Goal: Information Seeking & Learning: Learn about a topic

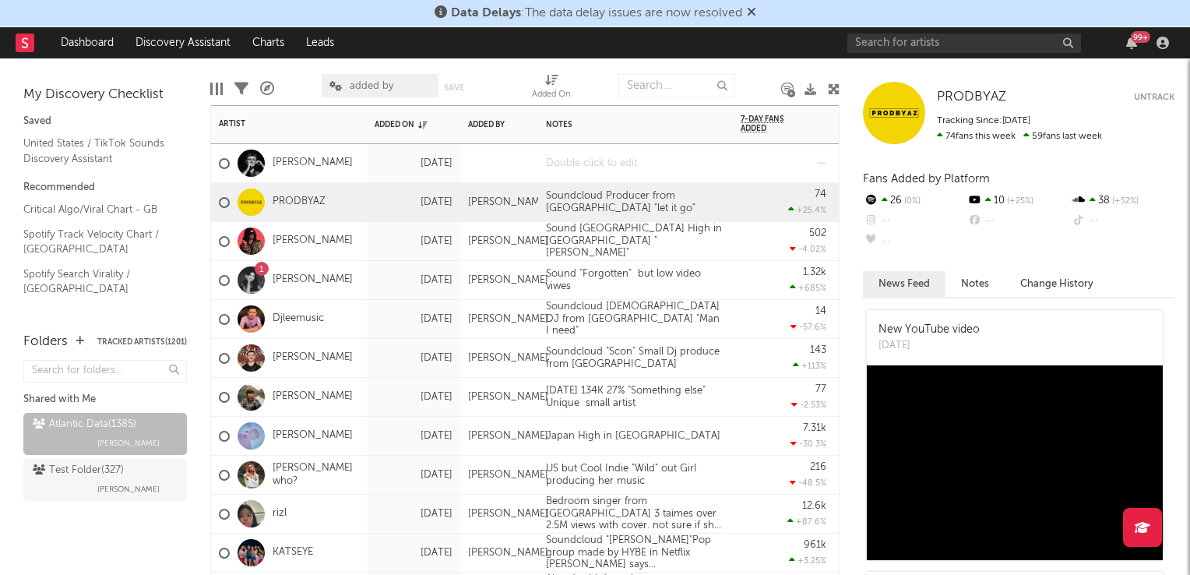
click at [591, 166] on div at bounding box center [635, 163] width 195 height 38
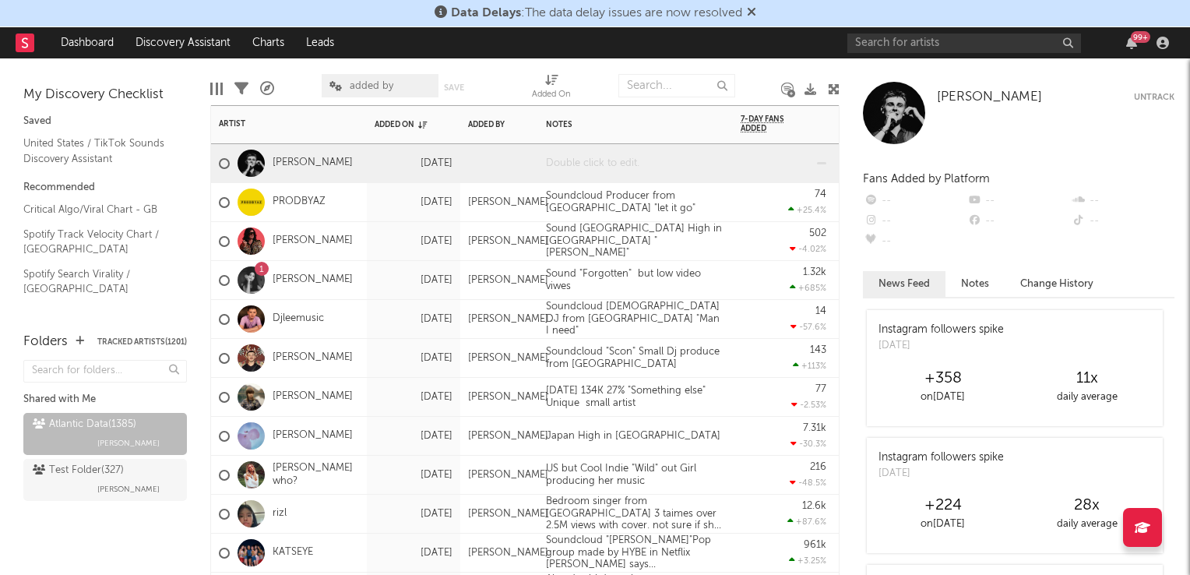
click at [601, 171] on div at bounding box center [635, 163] width 195 height 38
click at [648, 156] on div "05Oct 294K" at bounding box center [635, 163] width 195 height 38
click at [751, 237] on div "502 -4.02 %" at bounding box center [784, 241] width 86 height 38
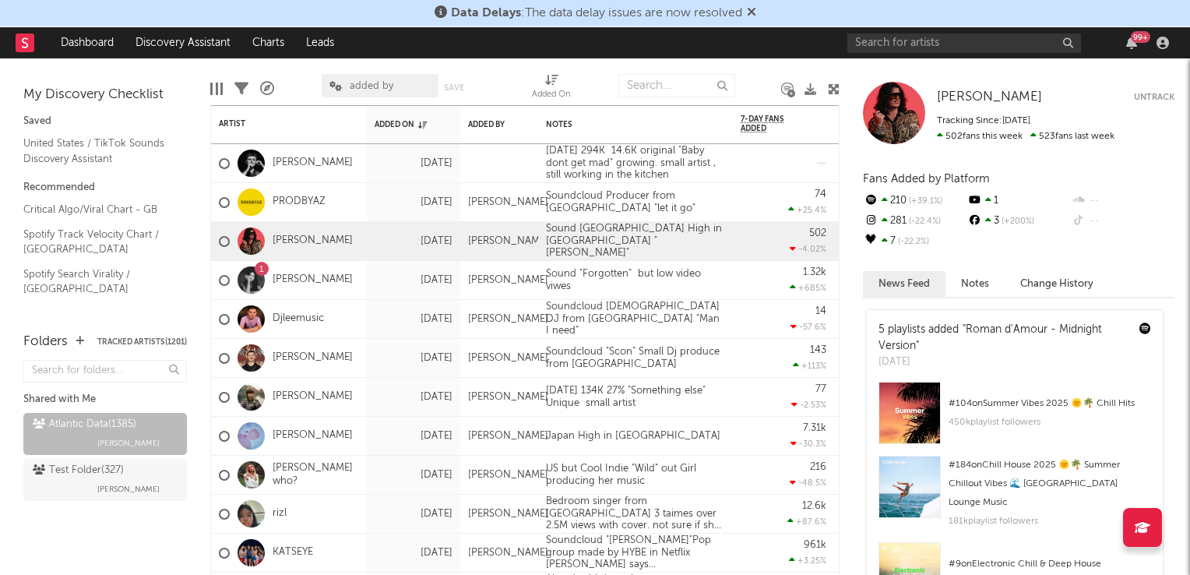
click at [835, 90] on icon at bounding box center [834, 89] width 12 height 12
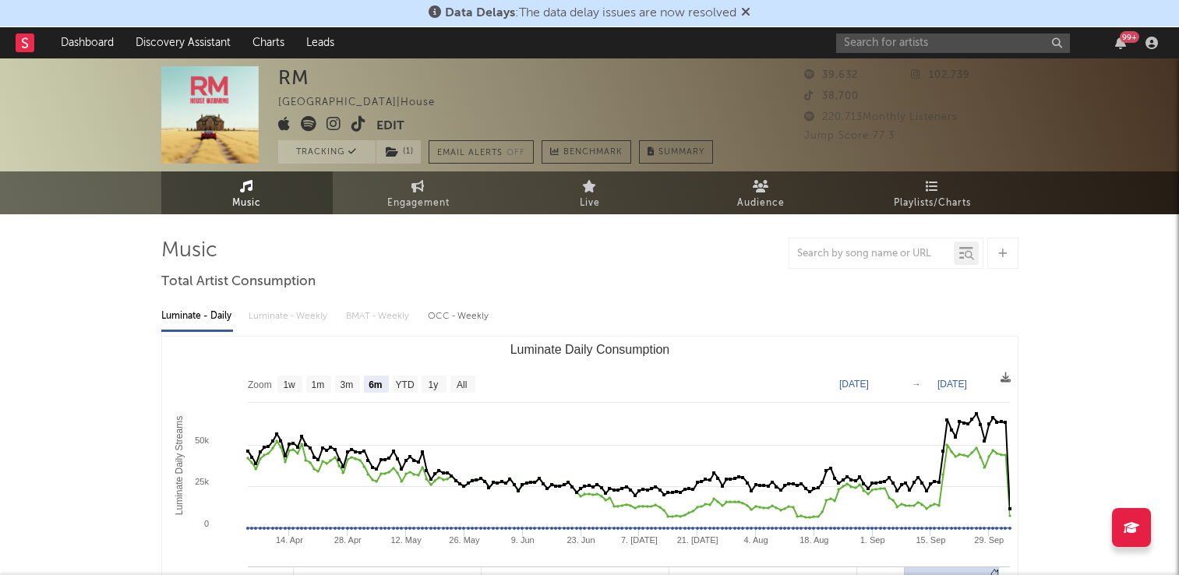
select select "6m"
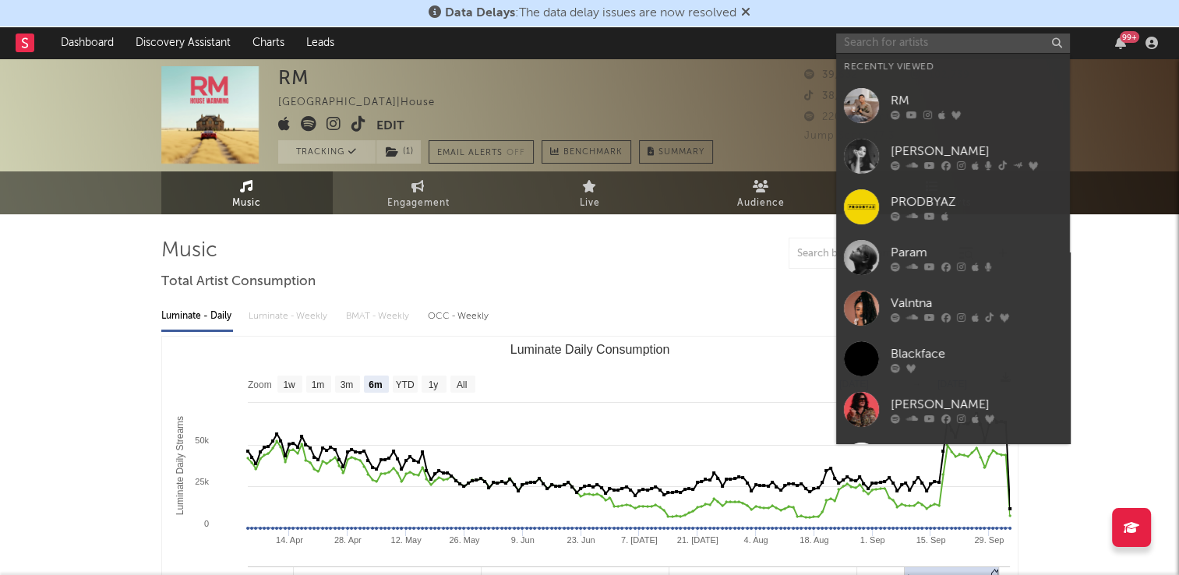
click at [911, 39] on input "text" at bounding box center [953, 42] width 234 height 19
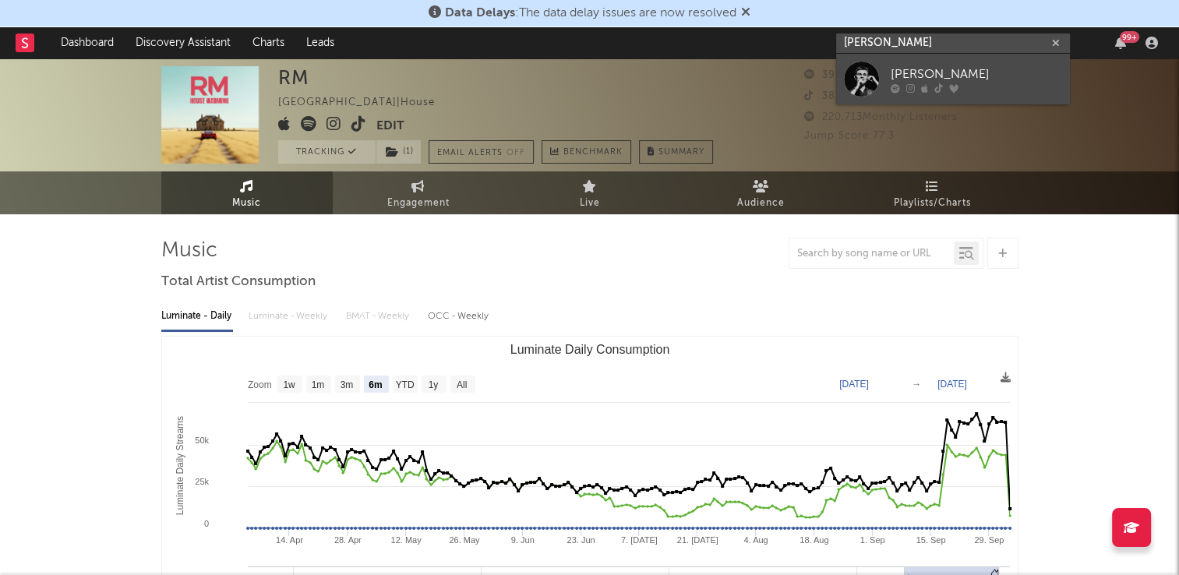
type input "eathan holt"
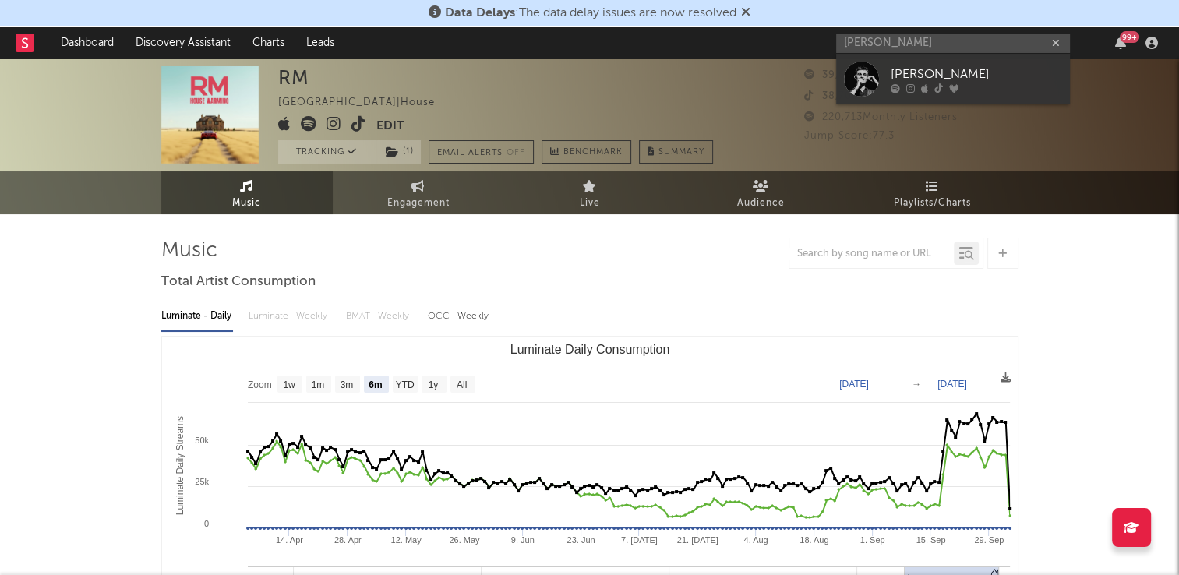
drag, startPoint x: 908, startPoint y: 71, endPoint x: 633, endPoint y: 100, distance: 276.6
click at [908, 71] on div "Ethan Holt" at bounding box center [975, 74] width 171 height 19
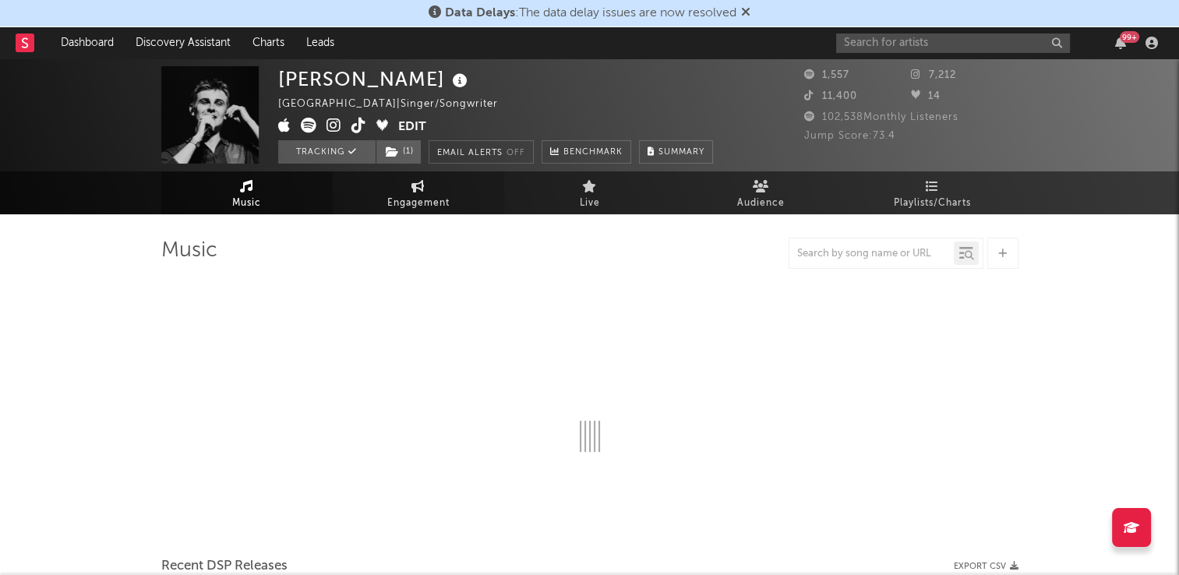
select select "6m"
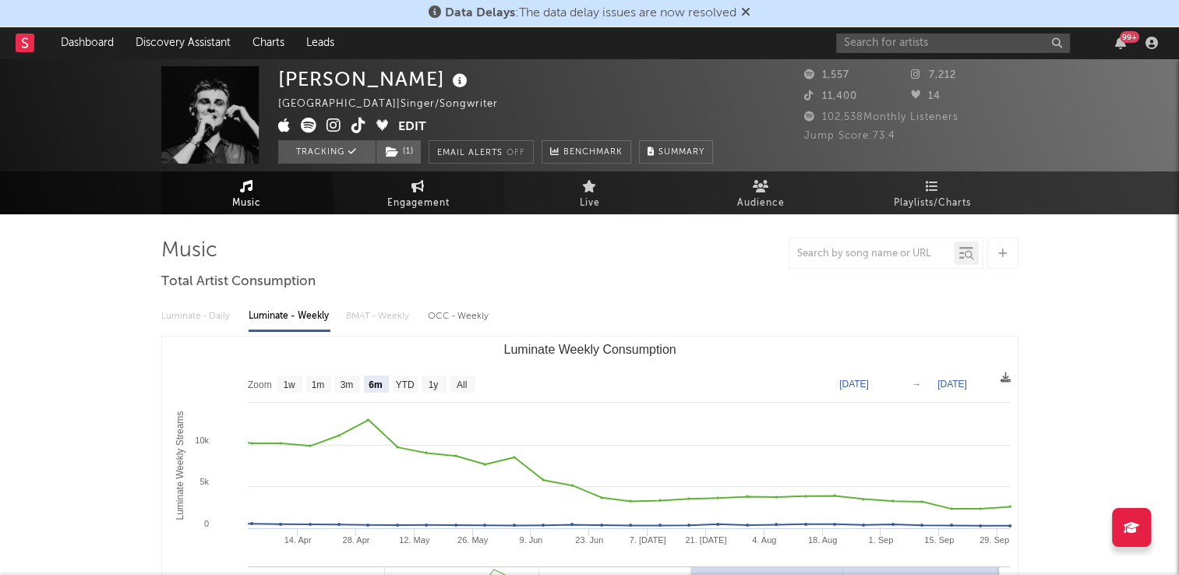
click at [429, 201] on span "Engagement" at bounding box center [418, 203] width 62 height 19
select select "1w"
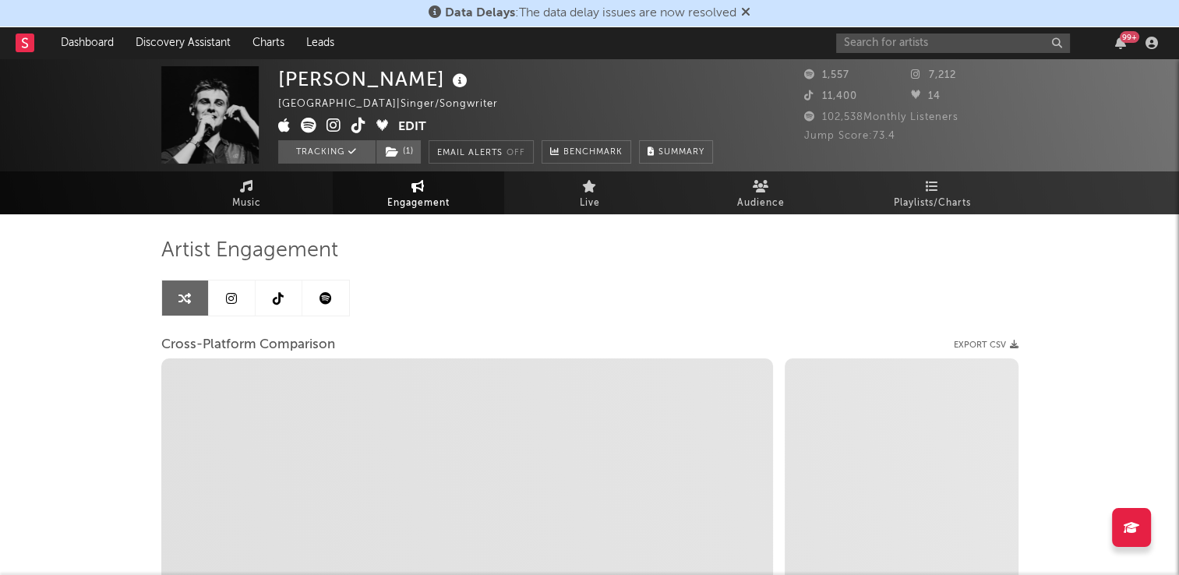
click at [277, 304] on icon at bounding box center [278, 298] width 11 height 12
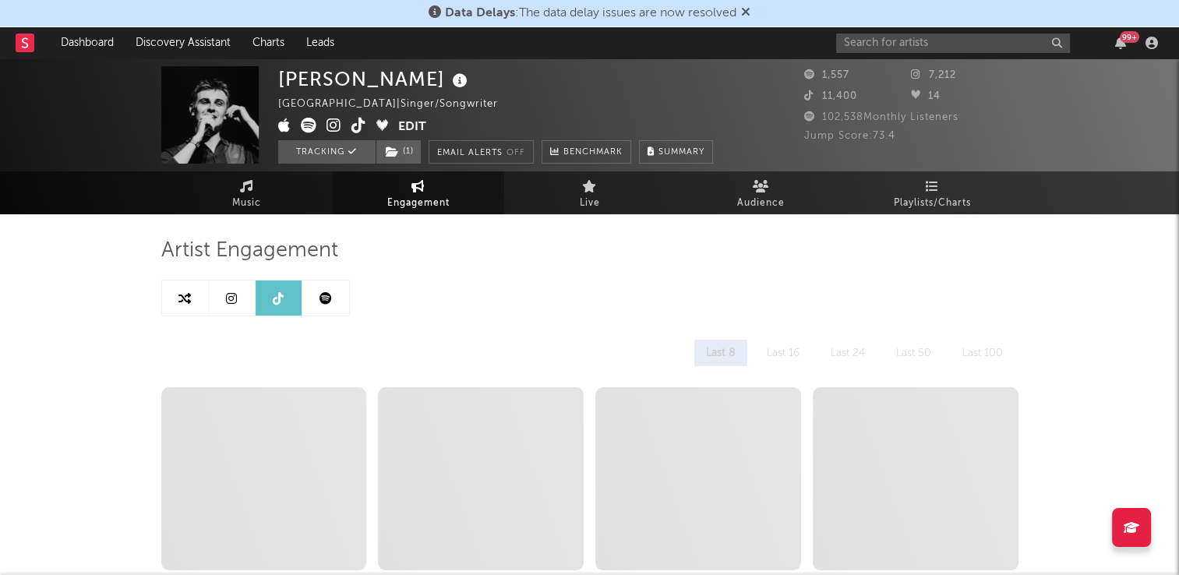
select select "6m"
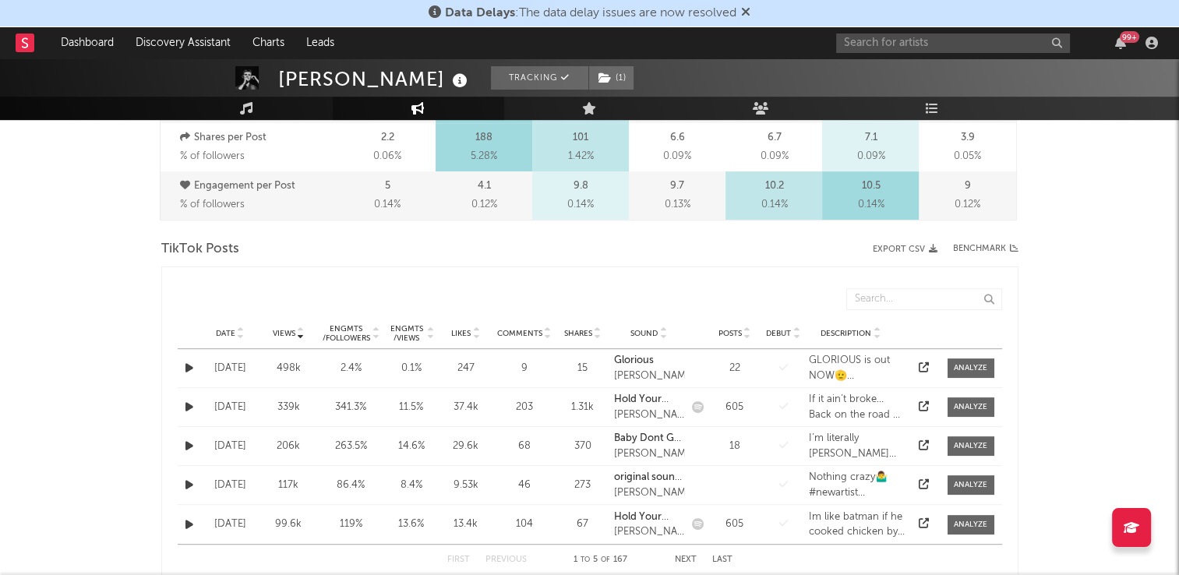
scroll to position [701, 0]
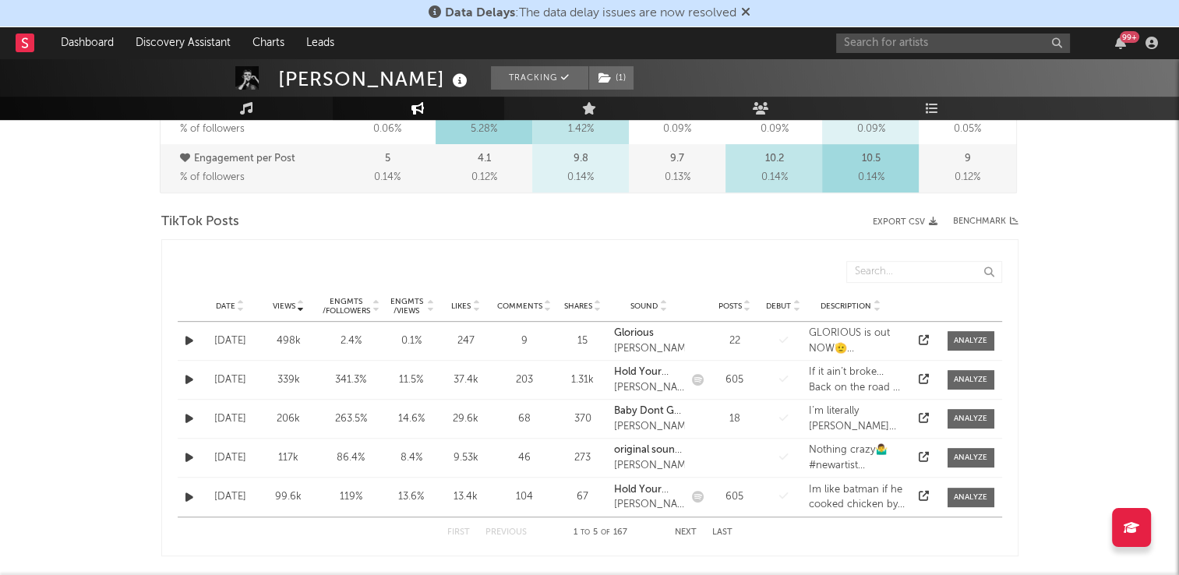
click at [241, 301] on icon at bounding box center [241, 303] width 8 height 6
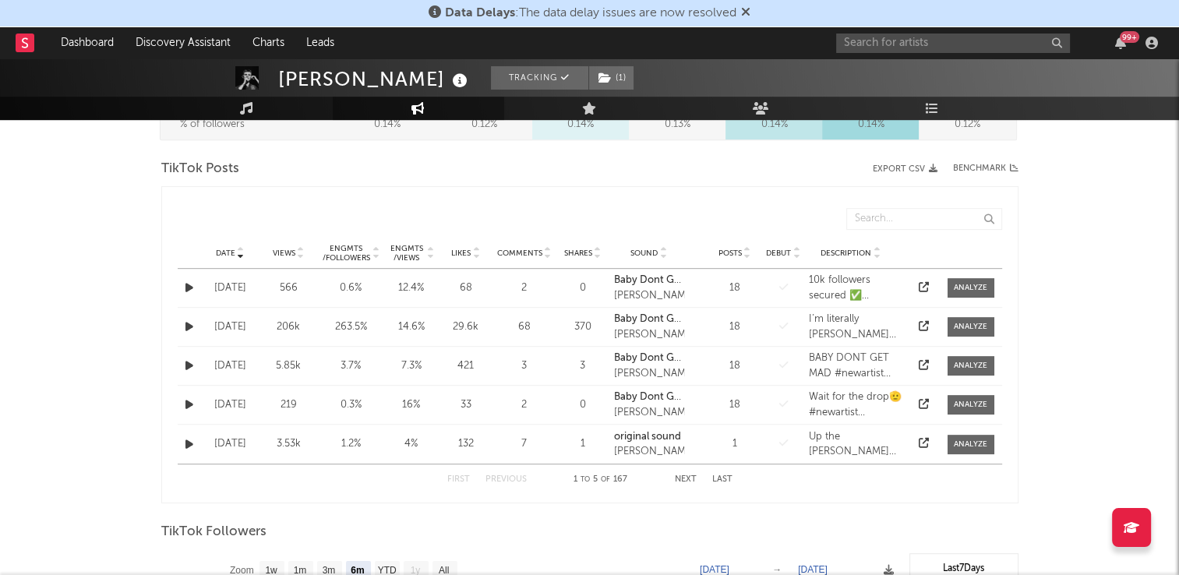
scroll to position [779, 0]
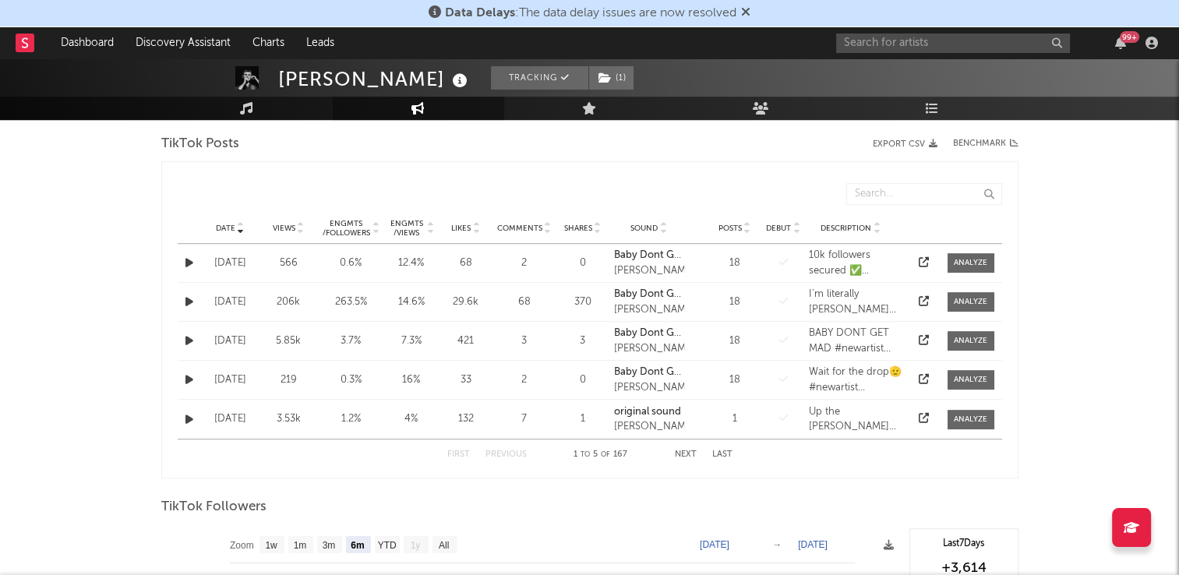
click at [189, 301] on icon "button" at bounding box center [189, 302] width 8 height 10
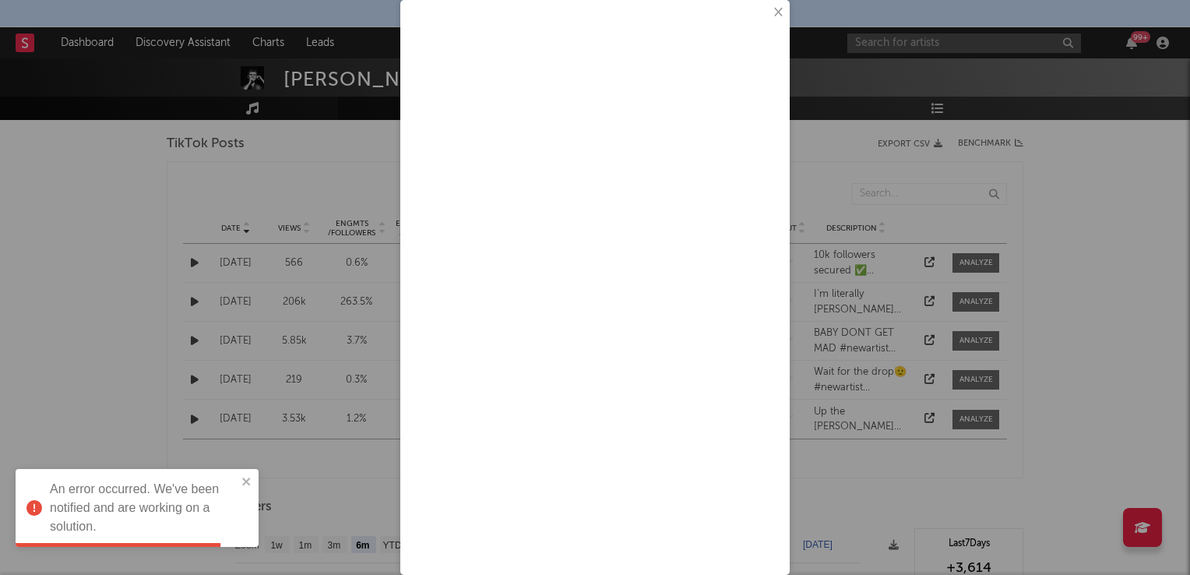
click at [769, 13] on button "×" at bounding box center [777, 12] width 17 height 17
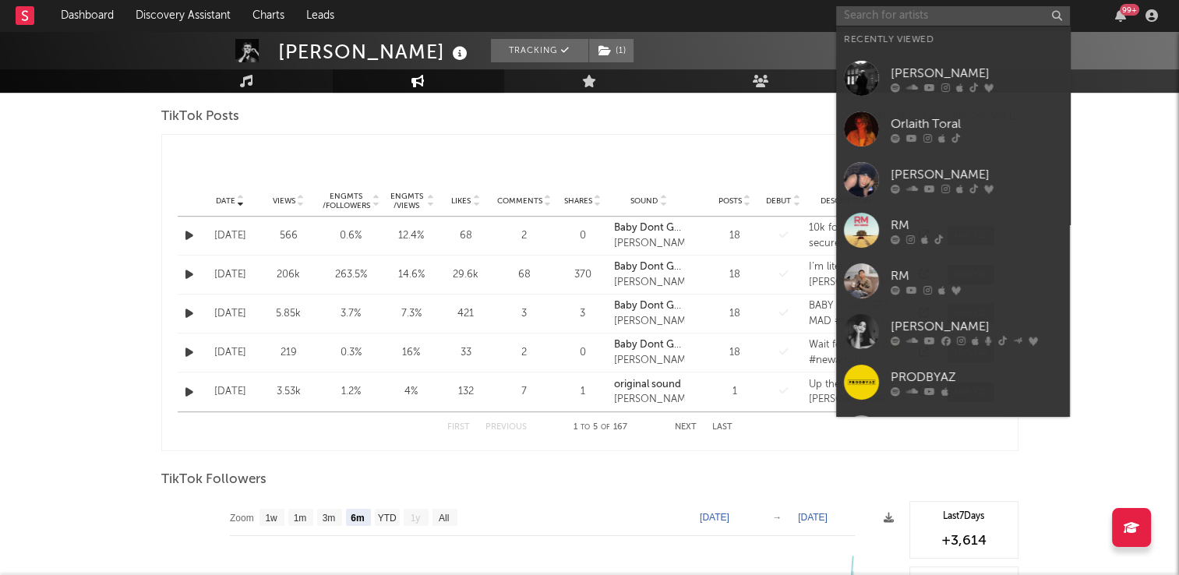
click at [888, 14] on input "text" at bounding box center [953, 15] width 234 height 19
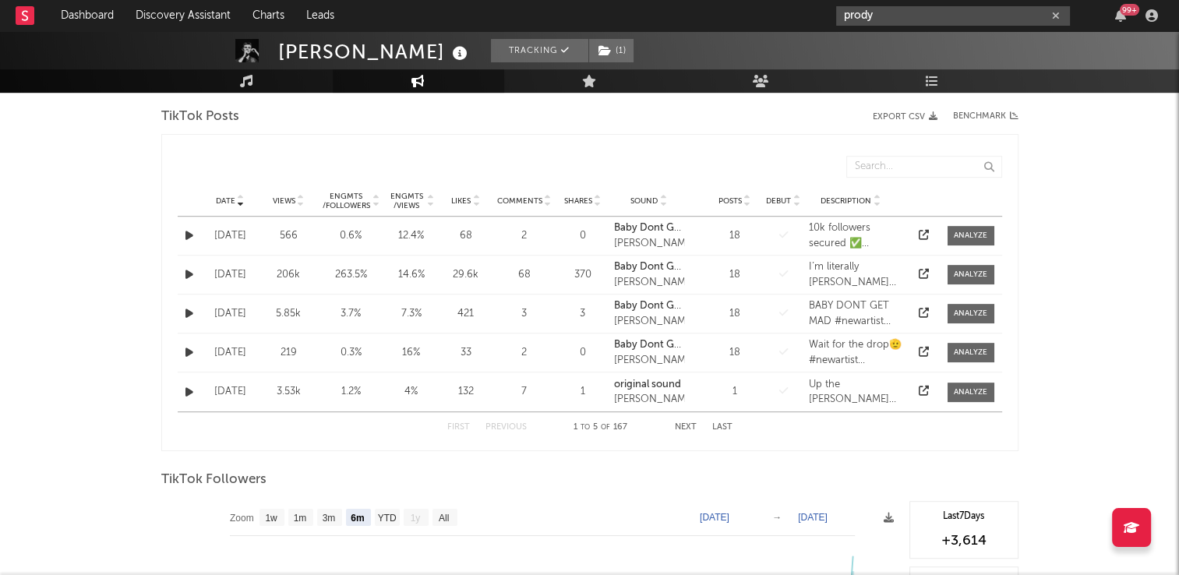
type input "prody"
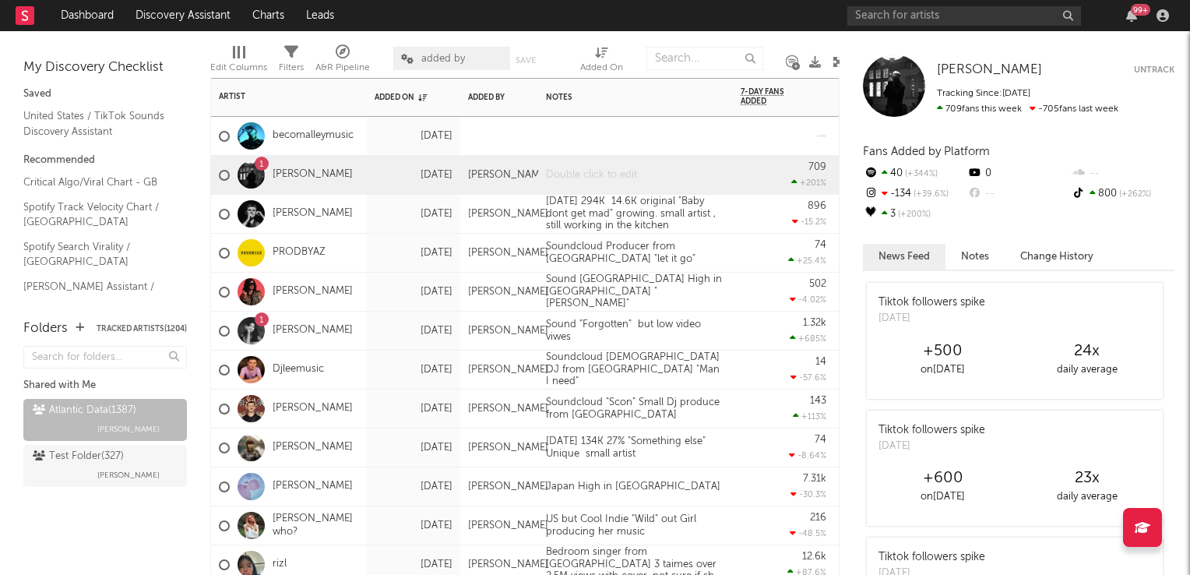
click at [604, 173] on div at bounding box center [635, 175] width 195 height 38
click at [648, 136] on div at bounding box center [635, 136] width 195 height 38
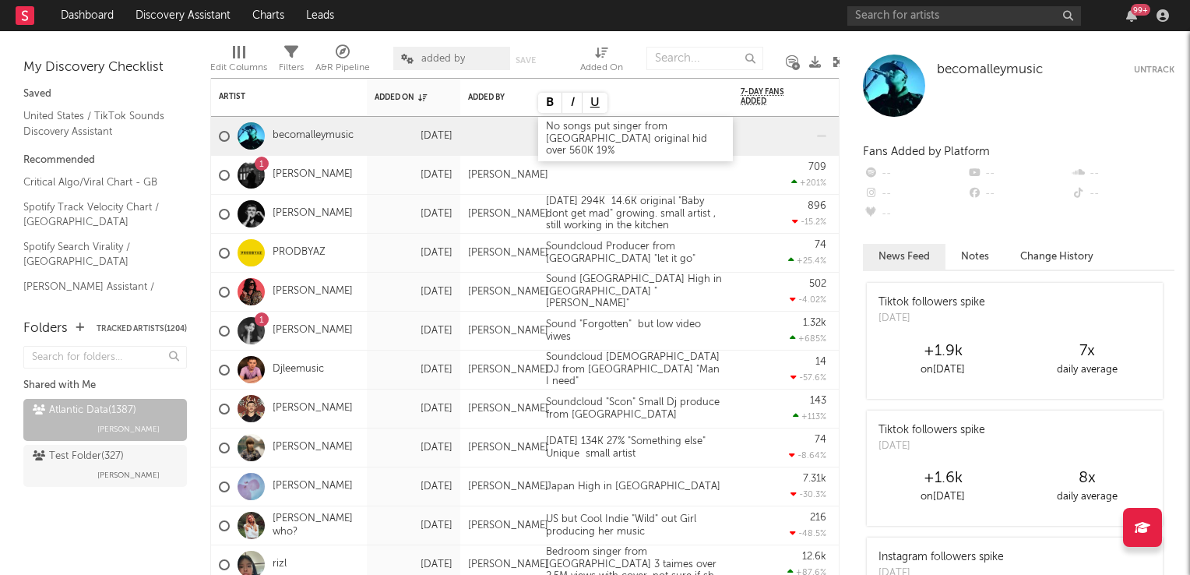
click at [596, 139] on div "No songs put singer from Irland original hid over 560K 19%" at bounding box center [635, 139] width 195 height 44
click at [780, 283] on div "502 -4.02 %" at bounding box center [784, 292] width 86 height 38
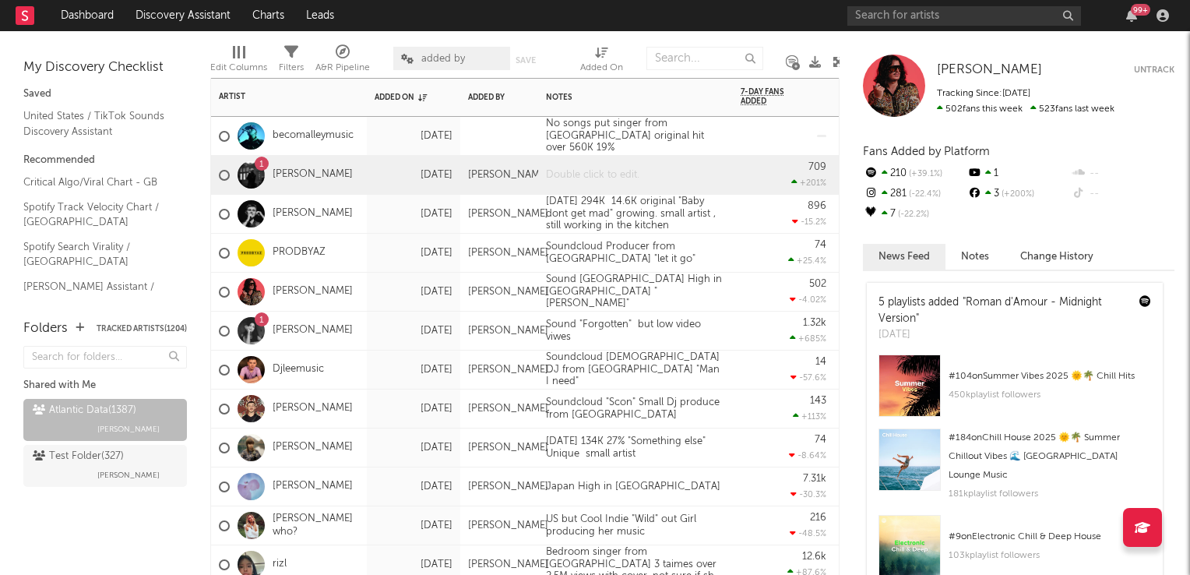
click at [668, 172] on div at bounding box center [635, 175] width 195 height 38
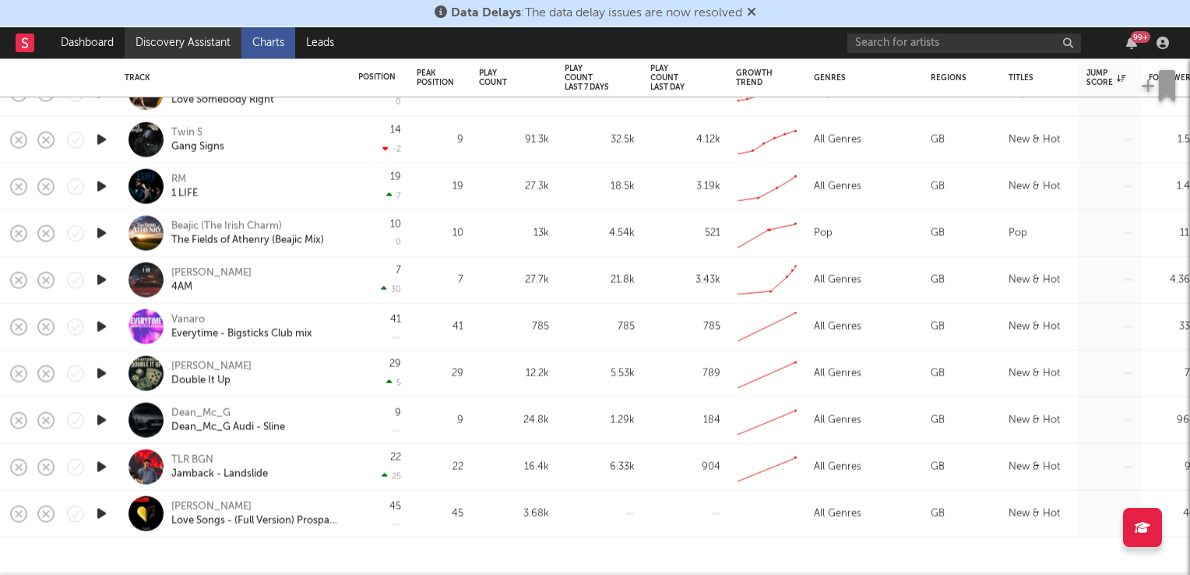
click at [167, 46] on link "Discovery Assistant" at bounding box center [183, 42] width 117 height 31
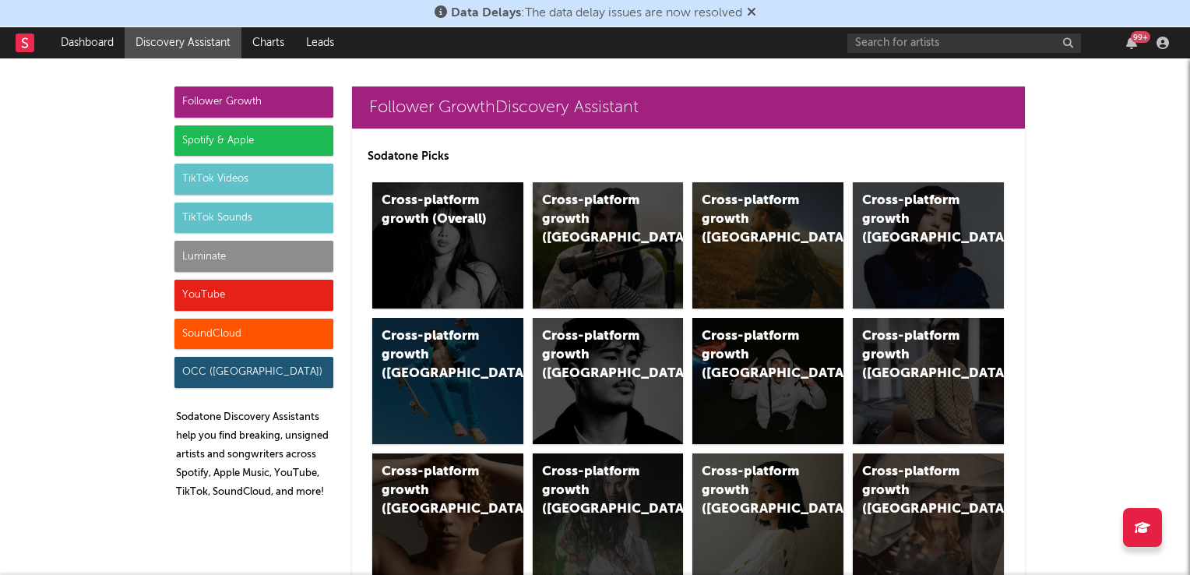
click at [248, 174] on div "TikTok Videos" at bounding box center [253, 179] width 159 height 31
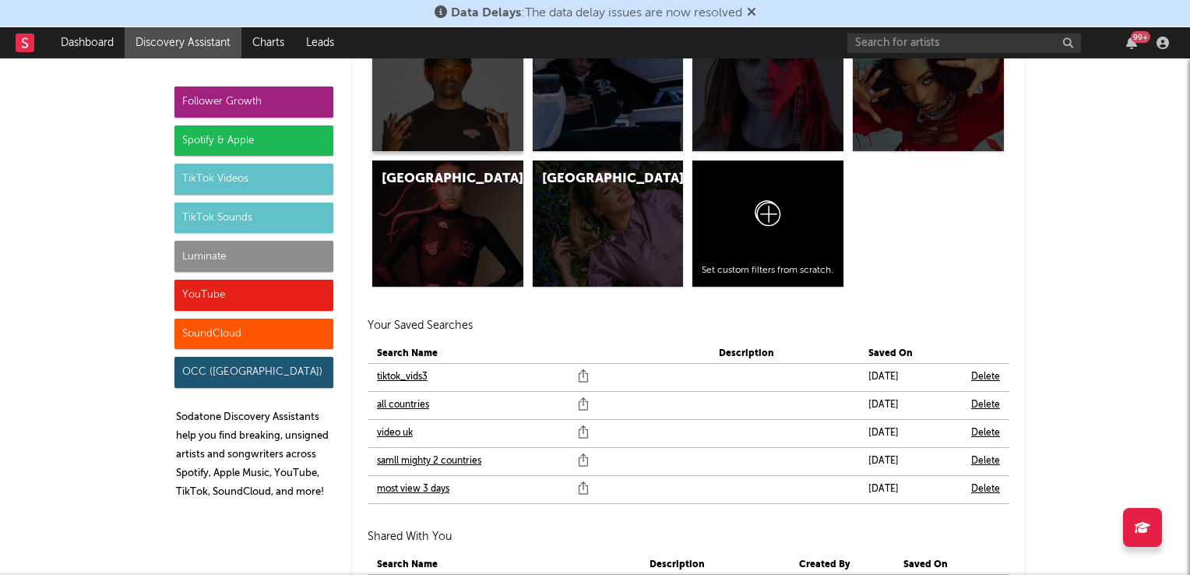
scroll to position [5459, 0]
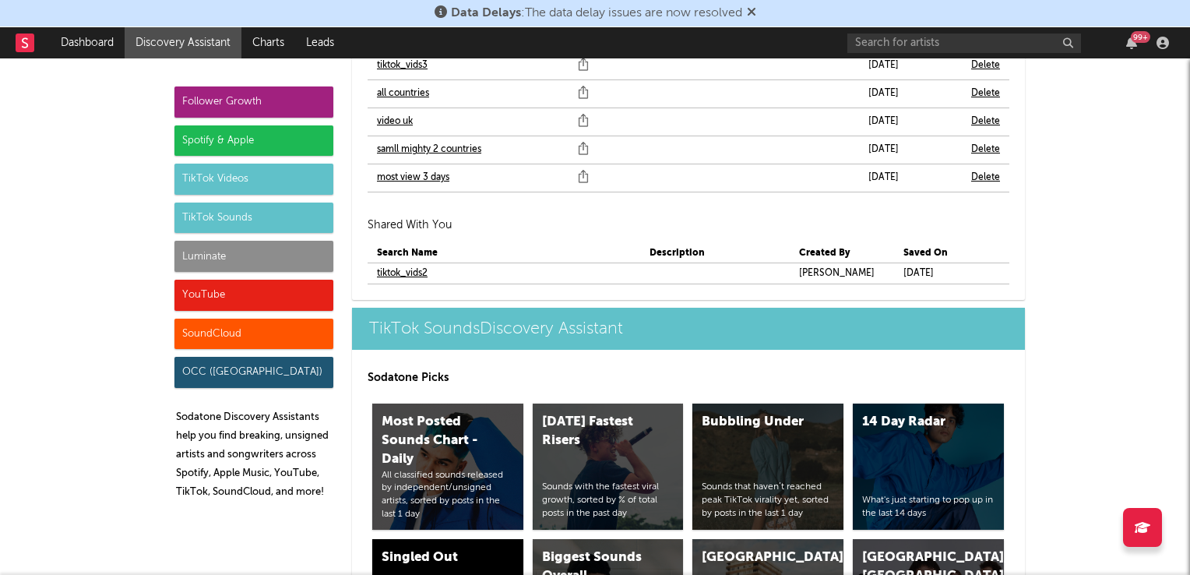
click at [448, 149] on link "samll mighty 2 countries" at bounding box center [429, 149] width 104 height 19
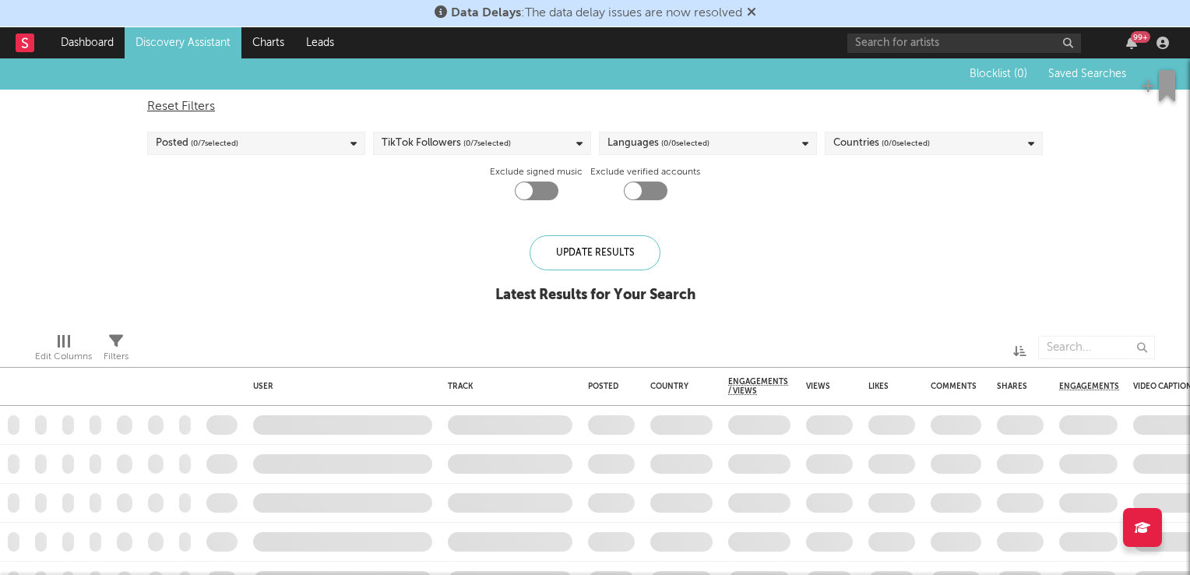
checkbox input "true"
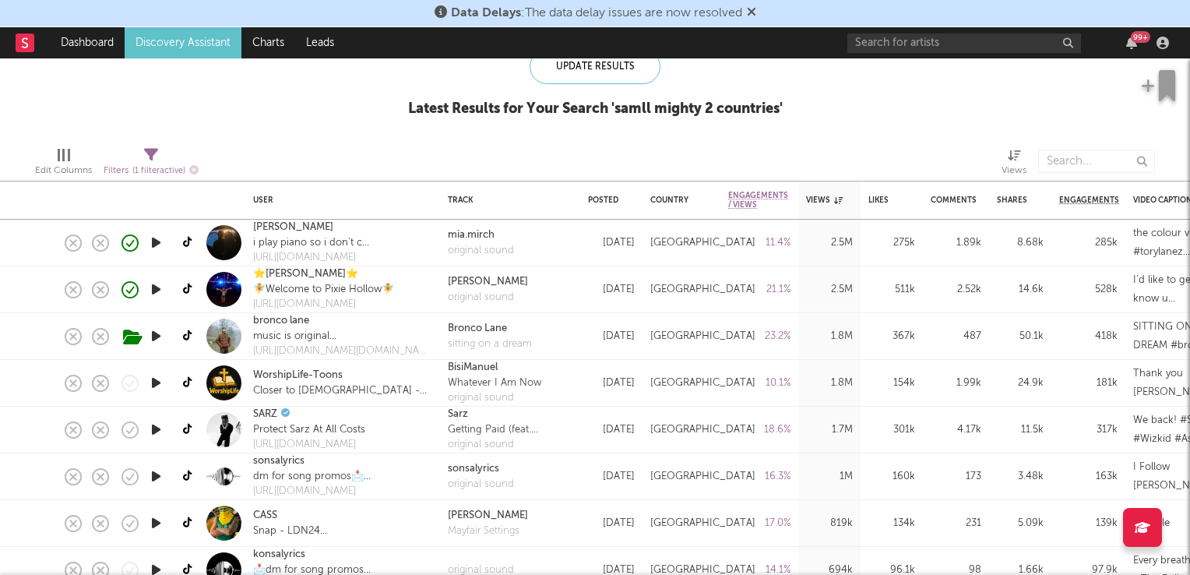
click at [754, 11] on icon at bounding box center [751, 11] width 9 height 12
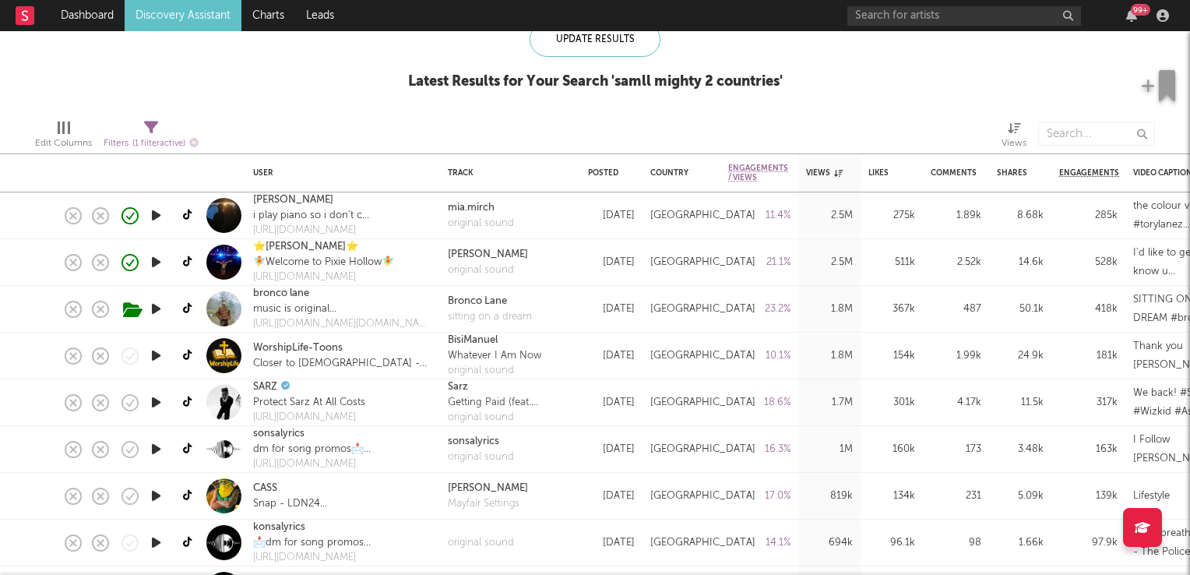
click at [155, 216] on icon "button" at bounding box center [156, 215] width 16 height 19
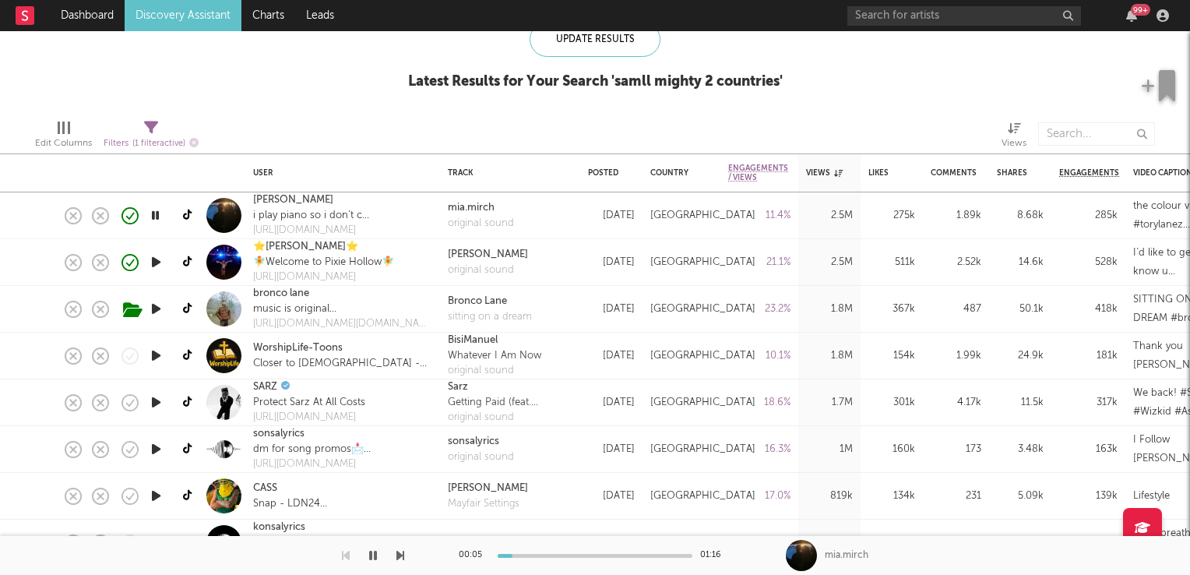
click at [155, 216] on icon "button" at bounding box center [155, 215] width 15 height 19
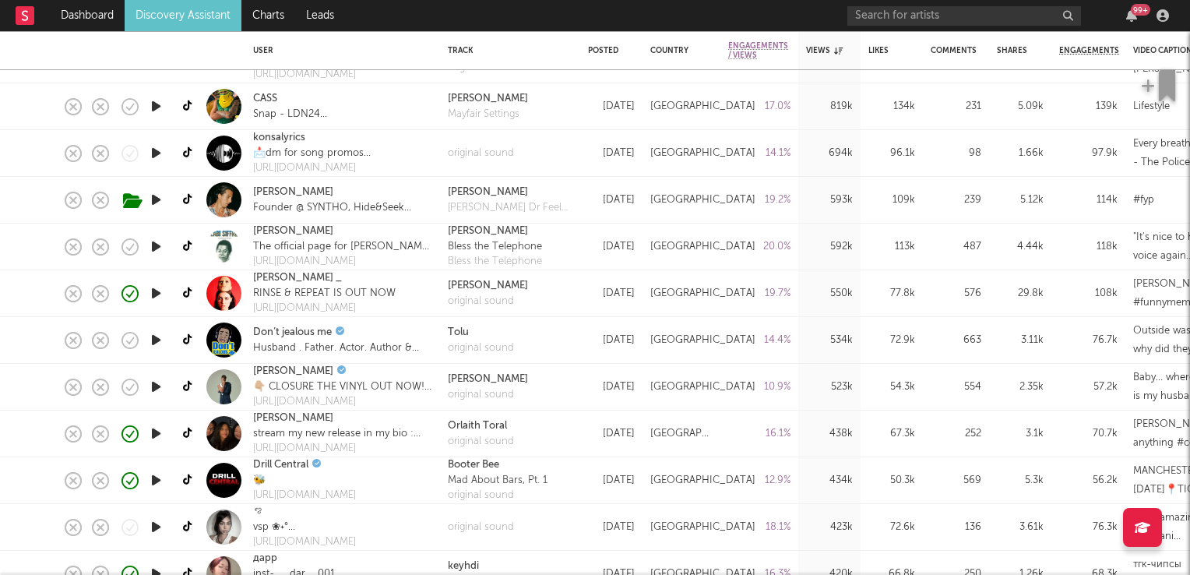
click at [156, 292] on icon "button" at bounding box center [156, 293] width 16 height 19
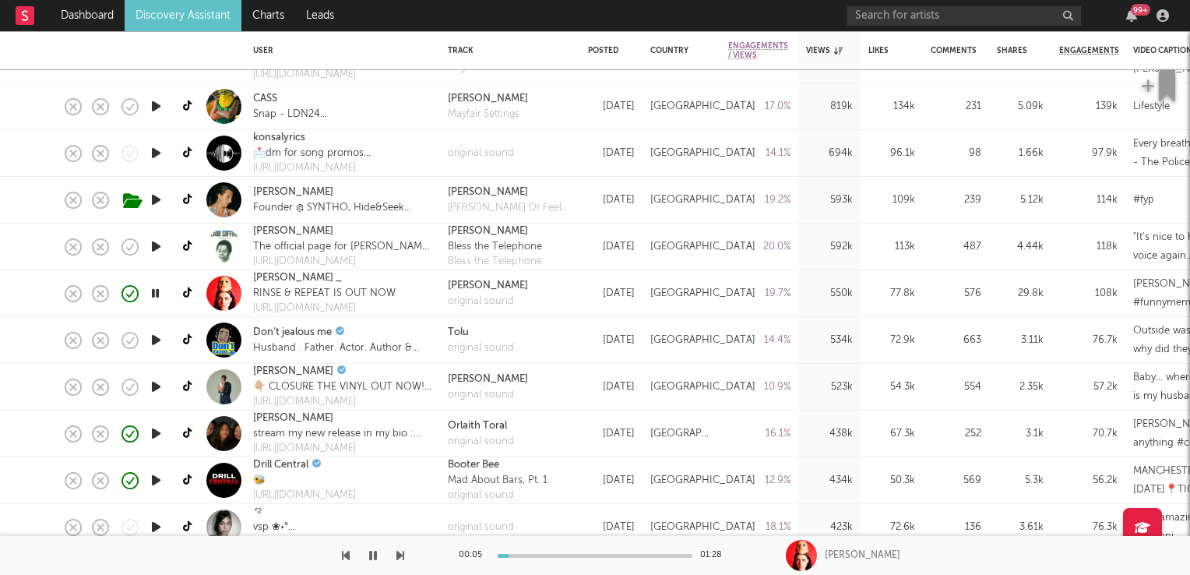
click at [156, 292] on icon "button" at bounding box center [155, 293] width 15 height 19
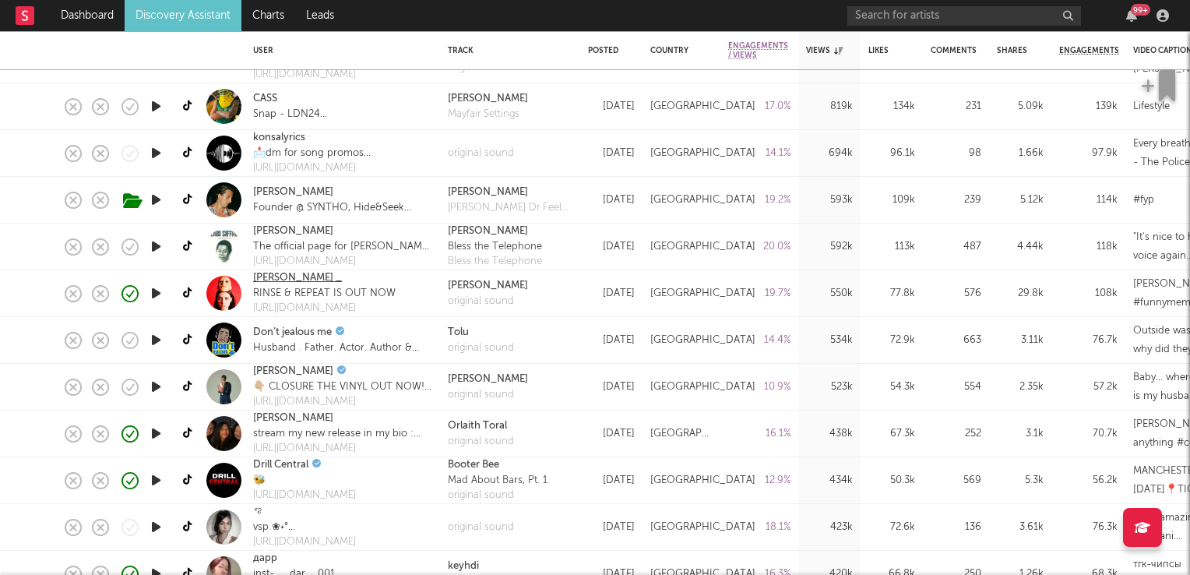
click at [266, 277] on link "[PERSON_NAME] _" at bounding box center [297, 278] width 89 height 16
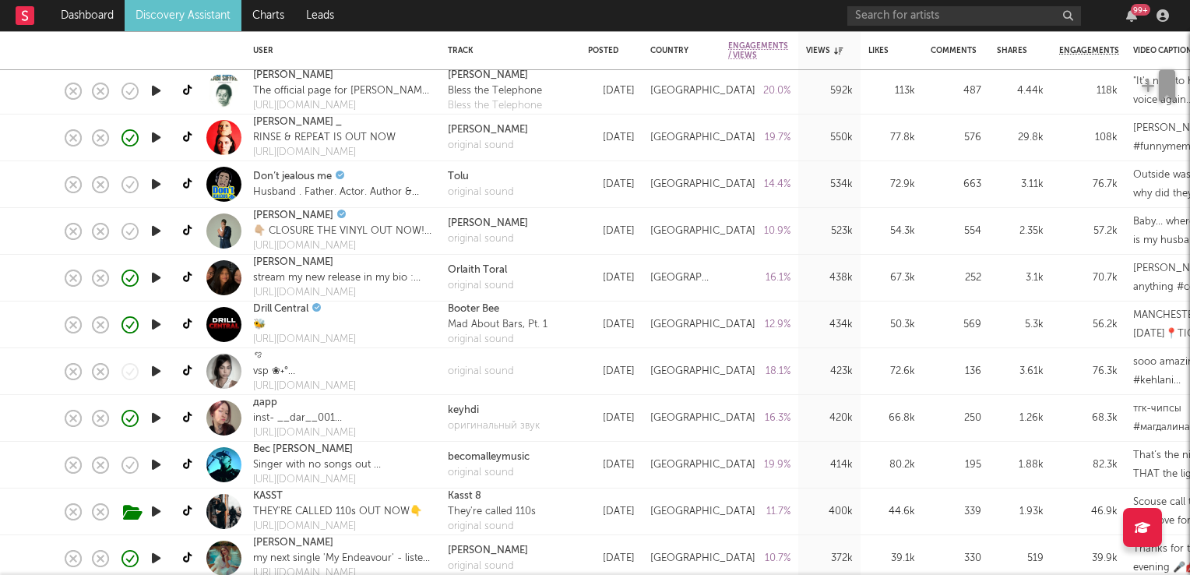
click at [157, 372] on icon "button" at bounding box center [156, 370] width 16 height 19
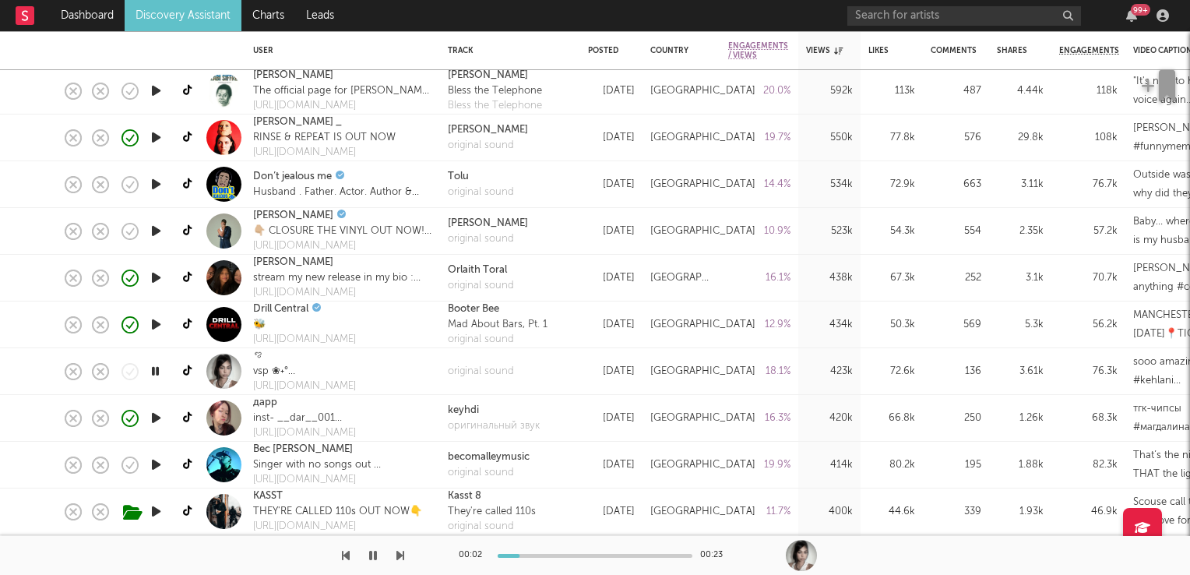
click at [157, 372] on icon "button" at bounding box center [155, 370] width 15 height 19
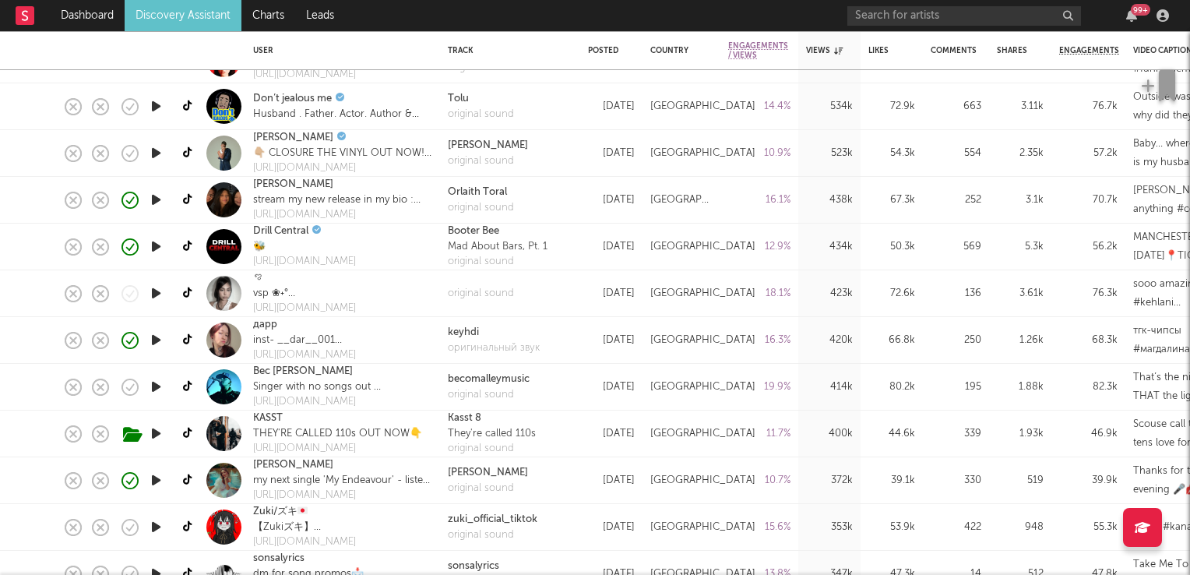
click at [154, 388] on icon "button" at bounding box center [156, 386] width 16 height 19
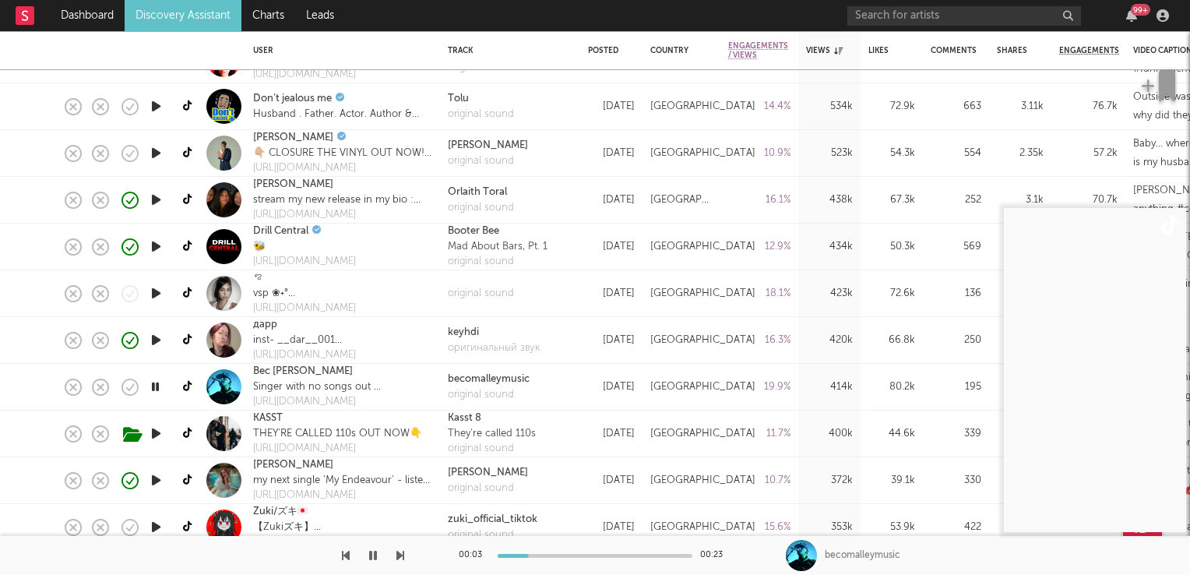
click at [154, 388] on icon "button" at bounding box center [155, 386] width 15 height 19
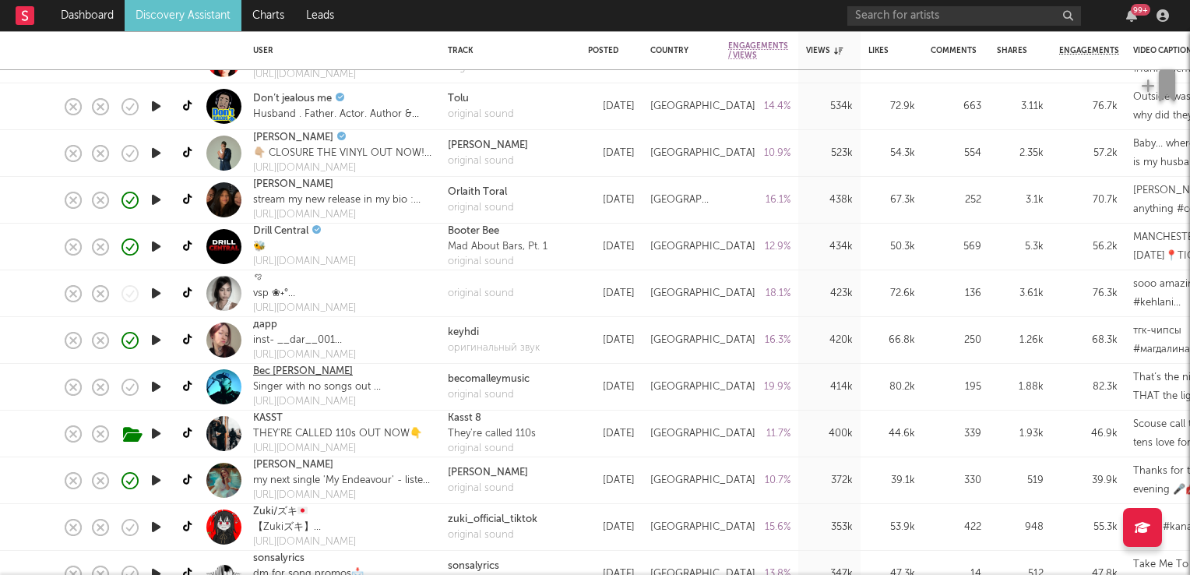
click at [293, 375] on link "Bec O’Malley" at bounding box center [303, 372] width 100 height 16
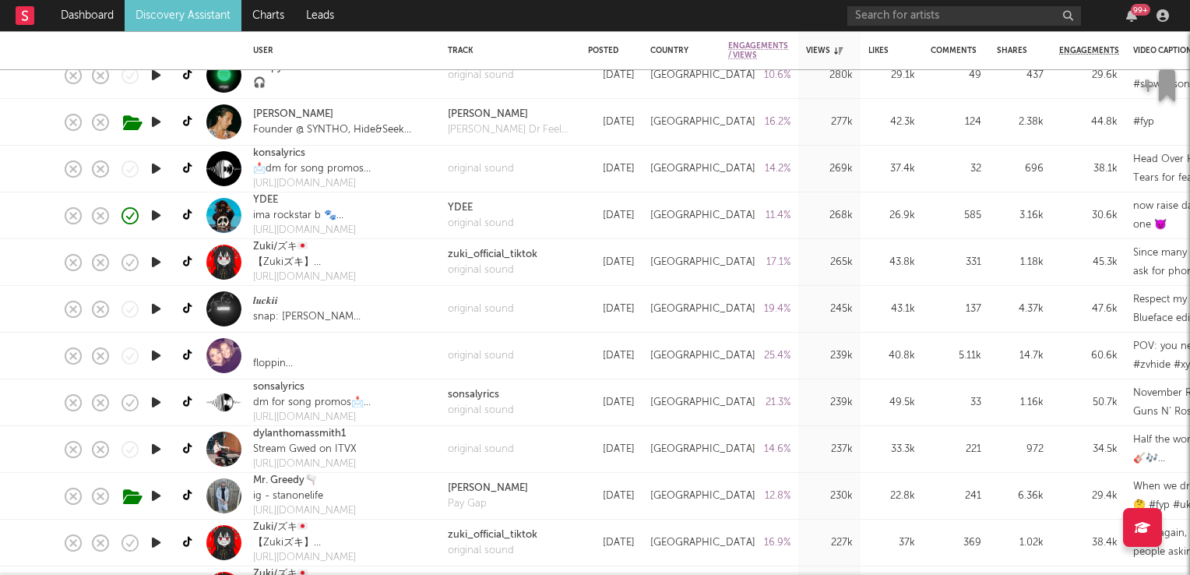
click at [158, 308] on icon "button" at bounding box center [156, 308] width 16 height 19
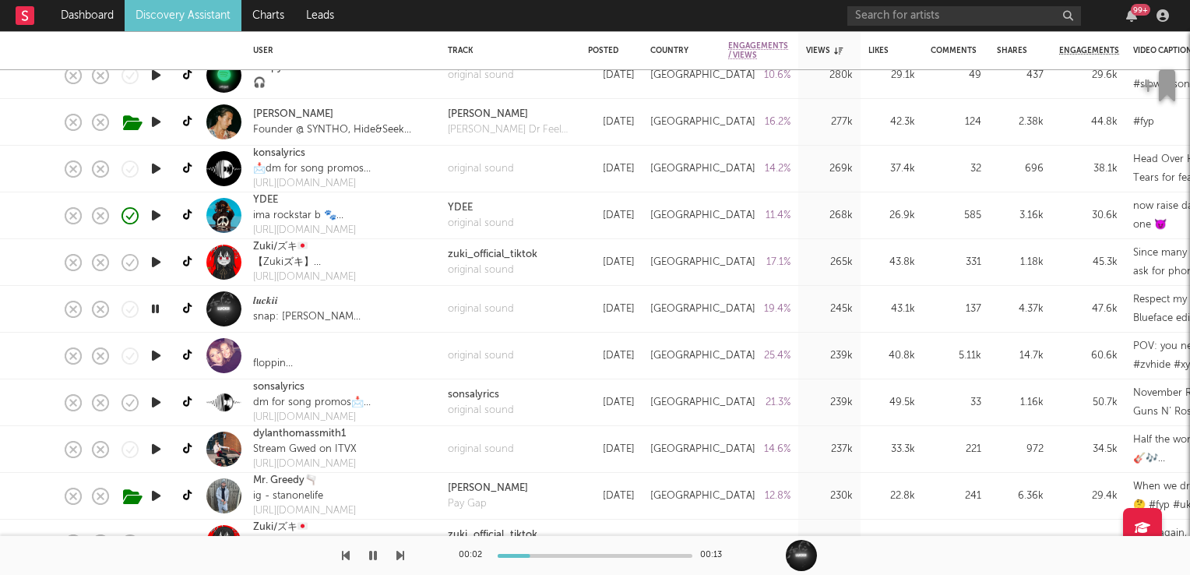
click at [158, 308] on icon "button" at bounding box center [155, 308] width 15 height 19
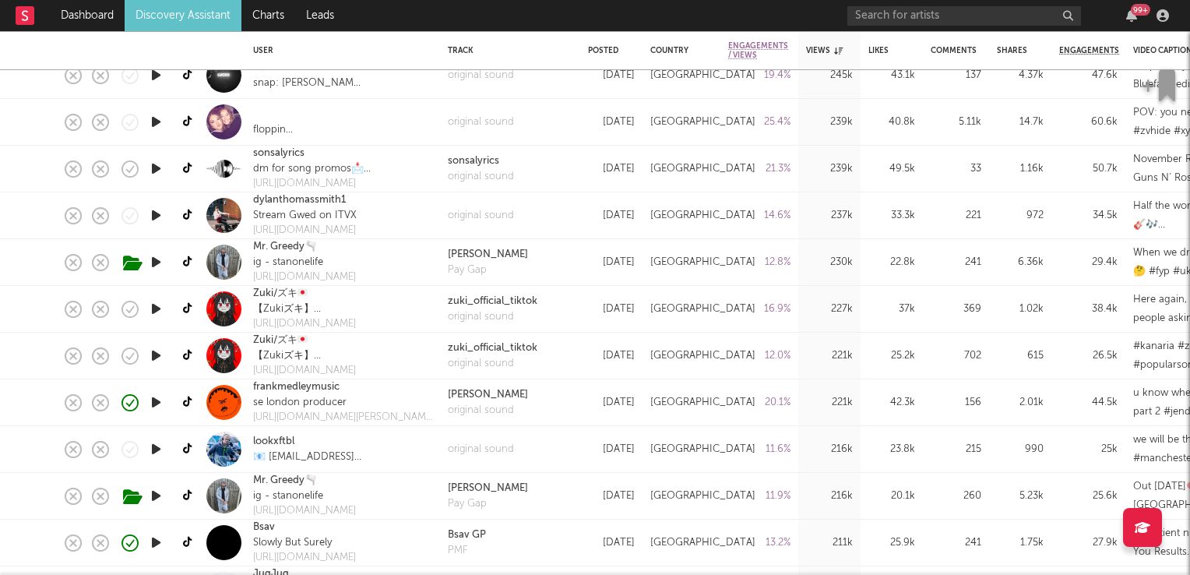
click at [155, 310] on icon "button" at bounding box center [156, 308] width 16 height 19
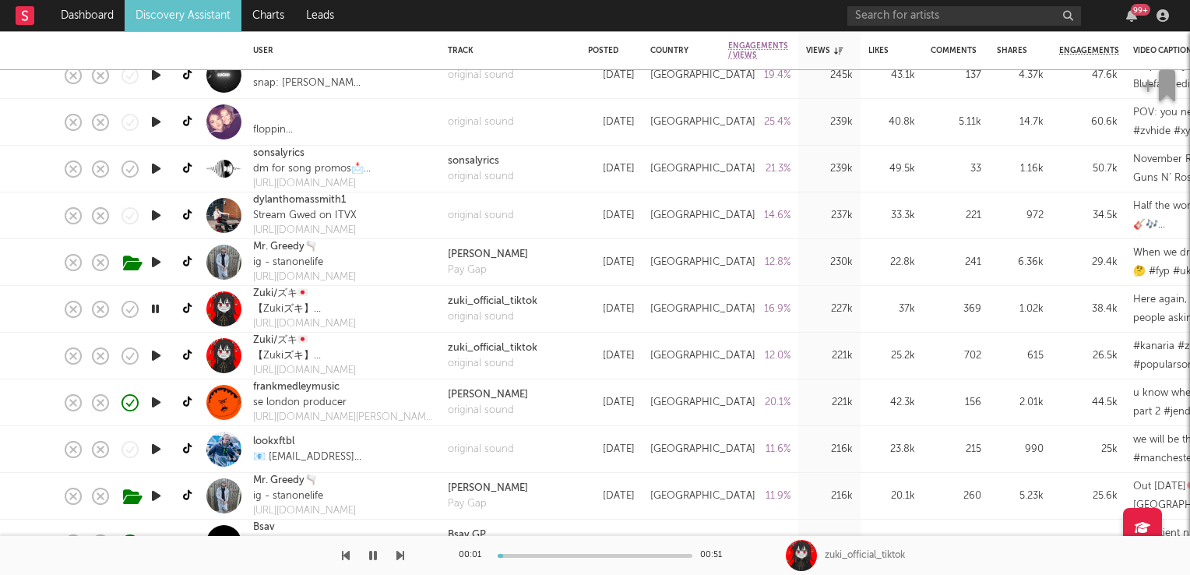
click at [155, 310] on icon "button" at bounding box center [155, 308] width 15 height 19
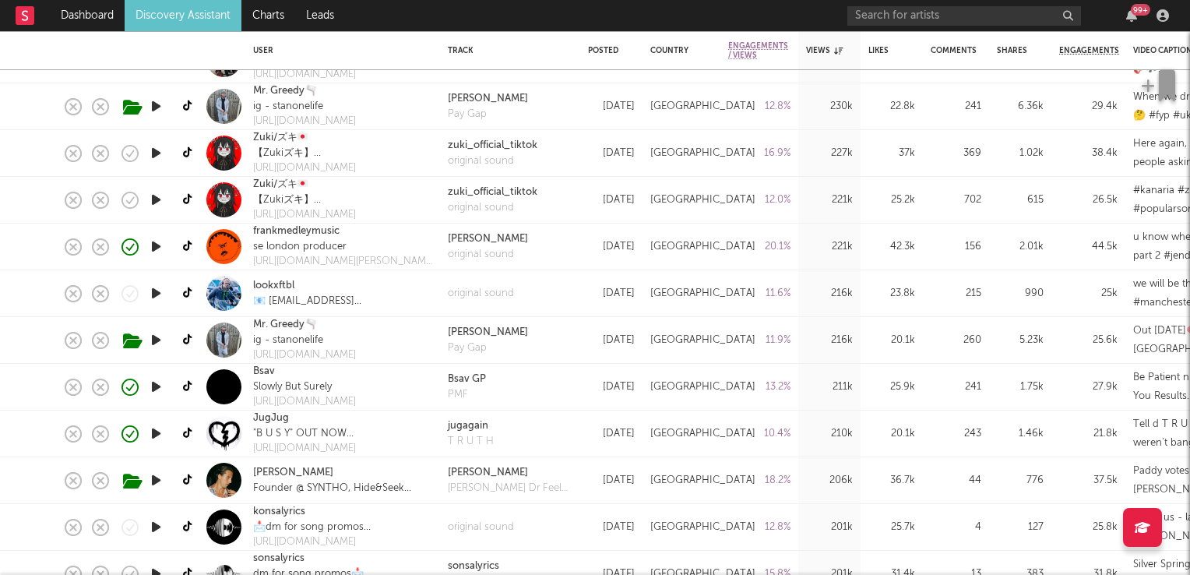
click at [162, 393] on icon "button" at bounding box center [156, 386] width 16 height 19
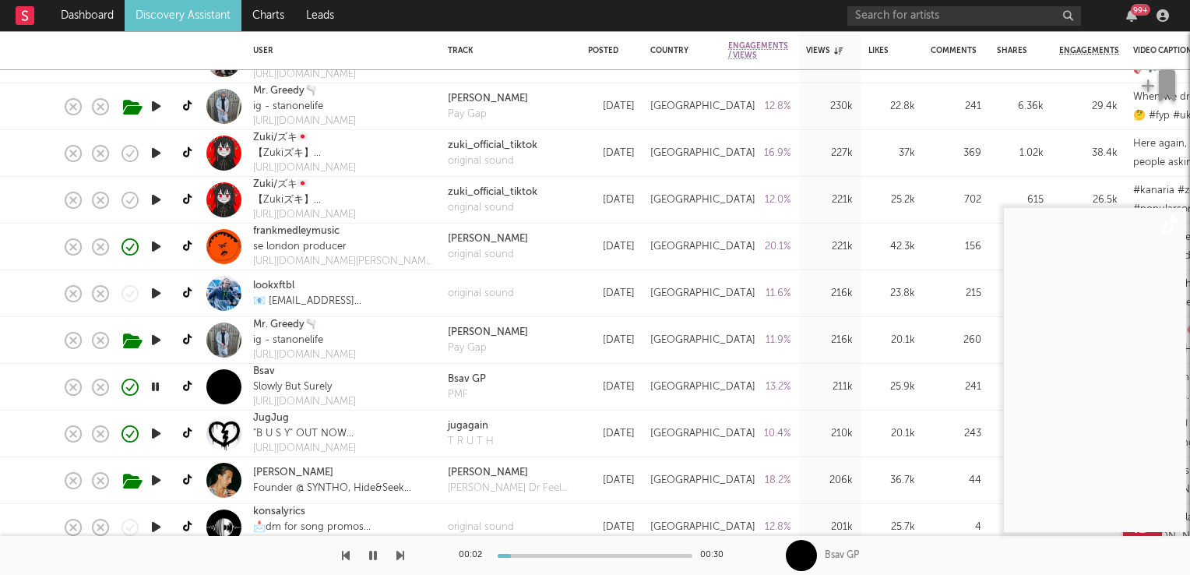
click at [162, 393] on icon "button" at bounding box center [155, 386] width 15 height 19
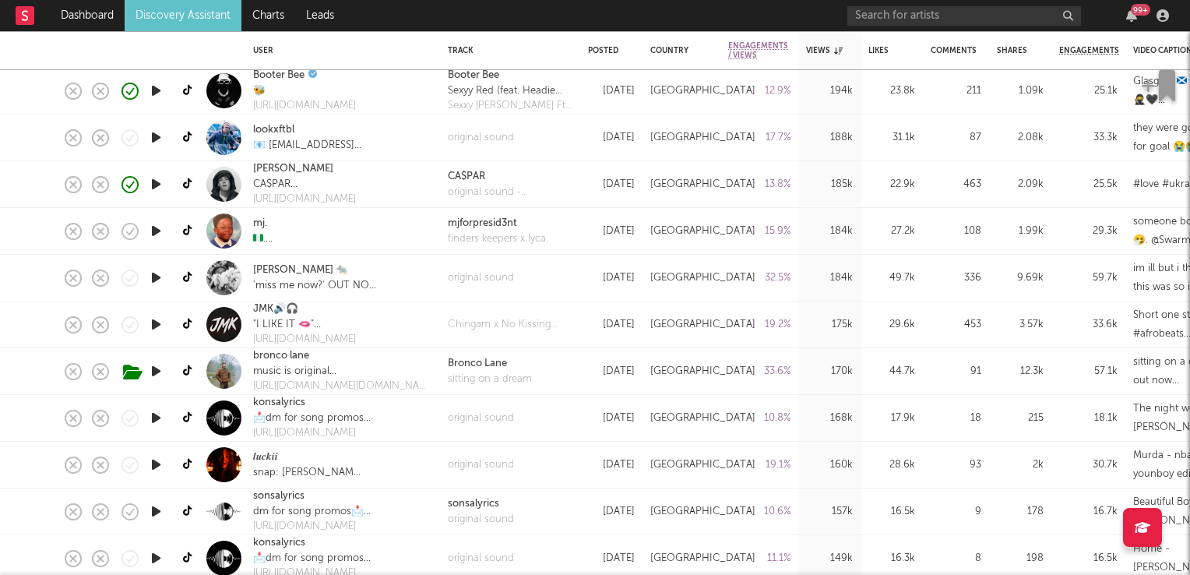
click at [159, 232] on icon "button" at bounding box center [156, 230] width 16 height 19
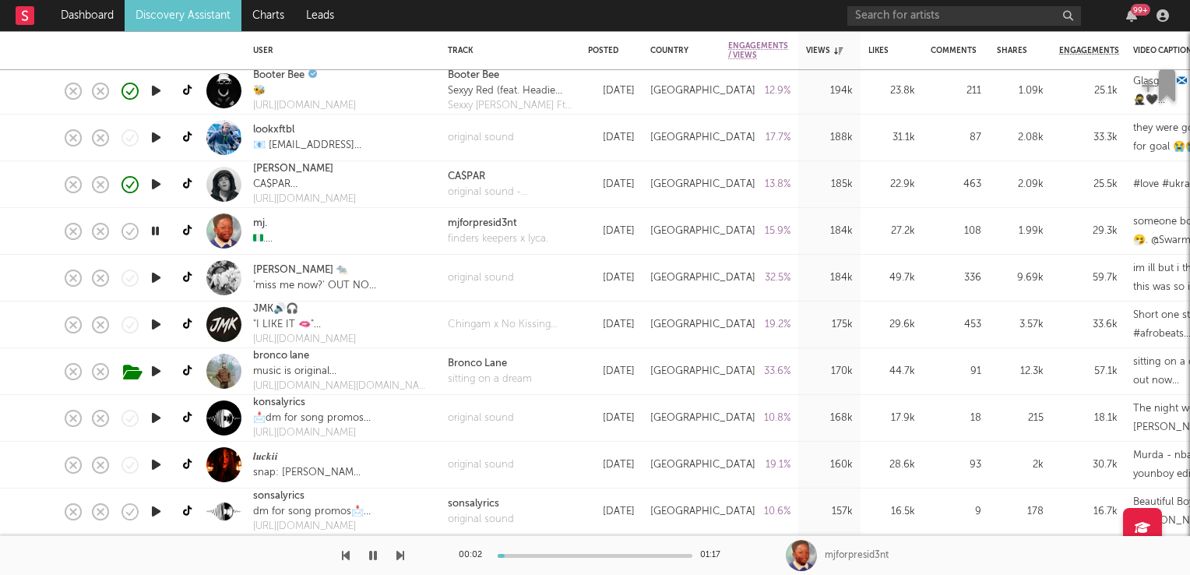
click at [159, 232] on icon "button" at bounding box center [155, 230] width 15 height 19
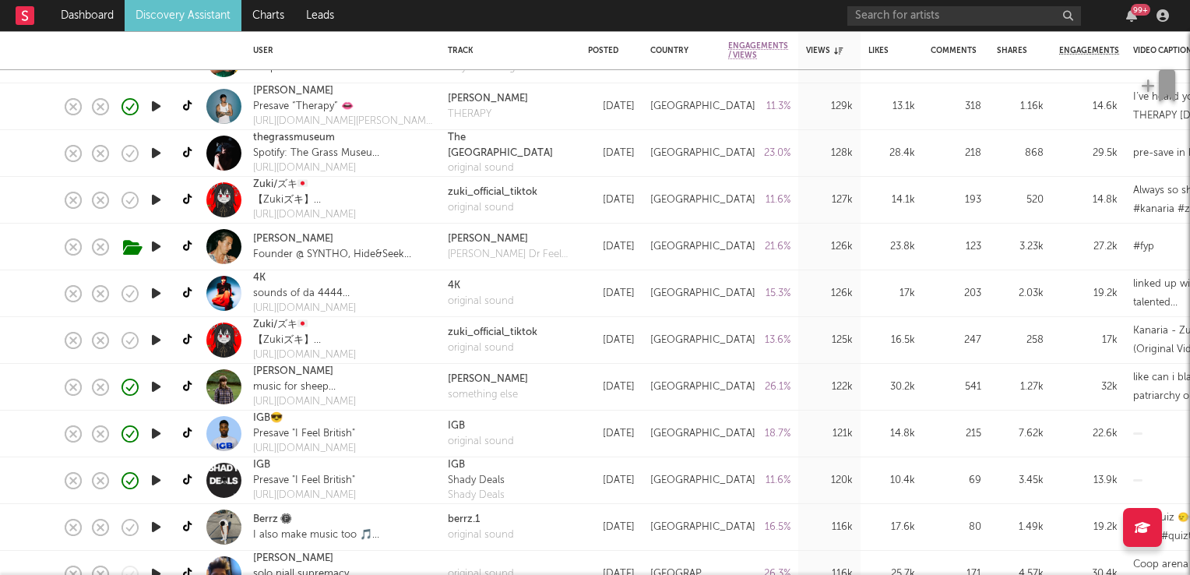
click at [153, 290] on icon "button" at bounding box center [156, 293] width 16 height 19
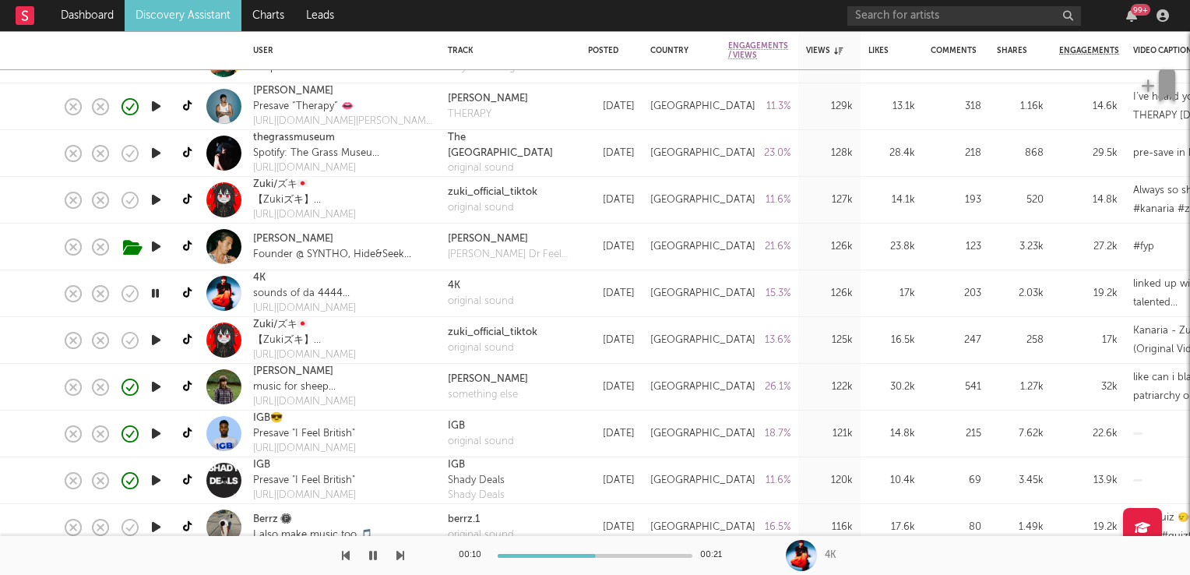
click at [153, 292] on icon "button" at bounding box center [155, 293] width 15 height 19
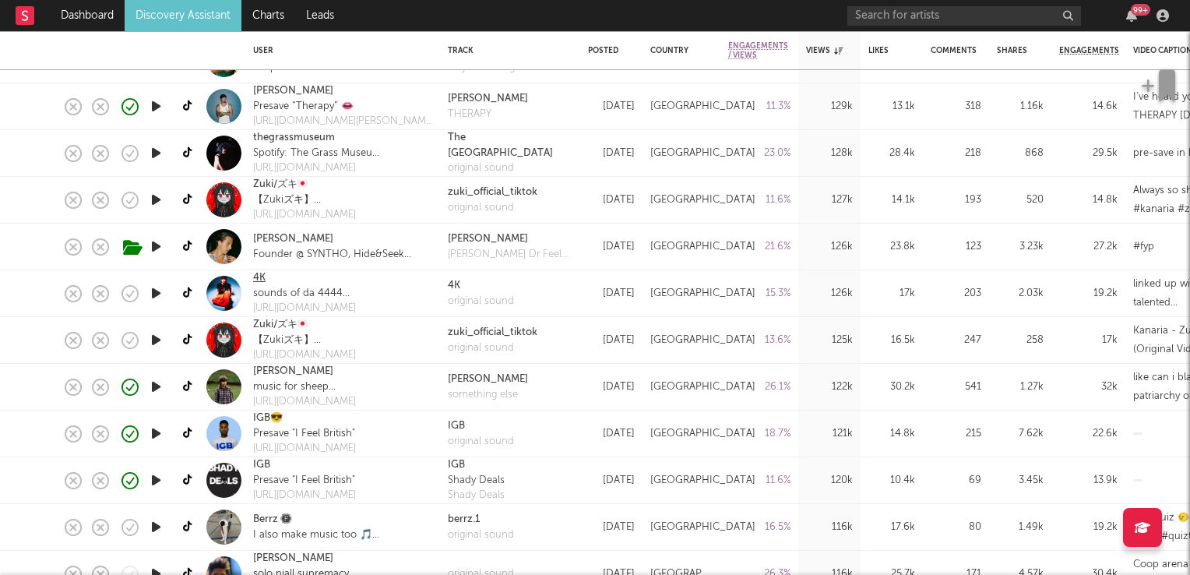
click at [265, 279] on link "4K" at bounding box center [259, 278] width 12 height 16
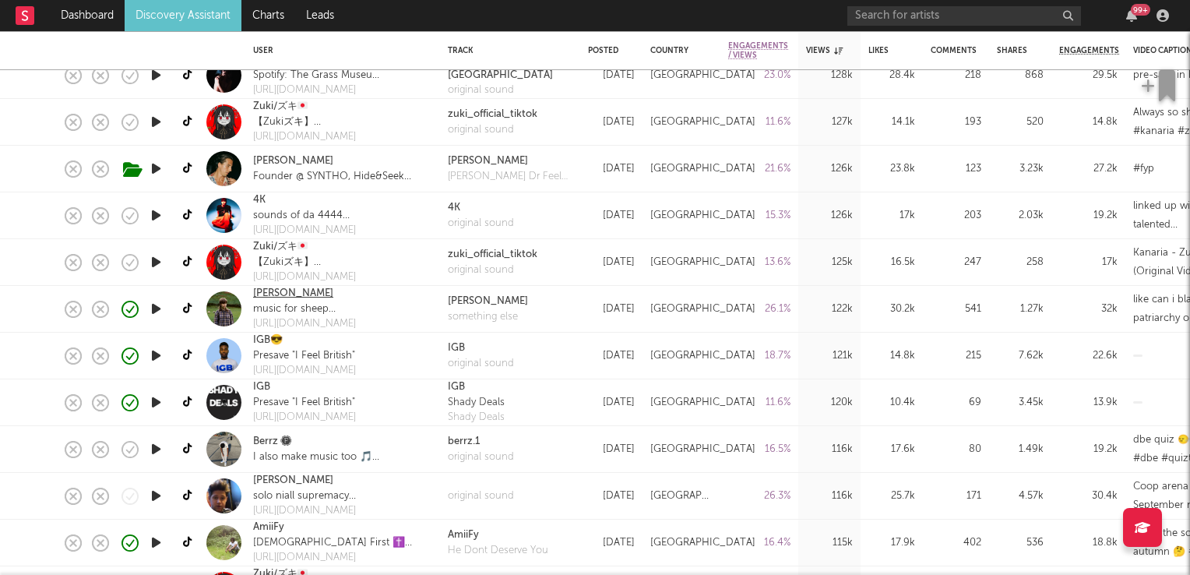
click at [280, 295] on link "may payne" at bounding box center [293, 294] width 80 height 16
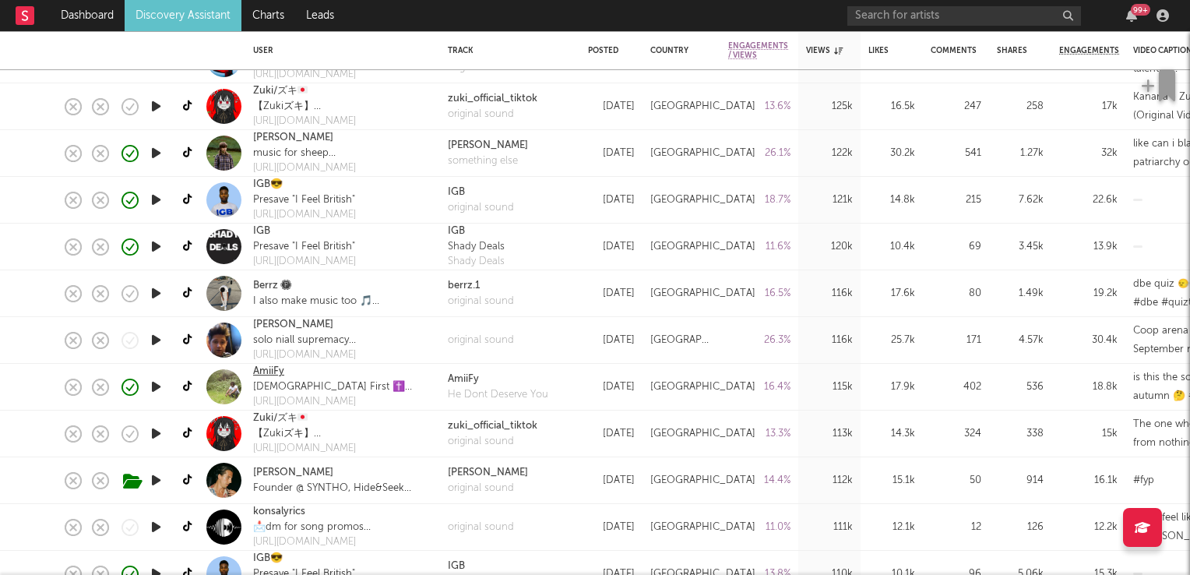
click at [268, 372] on link "AmiiFy" at bounding box center [268, 372] width 31 height 16
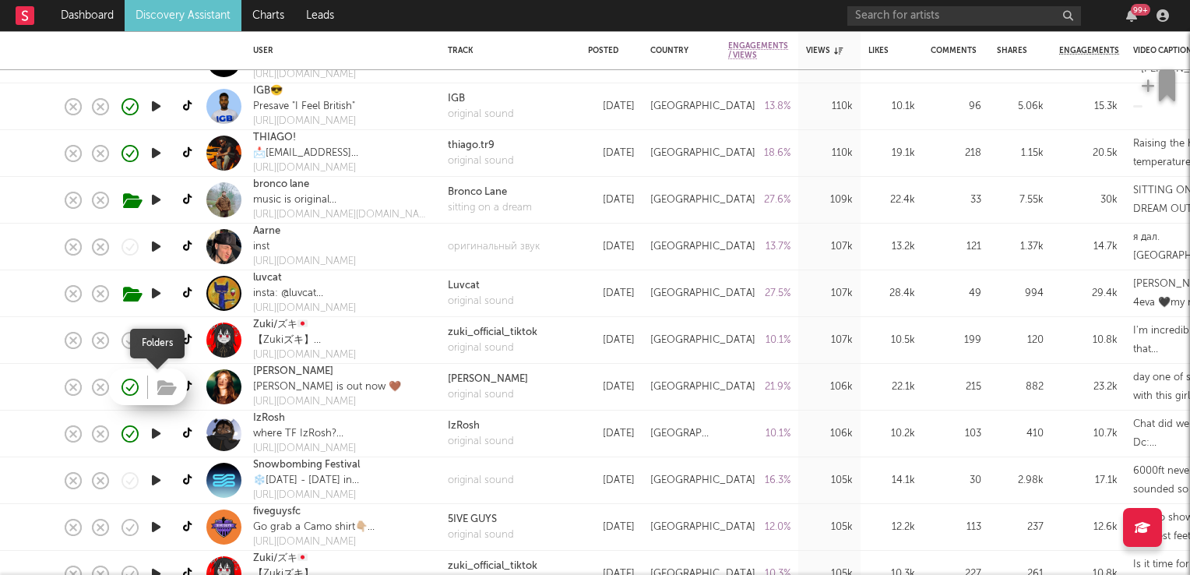
click at [167, 389] on icon "button" at bounding box center [166, 387] width 19 height 17
click at [156, 391] on icon "button" at bounding box center [156, 386] width 16 height 19
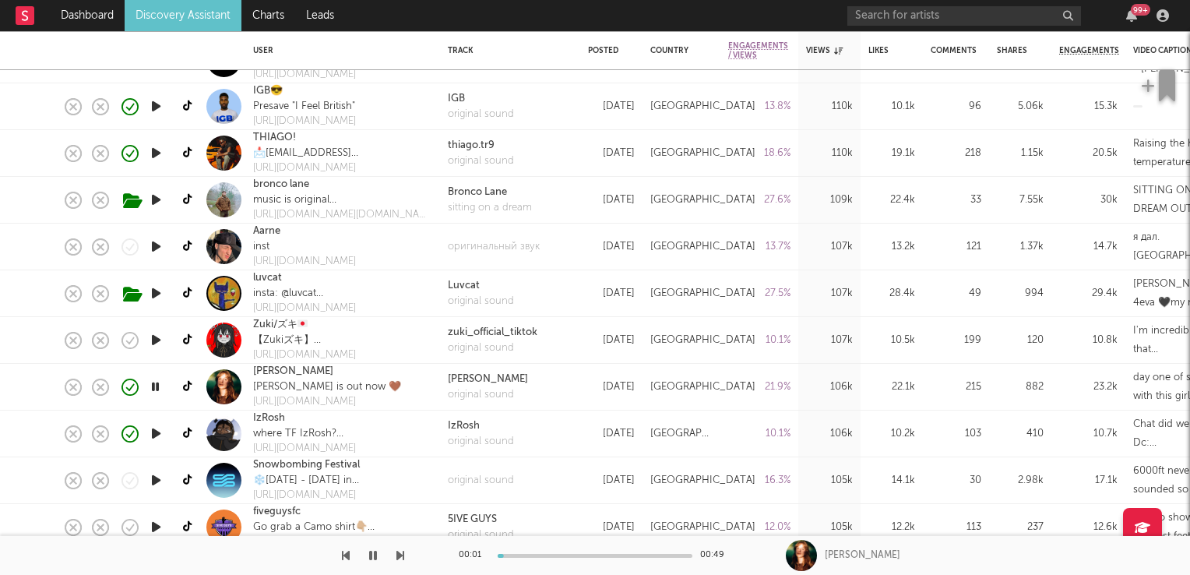
click at [156, 391] on icon "button" at bounding box center [155, 386] width 15 height 19
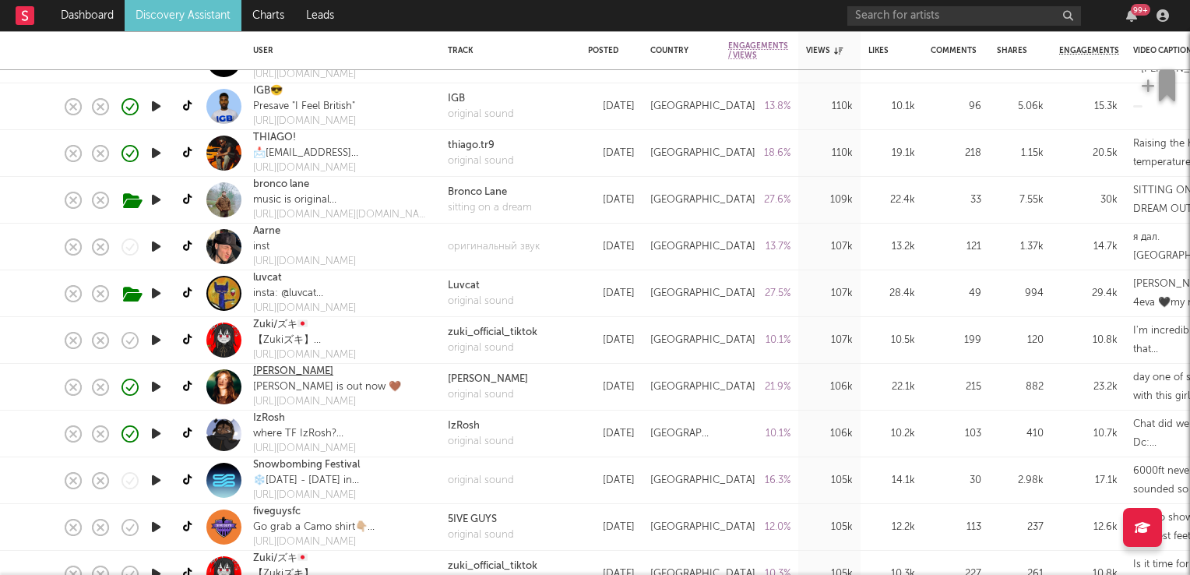
click at [293, 378] on link "Eve Christina" at bounding box center [293, 372] width 80 height 16
click at [159, 388] on icon "button" at bounding box center [156, 386] width 16 height 19
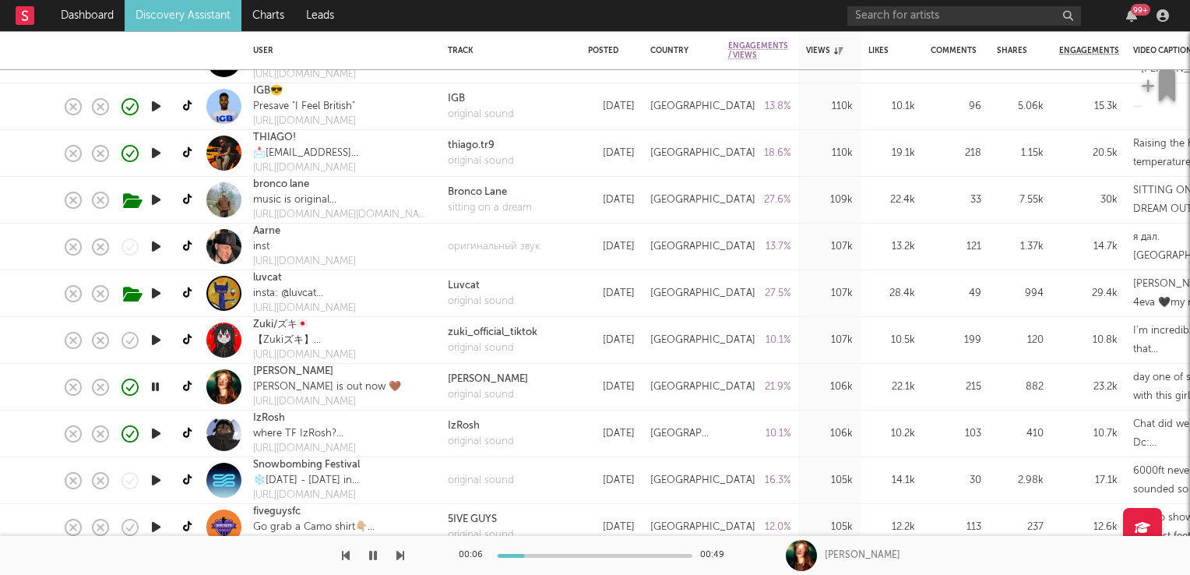
click at [159, 388] on icon "button" at bounding box center [155, 386] width 15 height 19
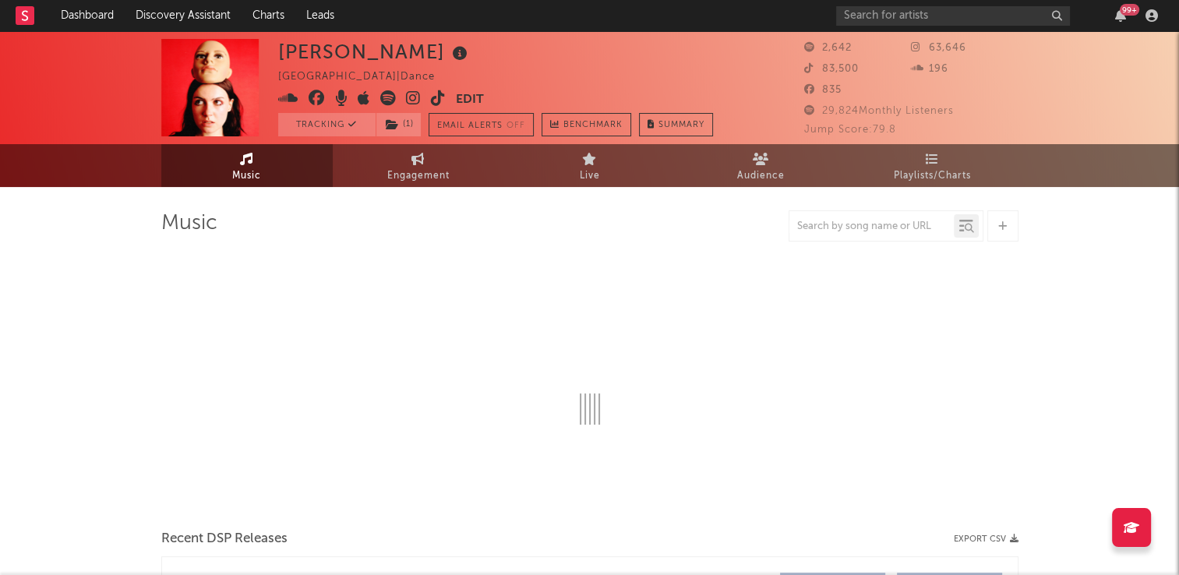
select select "6m"
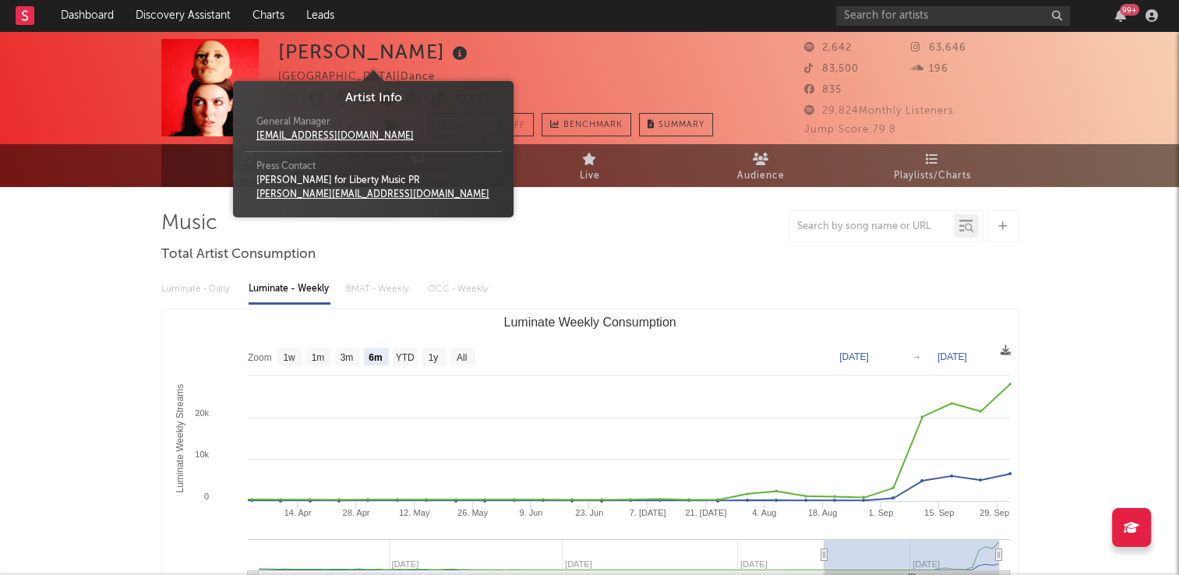
click at [449, 53] on icon at bounding box center [460, 54] width 23 height 22
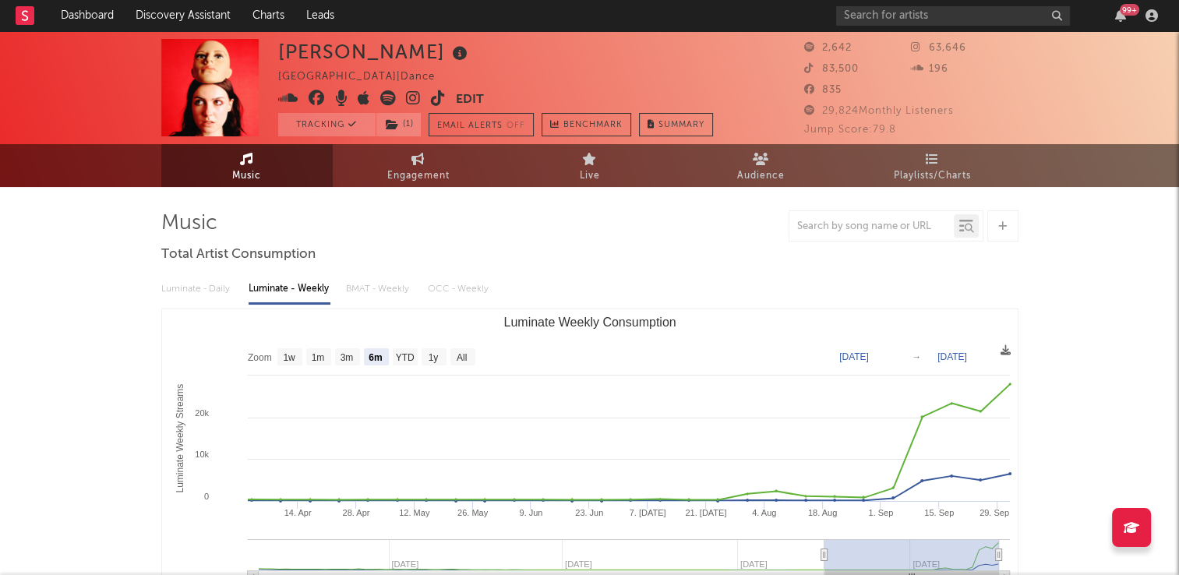
click at [544, 64] on div "[PERSON_NAME] [GEOGRAPHIC_DATA] | Dance Edit Tracking ( 1 ) Email Alerts Off Be…" at bounding box center [495, 87] width 435 height 97
click at [428, 162] on link "Engagement" at bounding box center [418, 165] width 171 height 43
select select "1w"
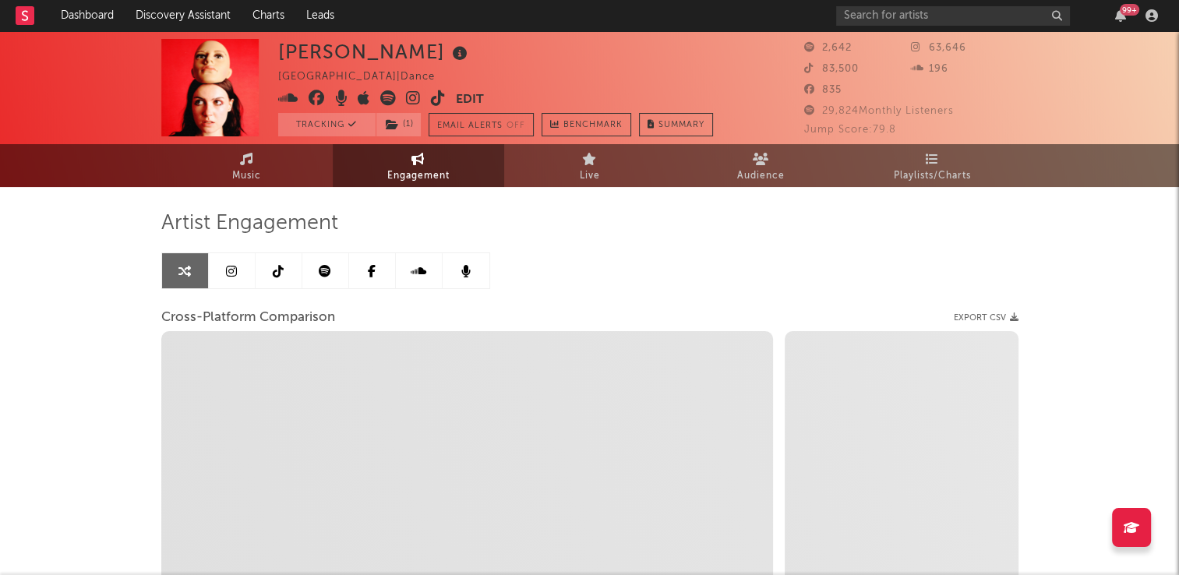
click at [279, 270] on icon at bounding box center [278, 271] width 11 height 12
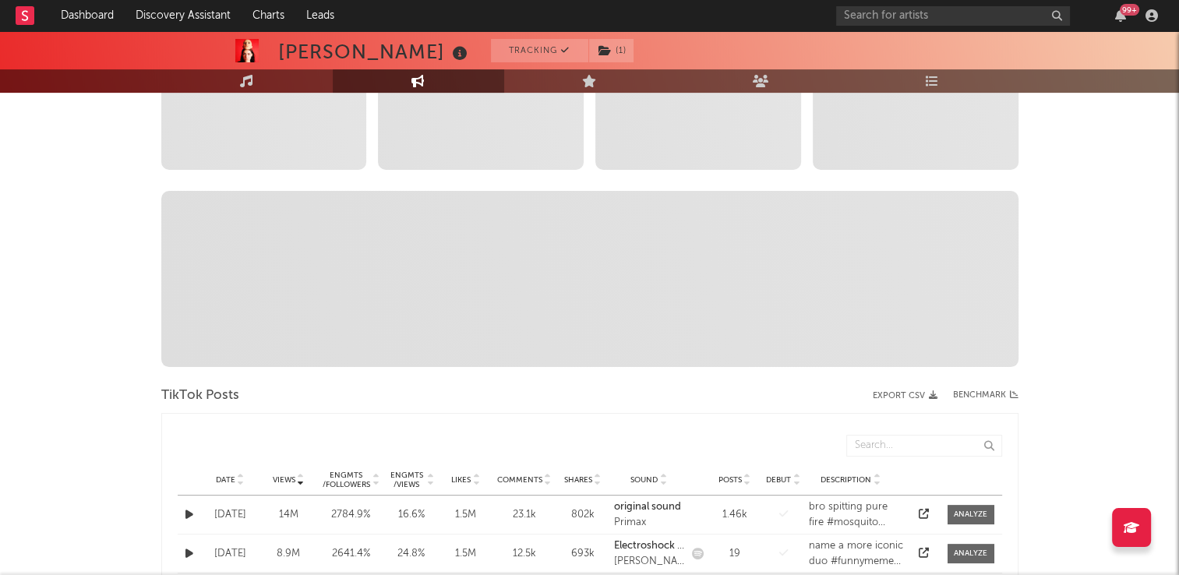
scroll to position [545, 0]
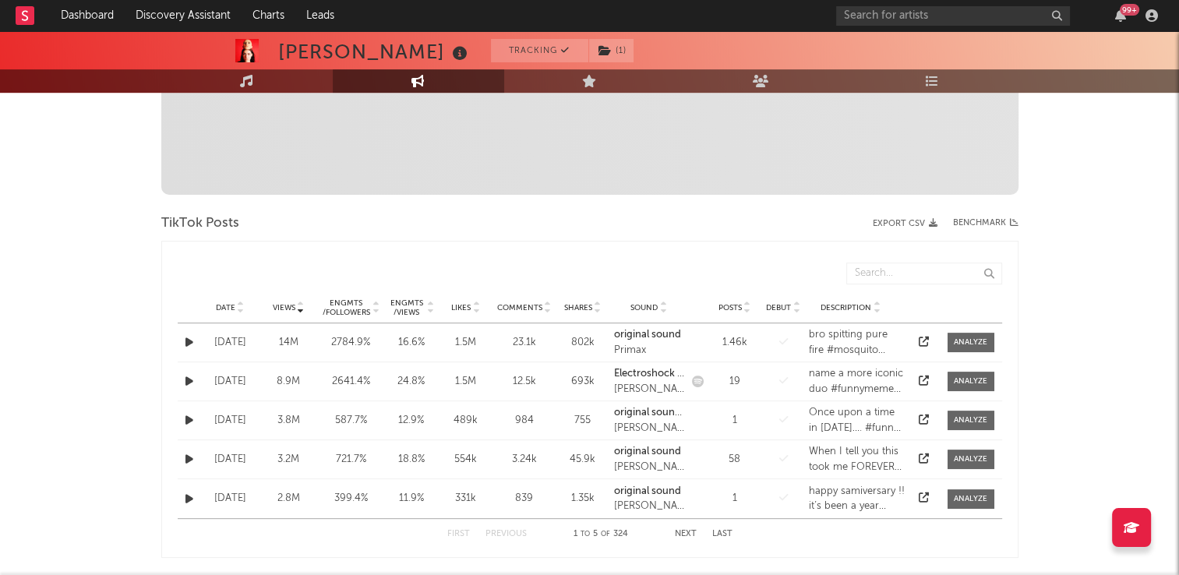
select select "6m"
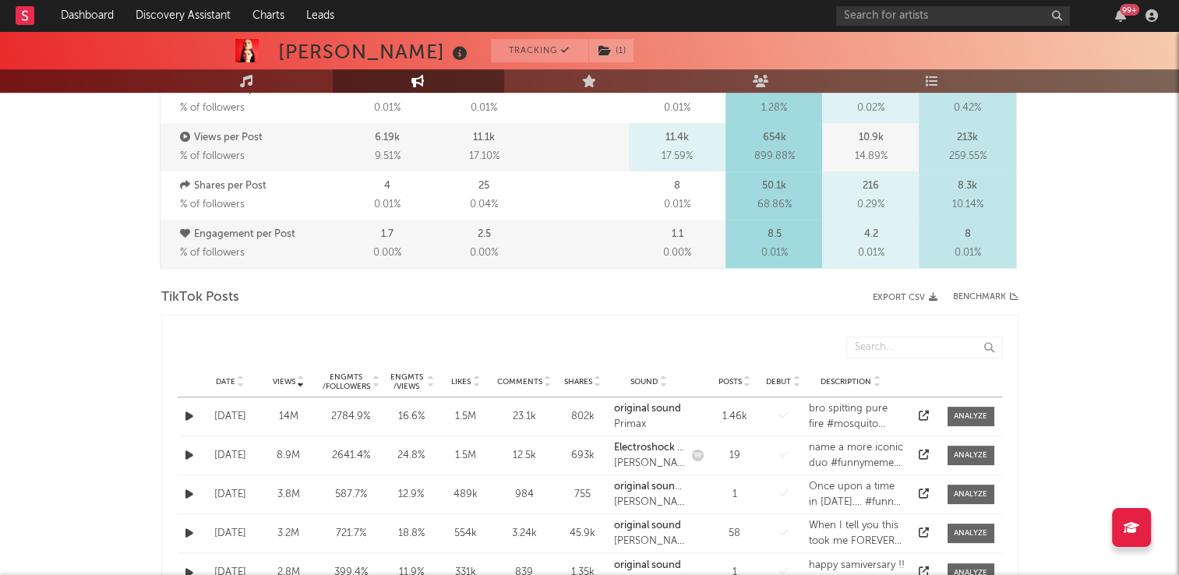
scroll to position [623, 0]
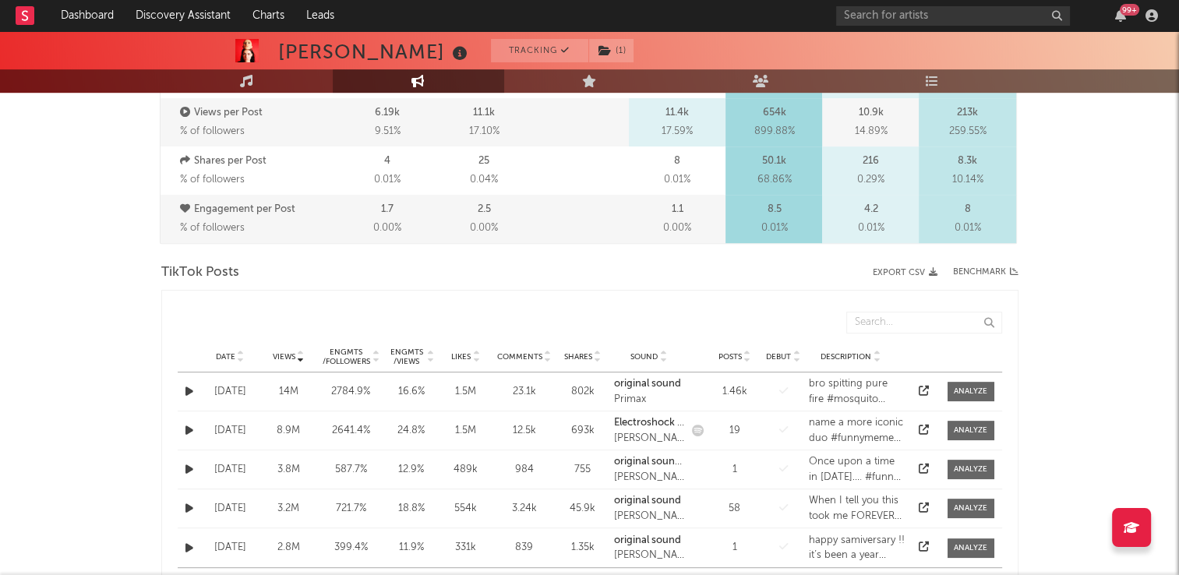
click at [240, 351] on icon at bounding box center [241, 354] width 8 height 6
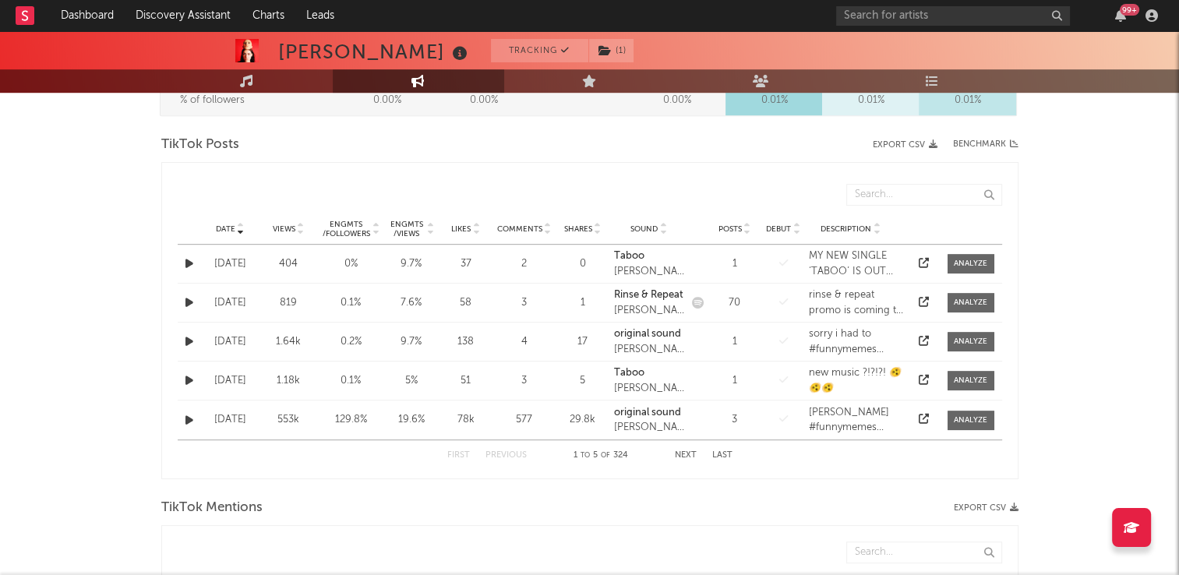
scroll to position [779, 0]
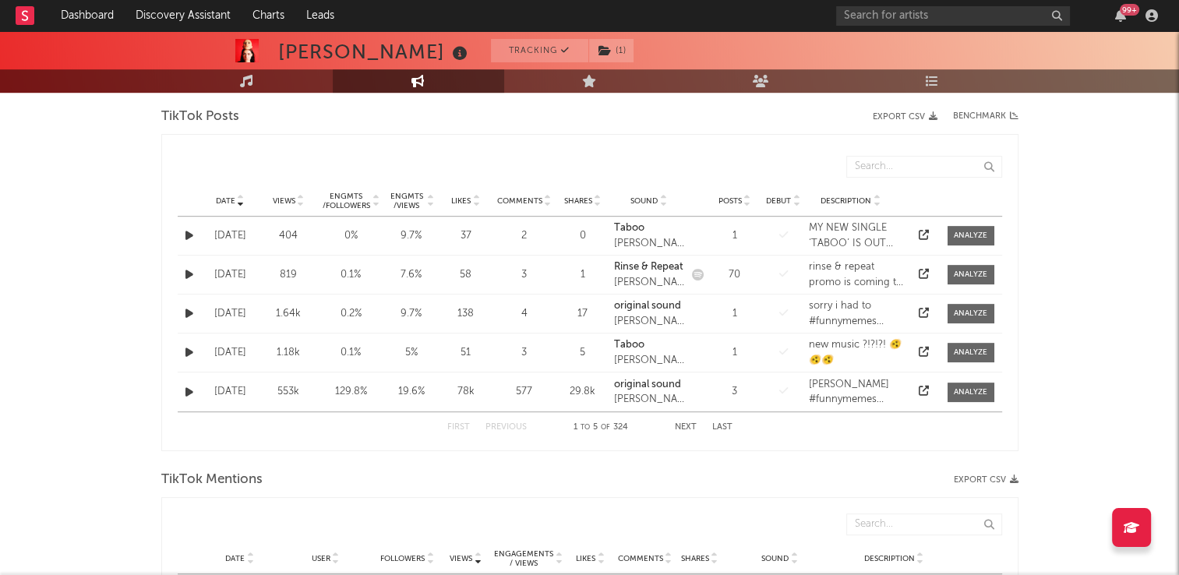
click at [678, 428] on button "Next" at bounding box center [686, 427] width 22 height 9
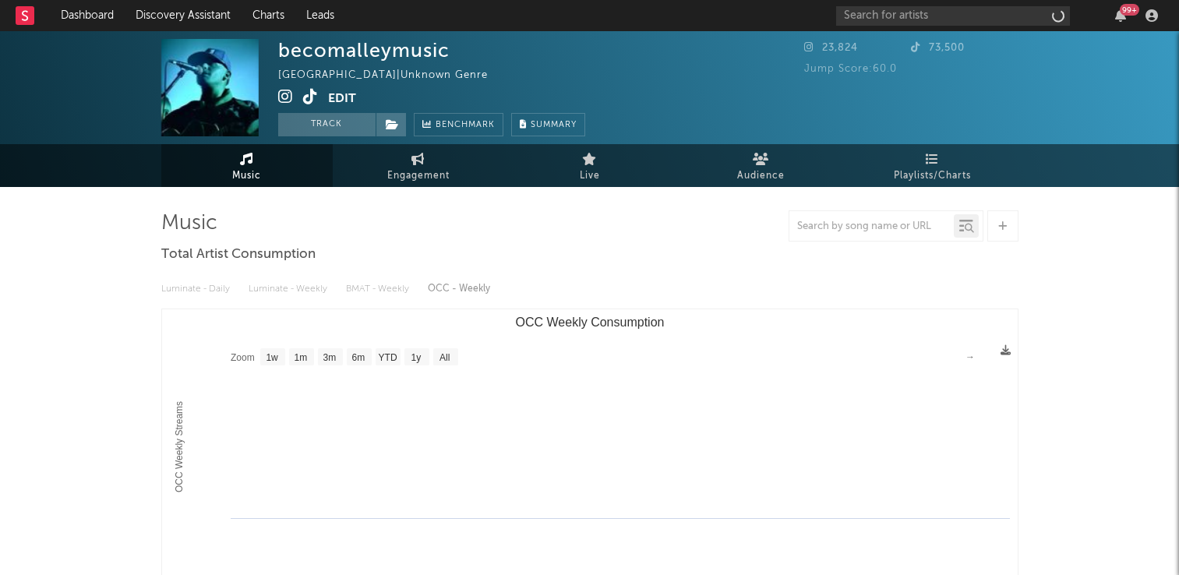
select select "1w"
click at [319, 127] on button "Track" at bounding box center [326, 124] width 97 height 23
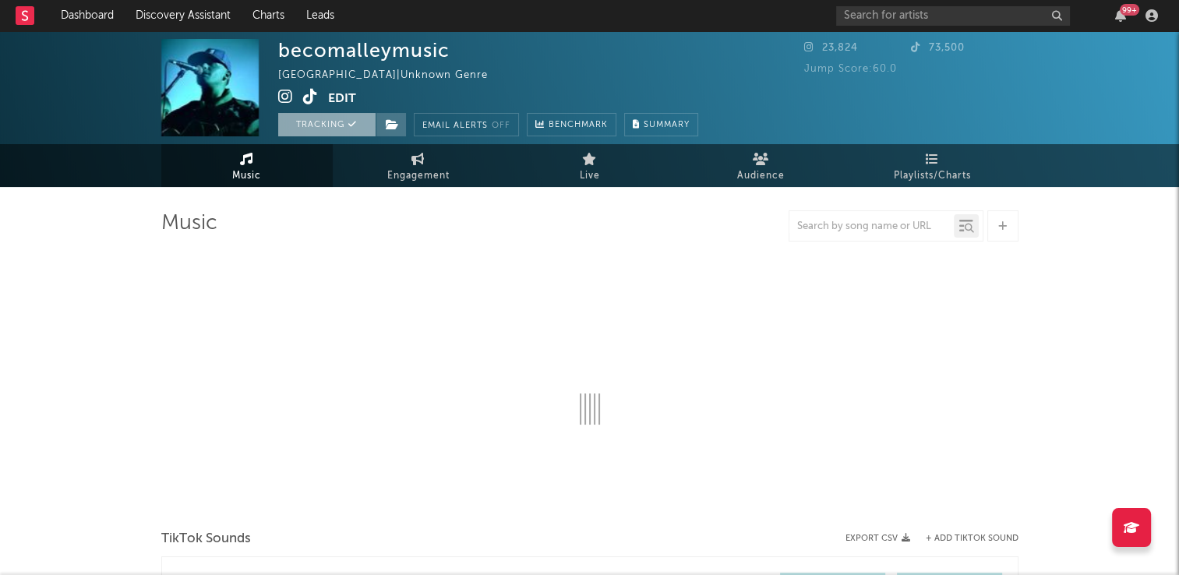
select select "1w"
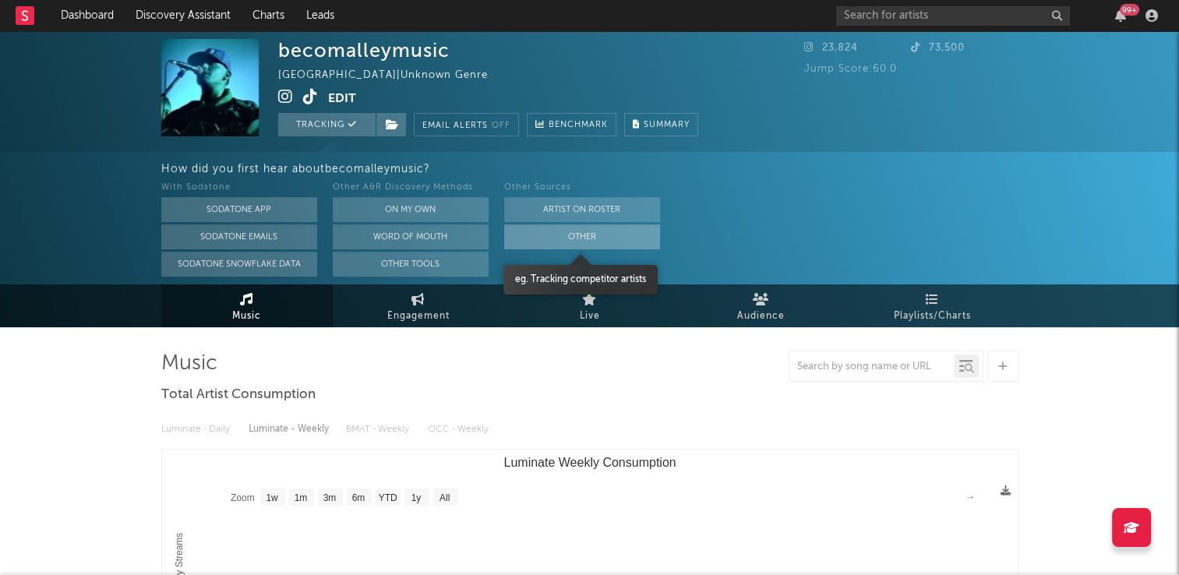
click at [540, 241] on button "Other" at bounding box center [582, 236] width 156 height 25
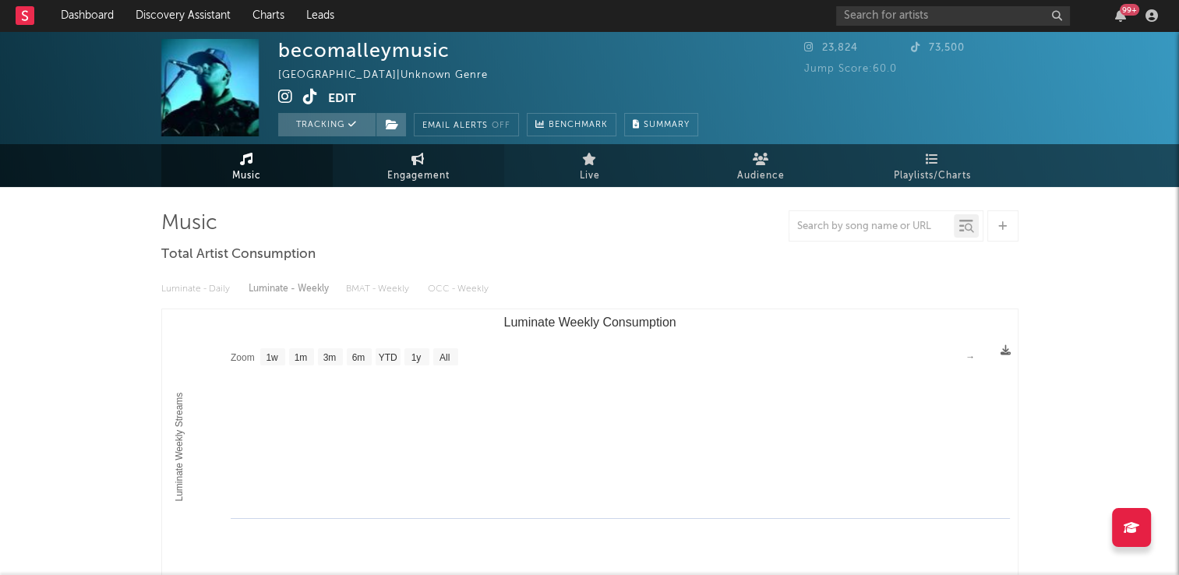
click at [425, 176] on span "Engagement" at bounding box center [418, 176] width 62 height 19
select select "1w"
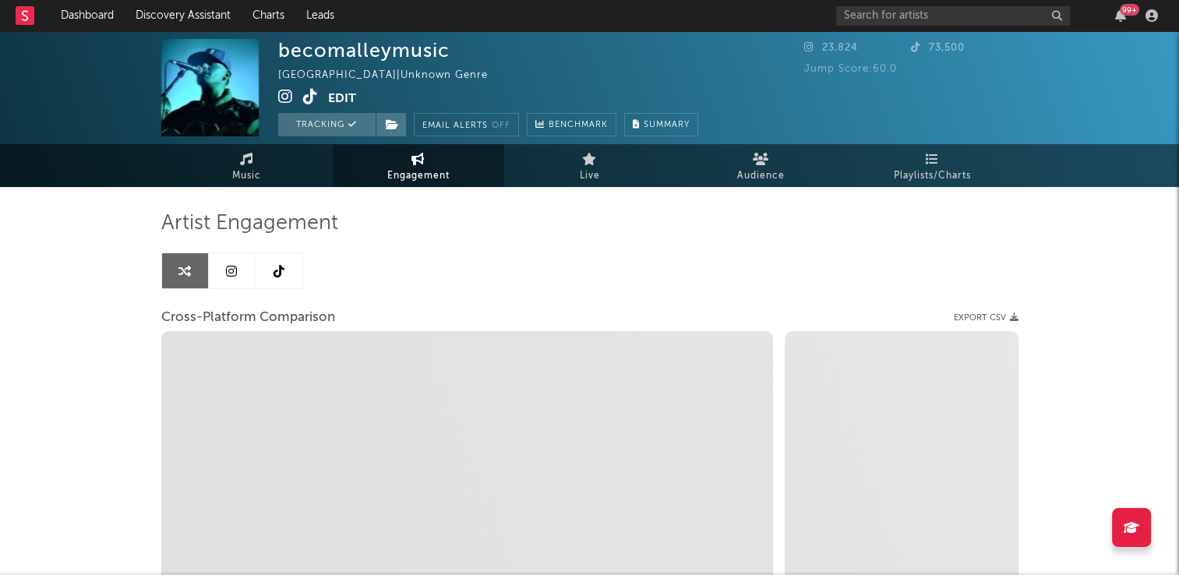
click at [276, 282] on link at bounding box center [278, 270] width 47 height 35
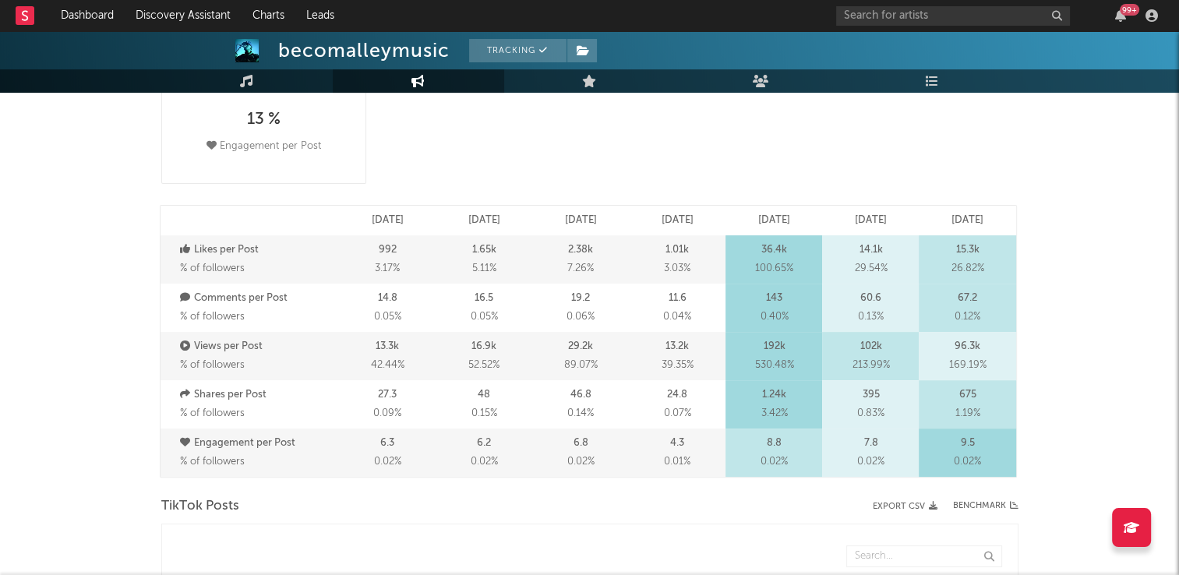
select select "6m"
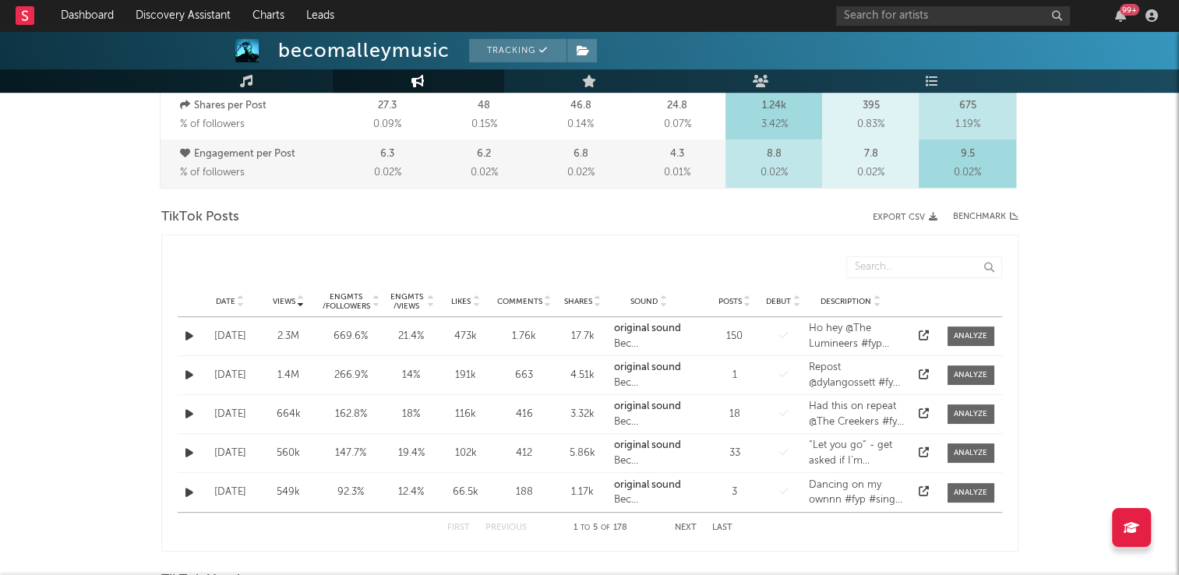
scroll to position [701, 0]
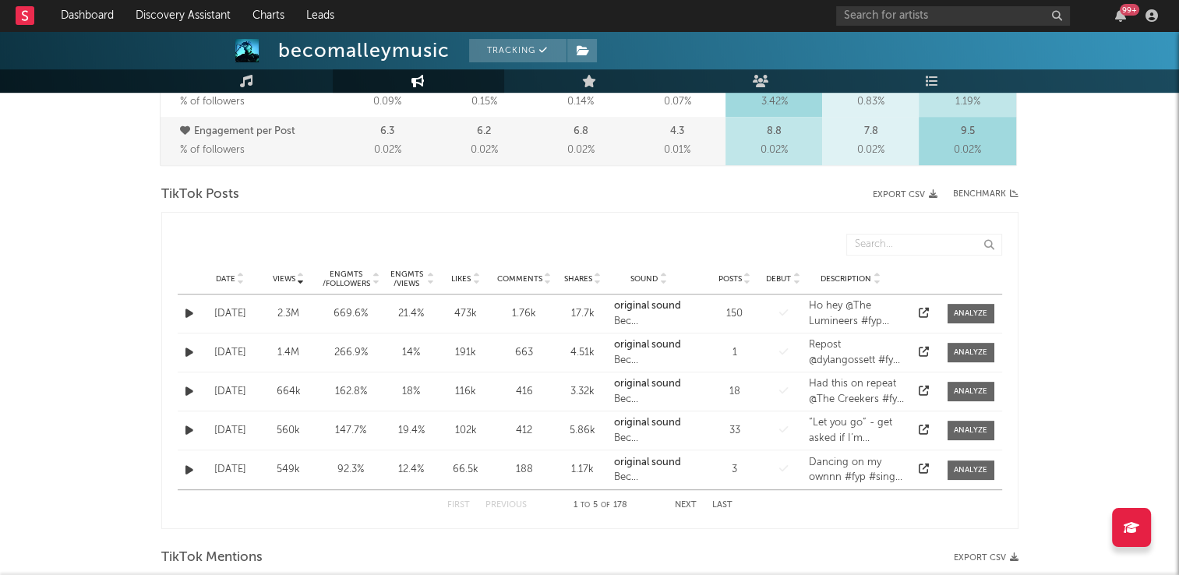
click at [237, 273] on icon at bounding box center [241, 276] width 8 height 6
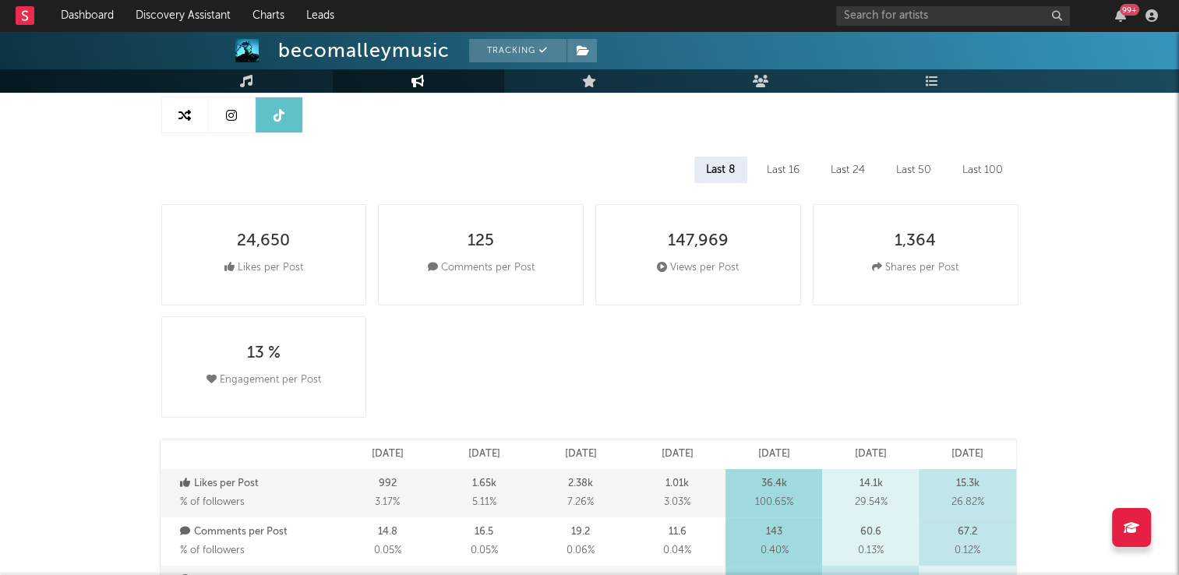
scroll to position [0, 0]
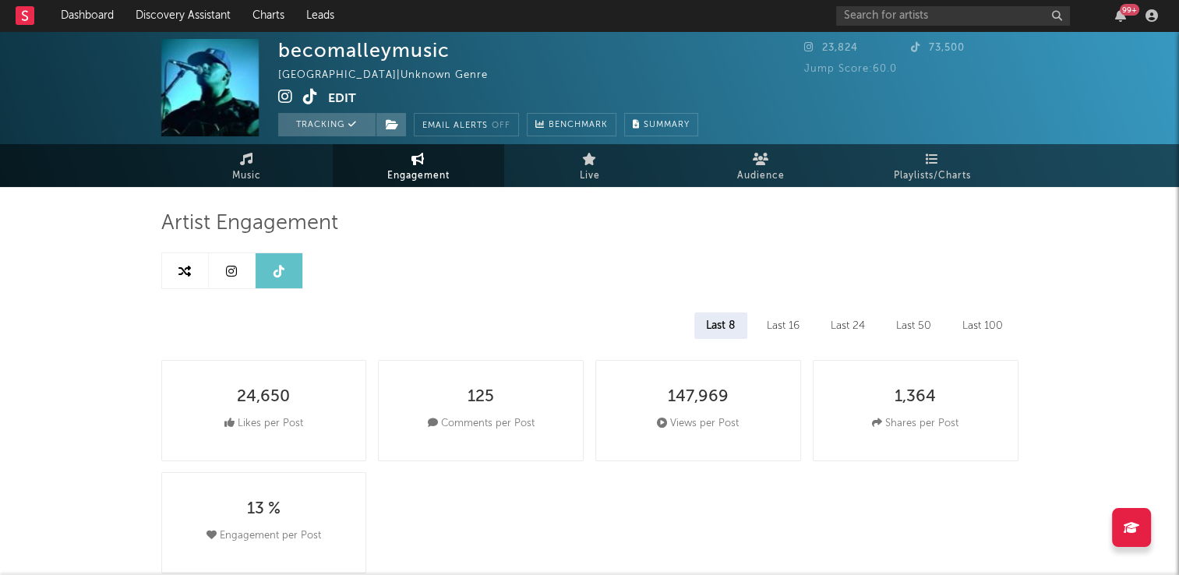
click at [311, 101] on icon at bounding box center [310, 97] width 15 height 16
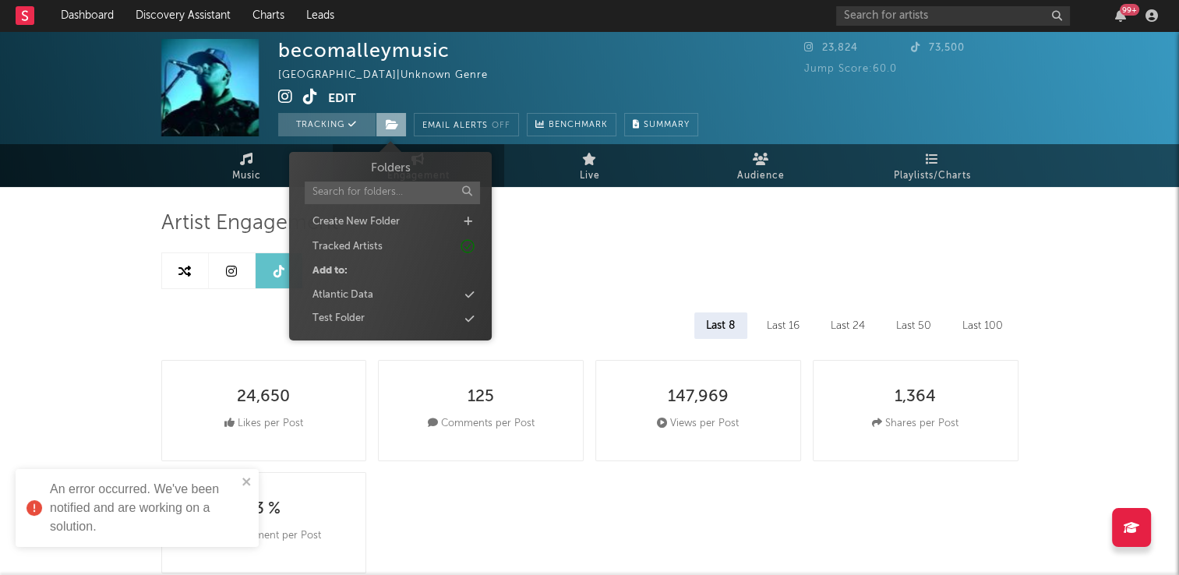
click at [386, 126] on icon at bounding box center [392, 124] width 13 height 11
click at [399, 297] on div "Atlantic Data" at bounding box center [390, 295] width 179 height 20
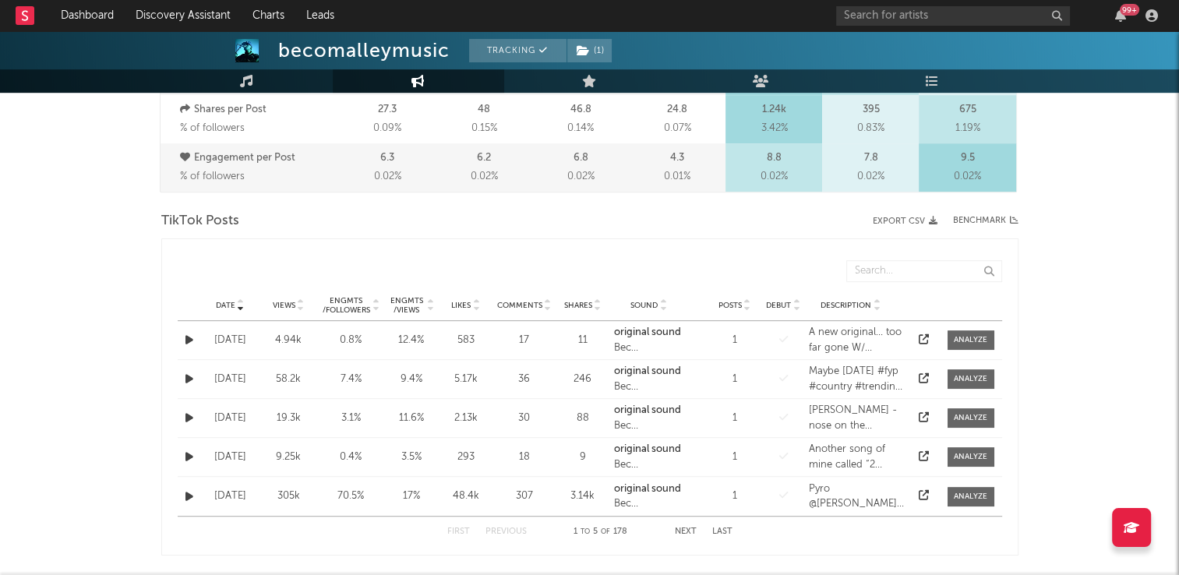
scroll to position [701, 0]
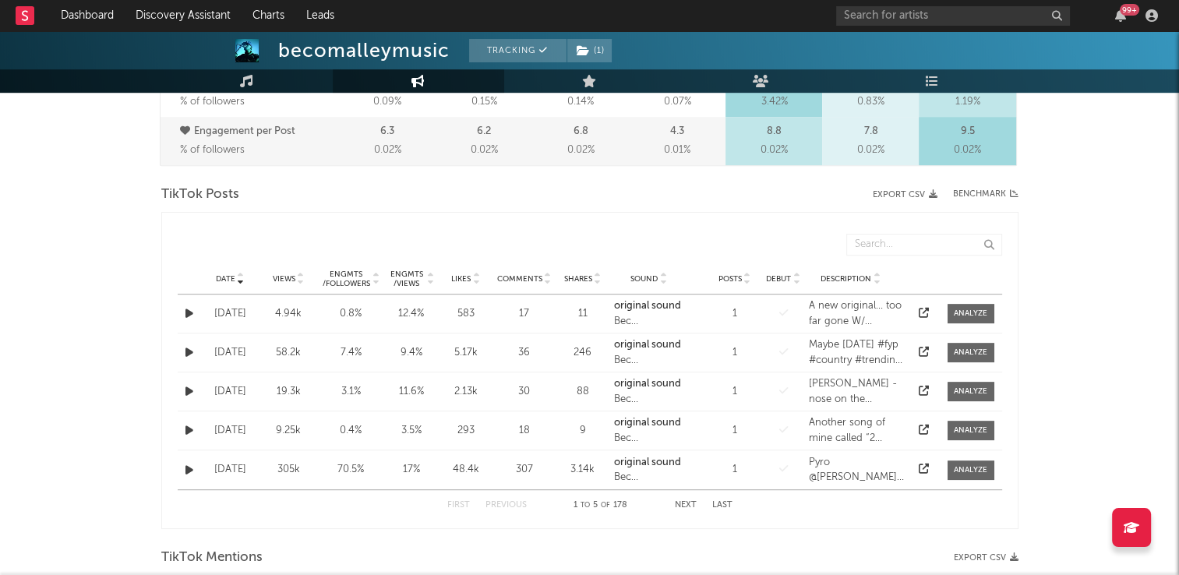
click at [682, 503] on button "Next" at bounding box center [686, 505] width 22 height 9
click at [239, 276] on icon at bounding box center [241, 276] width 8 height 6
click at [239, 279] on icon at bounding box center [241, 282] width 8 height 6
click at [685, 507] on button "Next" at bounding box center [686, 505] width 22 height 9
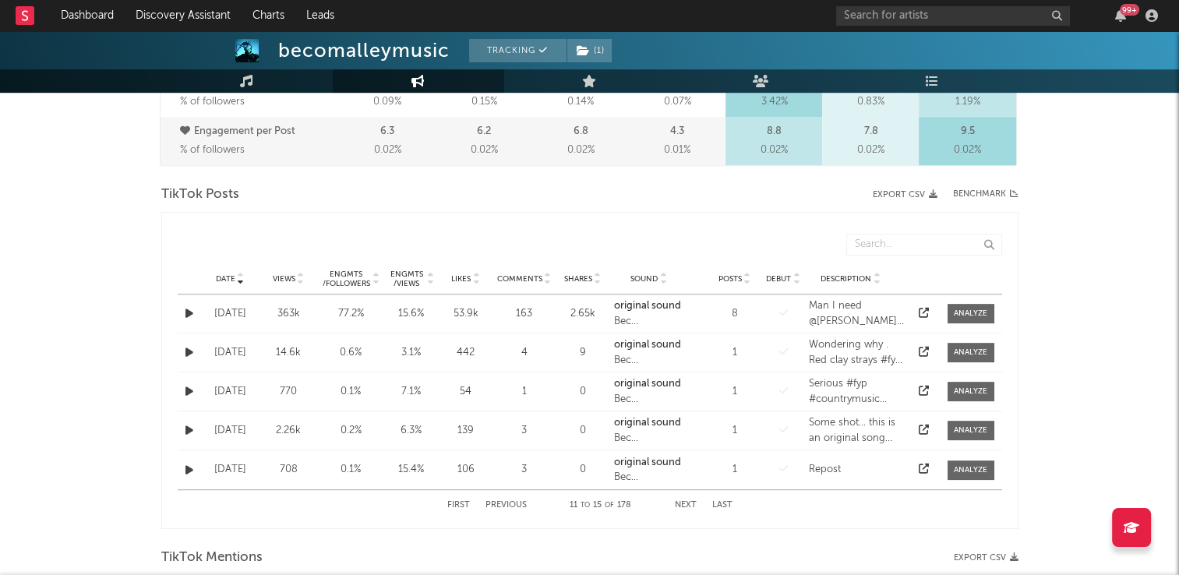
click at [685, 507] on button "Next" at bounding box center [686, 505] width 22 height 9
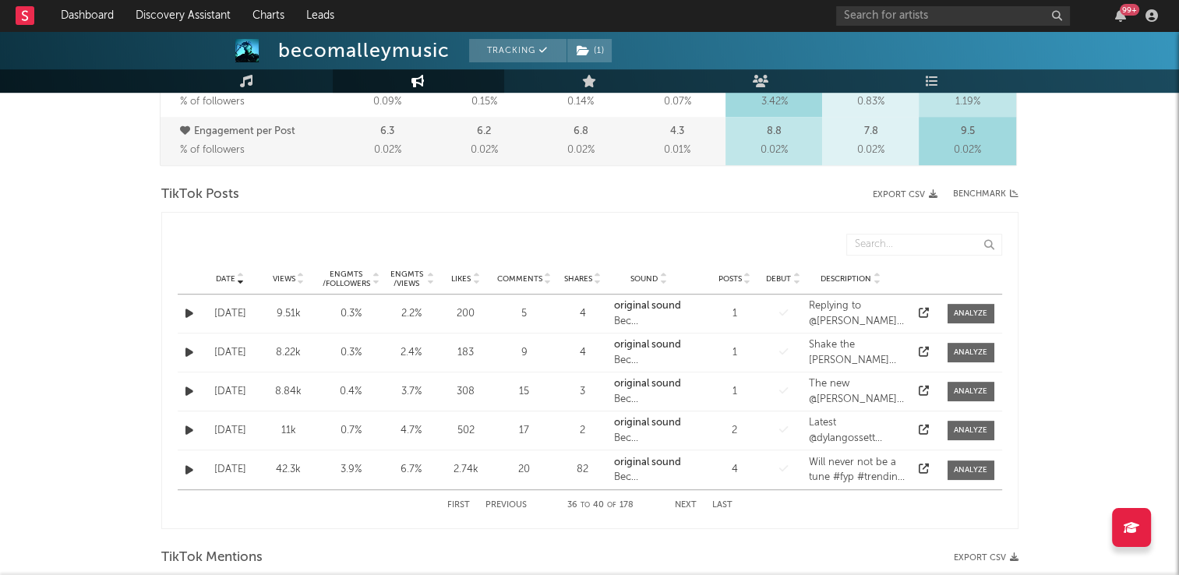
click at [685, 507] on button "Next" at bounding box center [686, 505] width 22 height 9
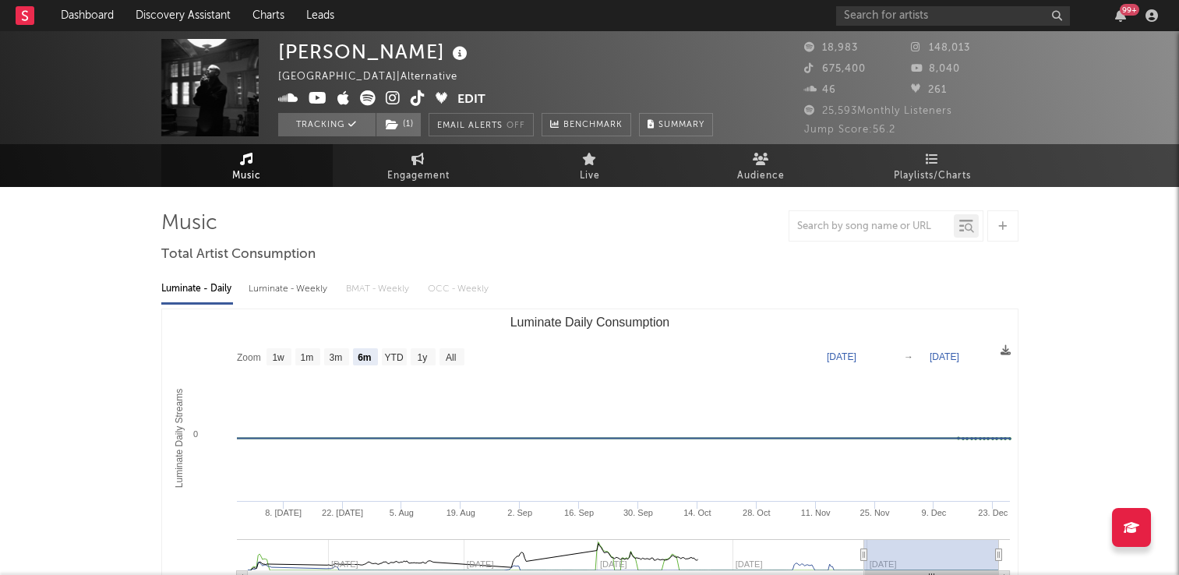
select select "6m"
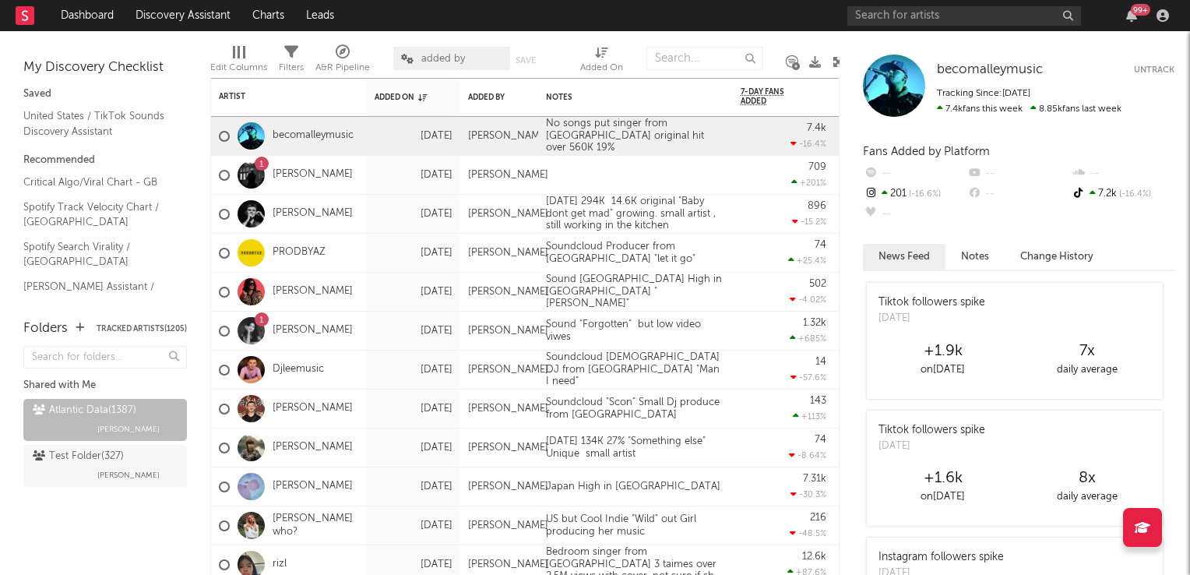
click at [838, 59] on icon at bounding box center [839, 62] width 12 height 12
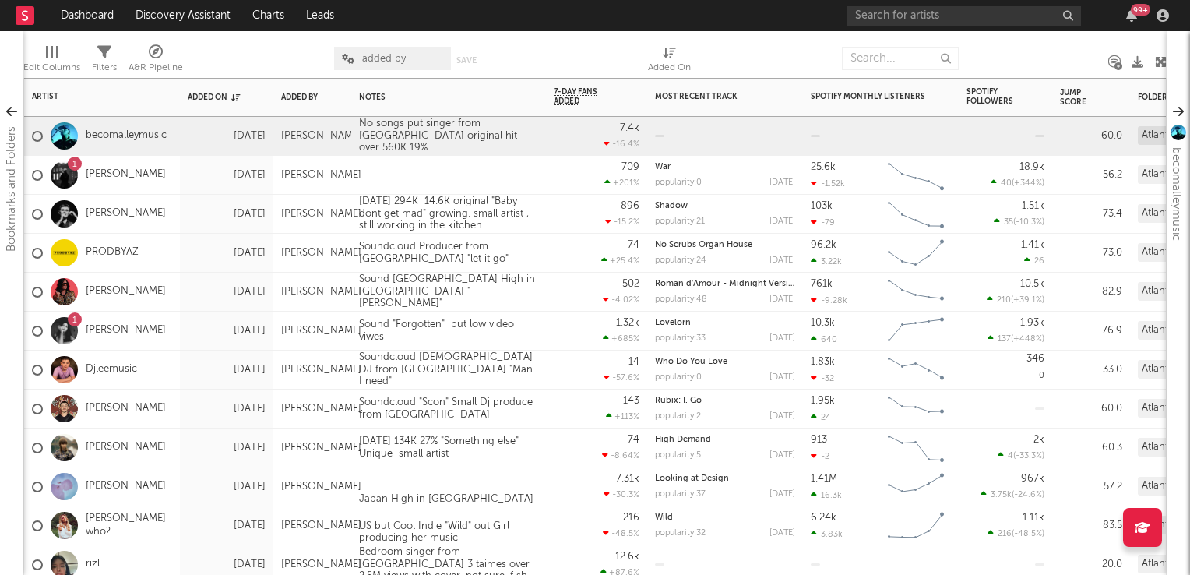
click at [562, 260] on div "74 +25.4 %" at bounding box center [597, 253] width 86 height 38
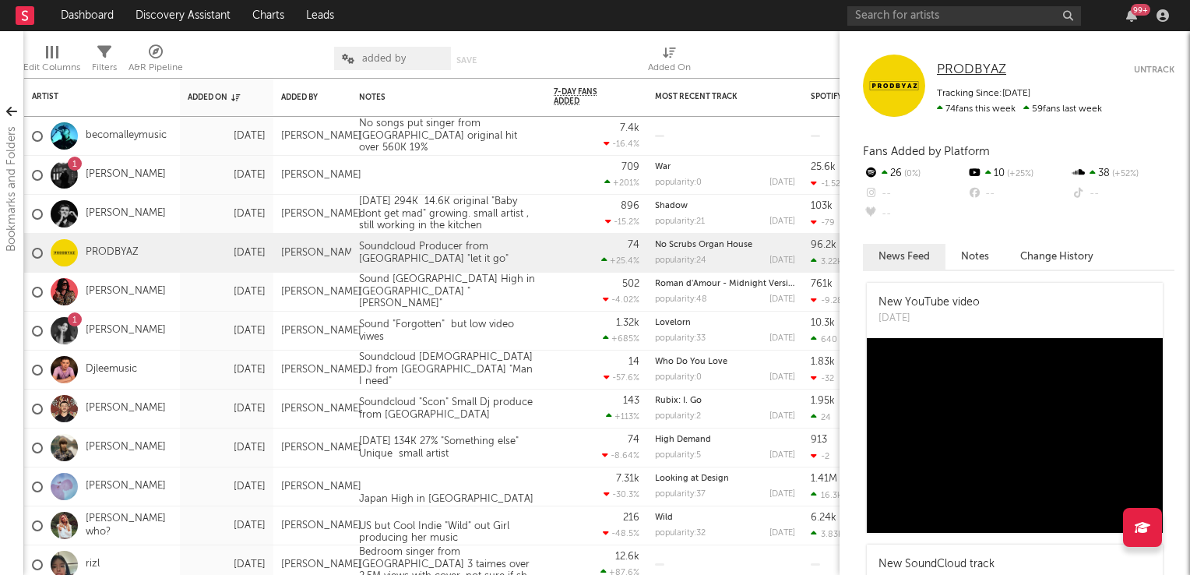
click at [980, 75] on span "PRODBYAZ" at bounding box center [971, 69] width 69 height 13
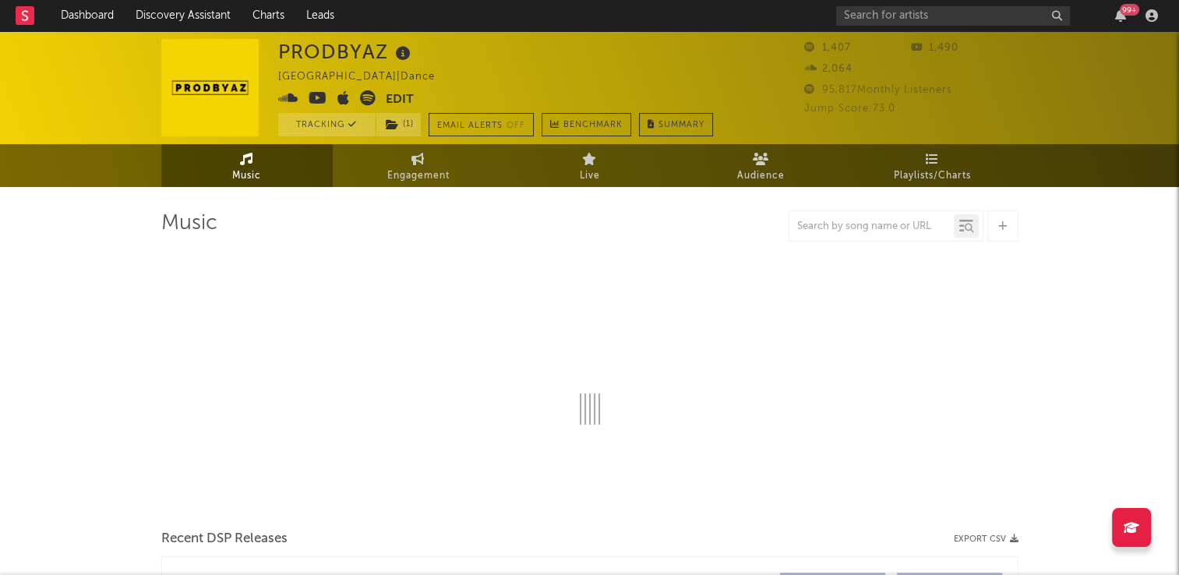
select select "6m"
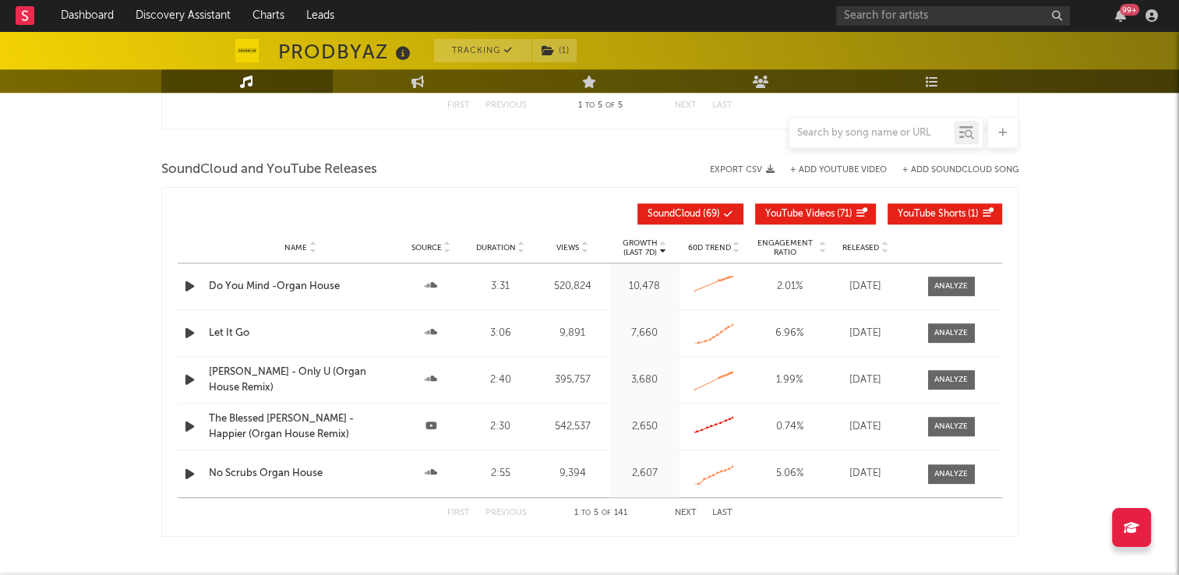
scroll to position [1355, 0]
click at [956, 331] on div at bounding box center [950, 334] width 33 height 12
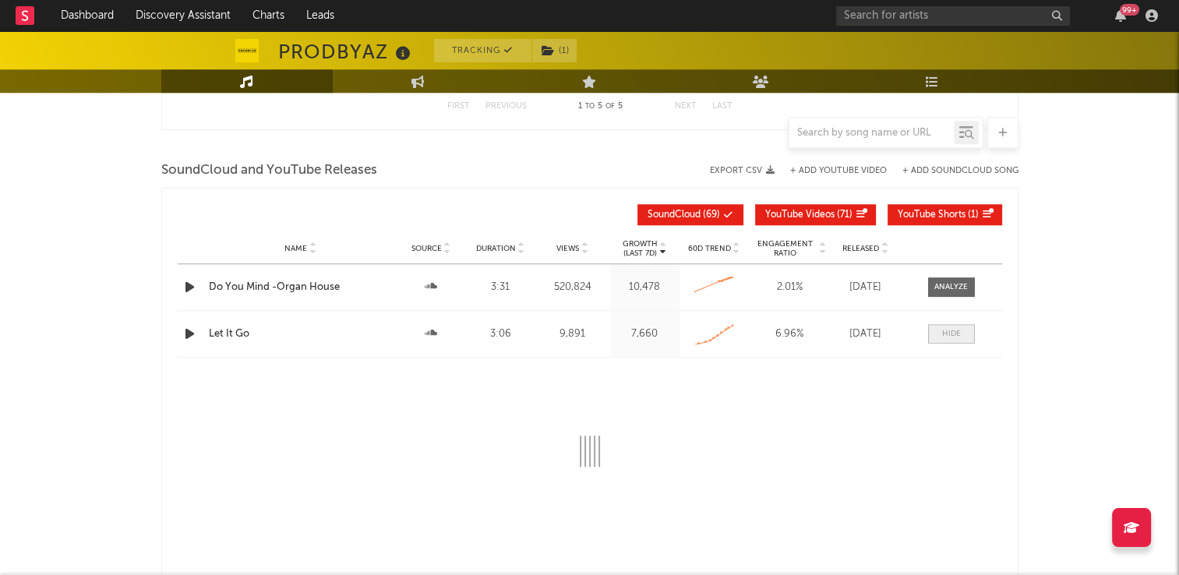
select select "All"
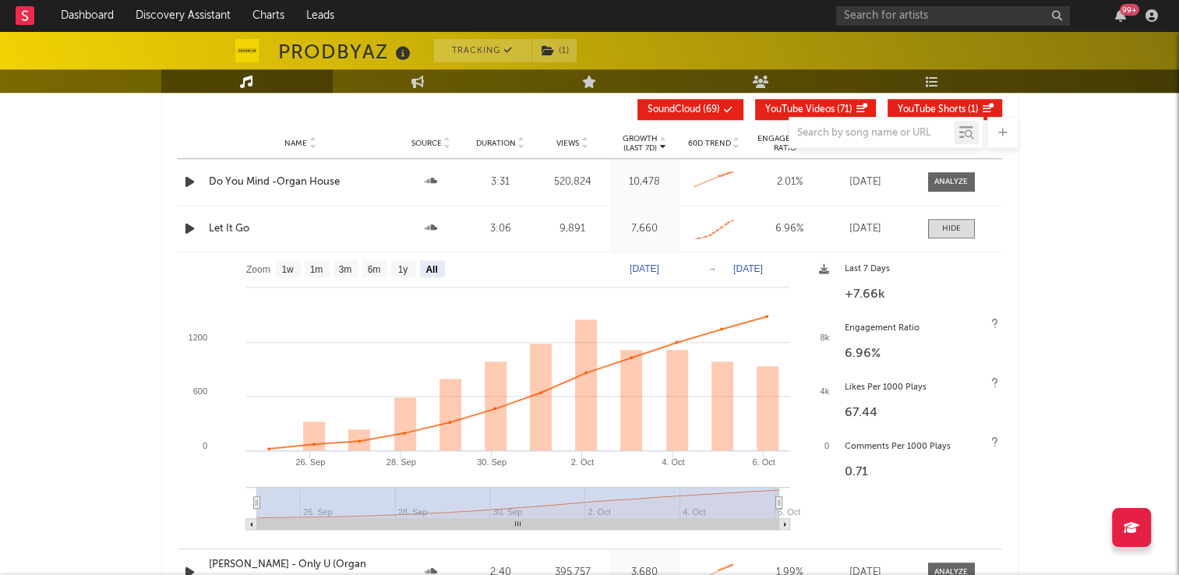
scroll to position [1432, 0]
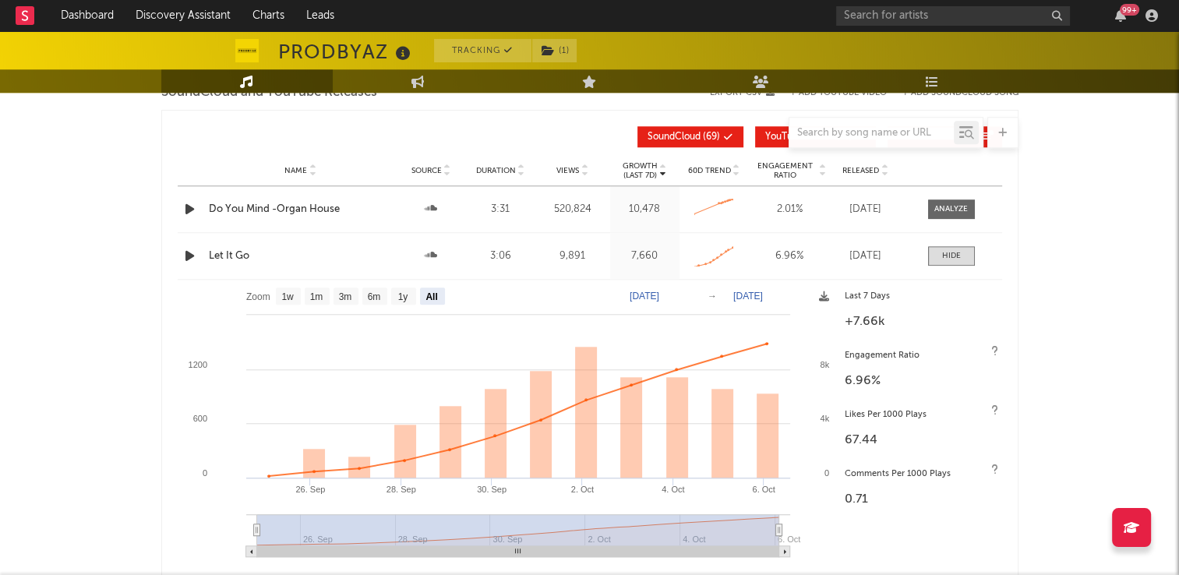
click at [402, 55] on icon at bounding box center [403, 54] width 23 height 22
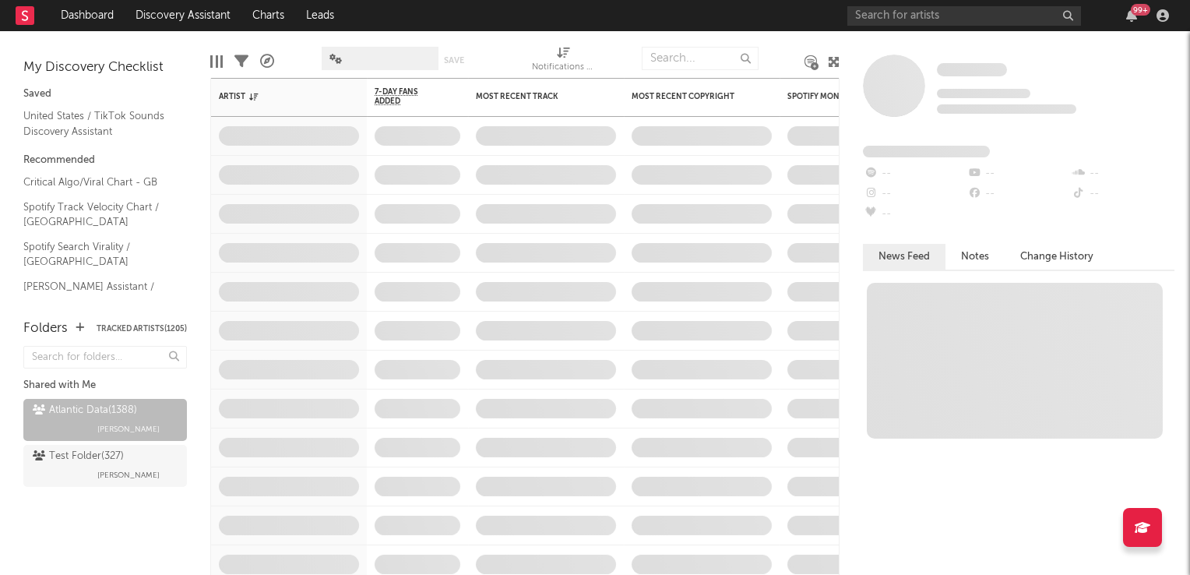
click at [833, 64] on icon at bounding box center [834, 62] width 12 height 12
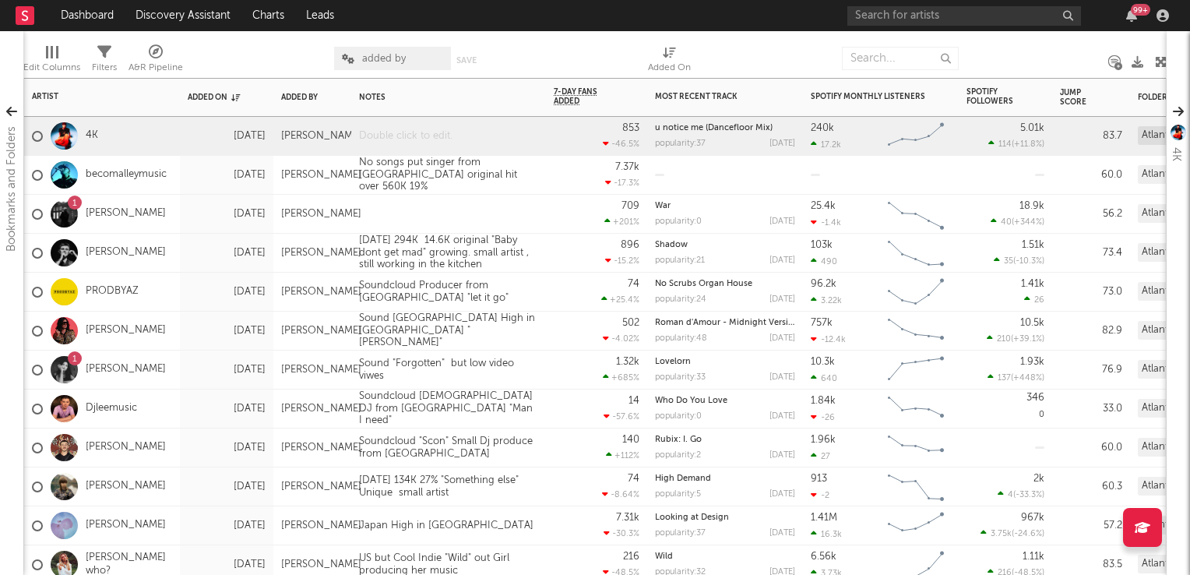
click at [411, 139] on div at bounding box center [448, 136] width 195 height 38
click at [570, 372] on div "1.32k +685 %" at bounding box center [597, 370] width 86 height 38
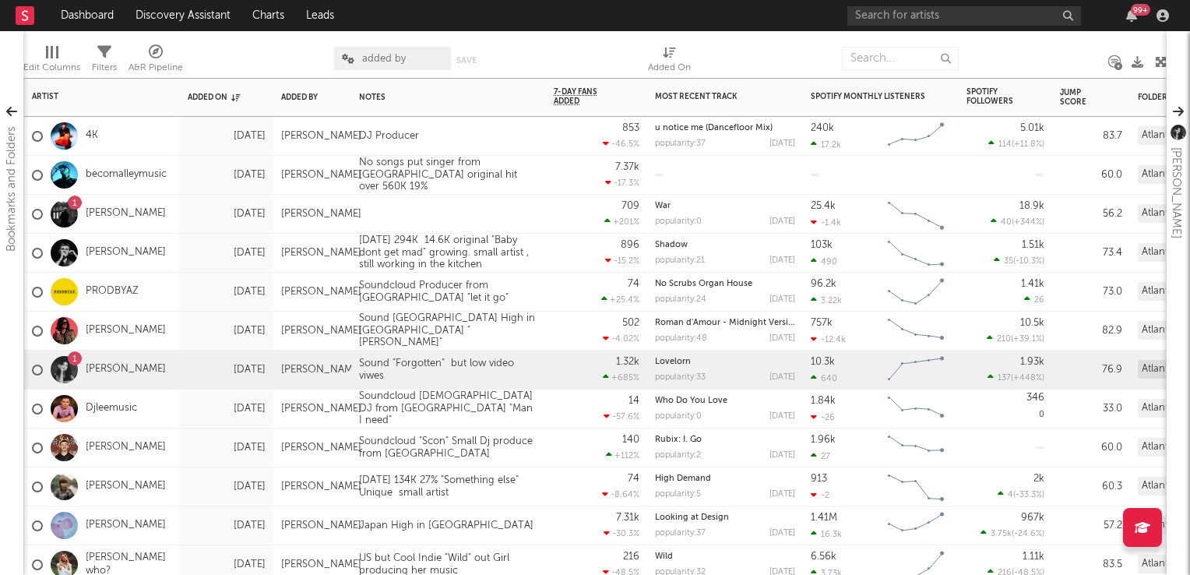
click at [389, 59] on span "added by" at bounding box center [384, 59] width 44 height 10
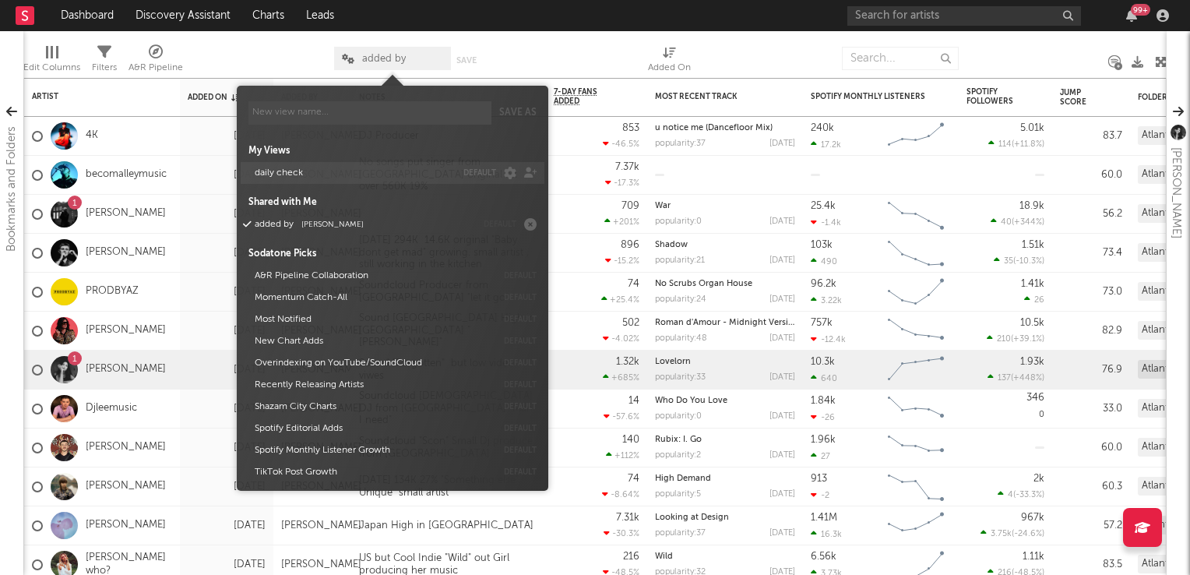
click at [341, 181] on button "daily check" at bounding box center [352, 173] width 206 height 22
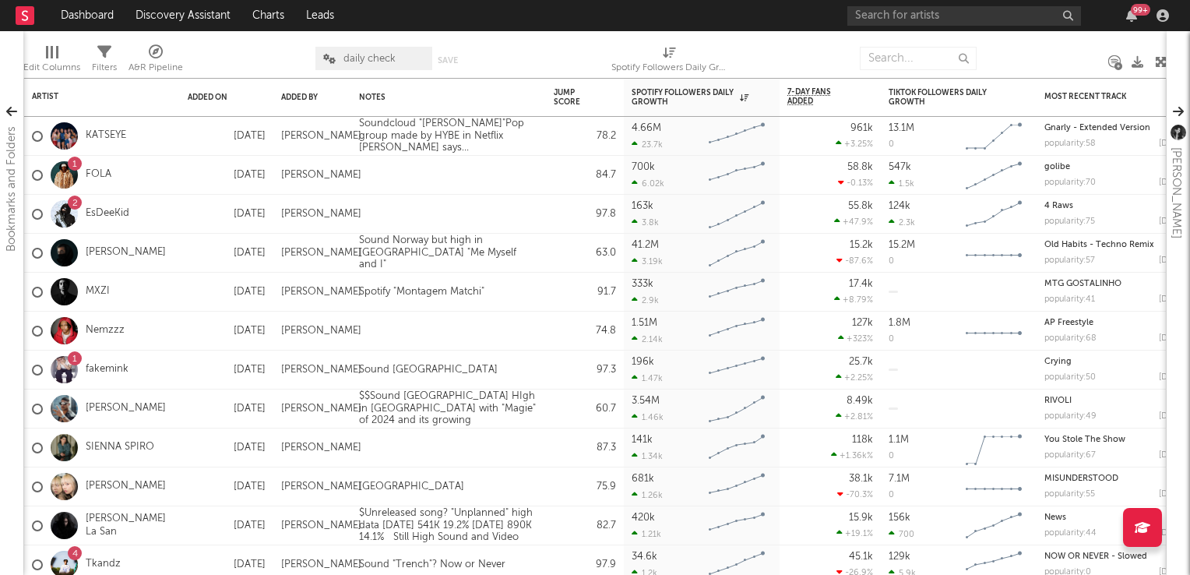
click at [531, 47] on div at bounding box center [545, 58] width 109 height 39
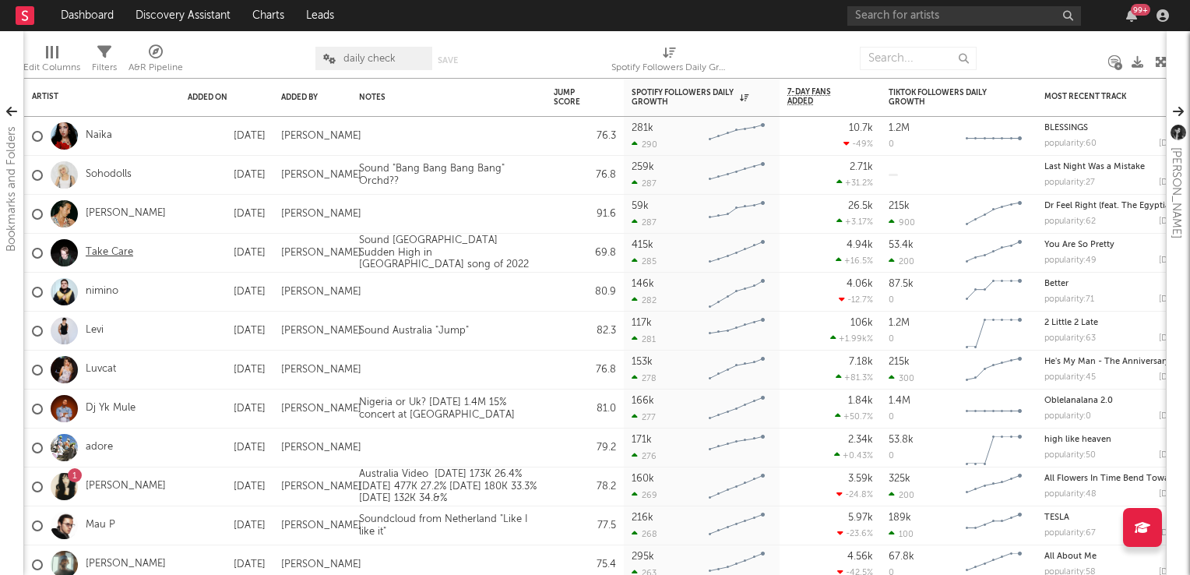
click at [117, 254] on link "Take Care" at bounding box center [110, 252] width 48 height 13
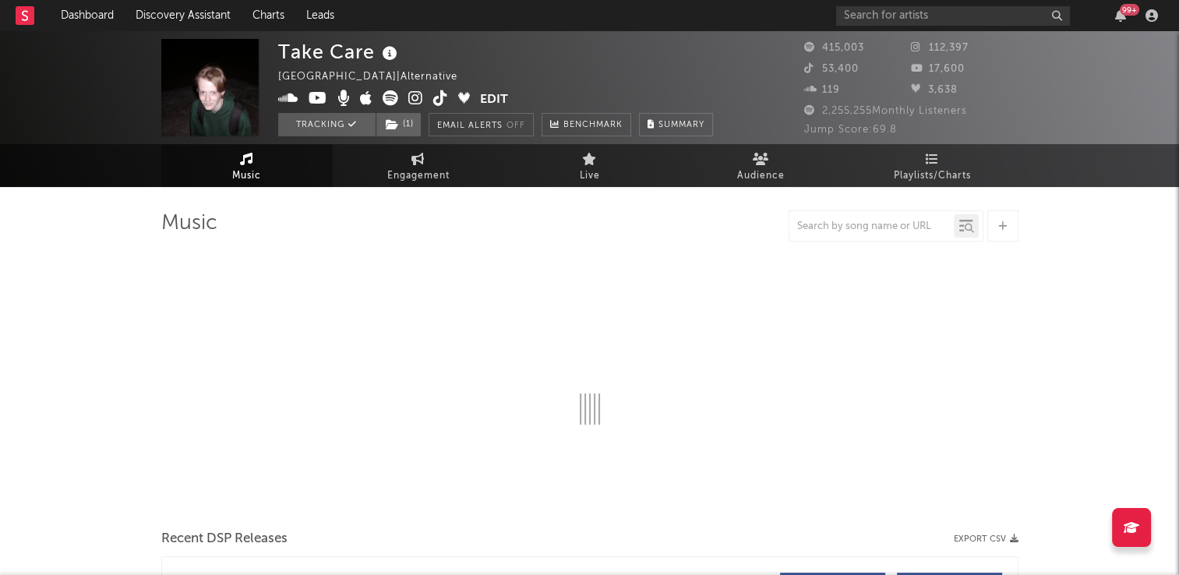
select select "6m"
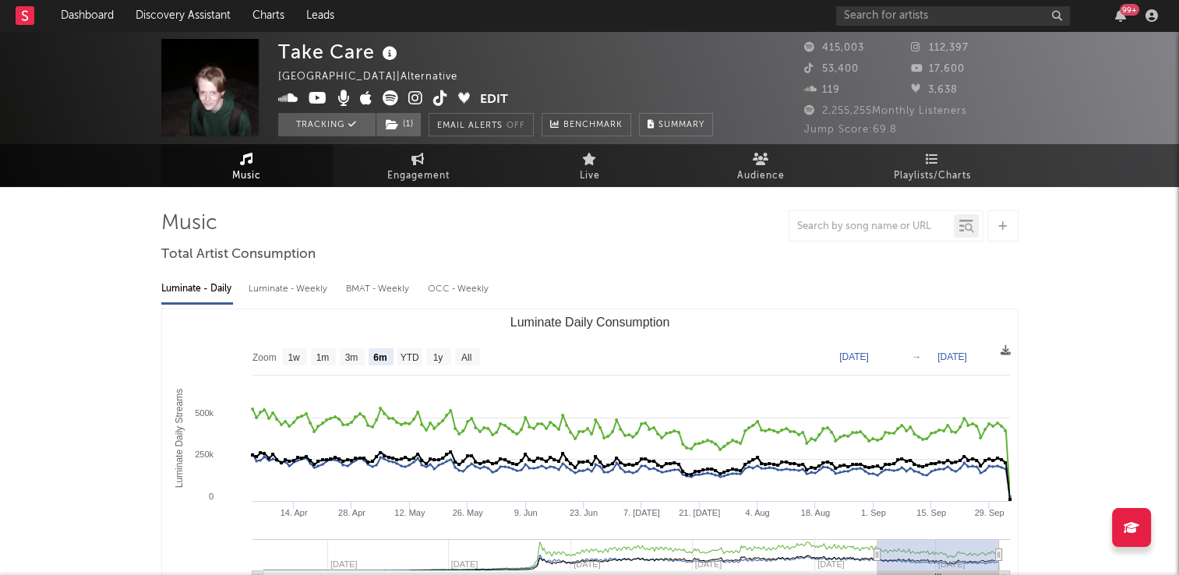
click at [439, 106] on icon at bounding box center [440, 98] width 15 height 16
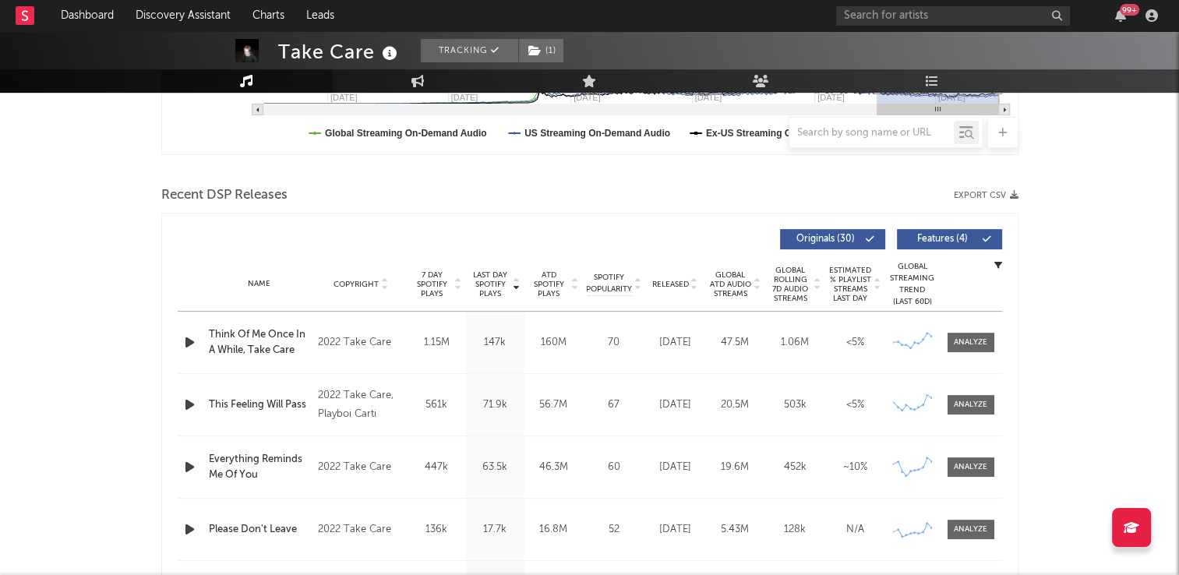
scroll to position [467, 0]
click at [382, 279] on icon at bounding box center [384, 280] width 8 height 6
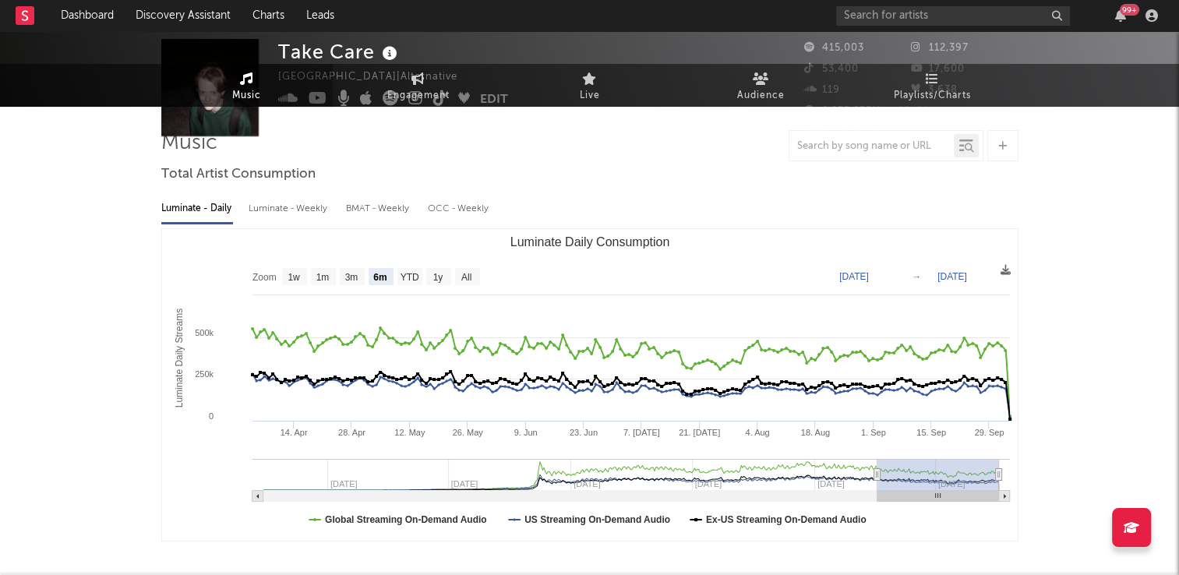
scroll to position [0, 0]
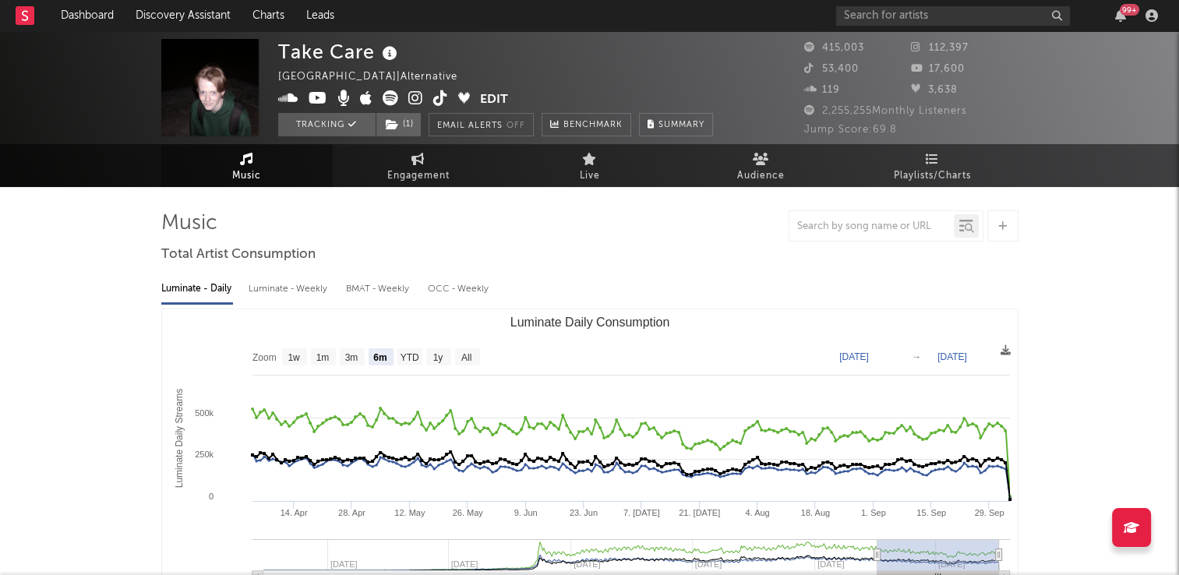
click at [392, 100] on icon at bounding box center [390, 98] width 16 height 16
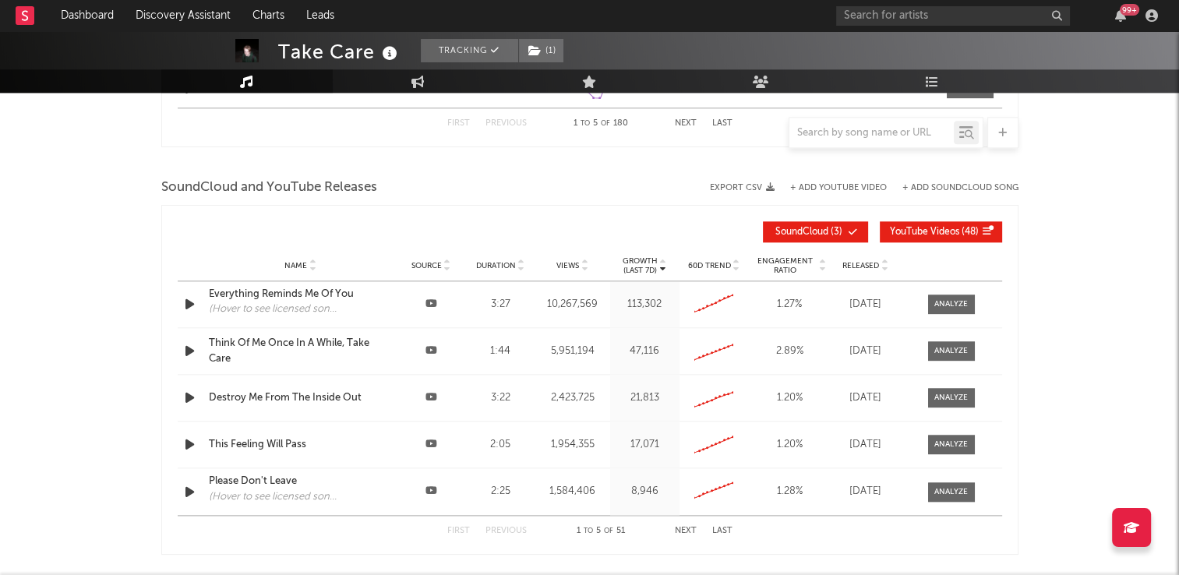
scroll to position [1714, 0]
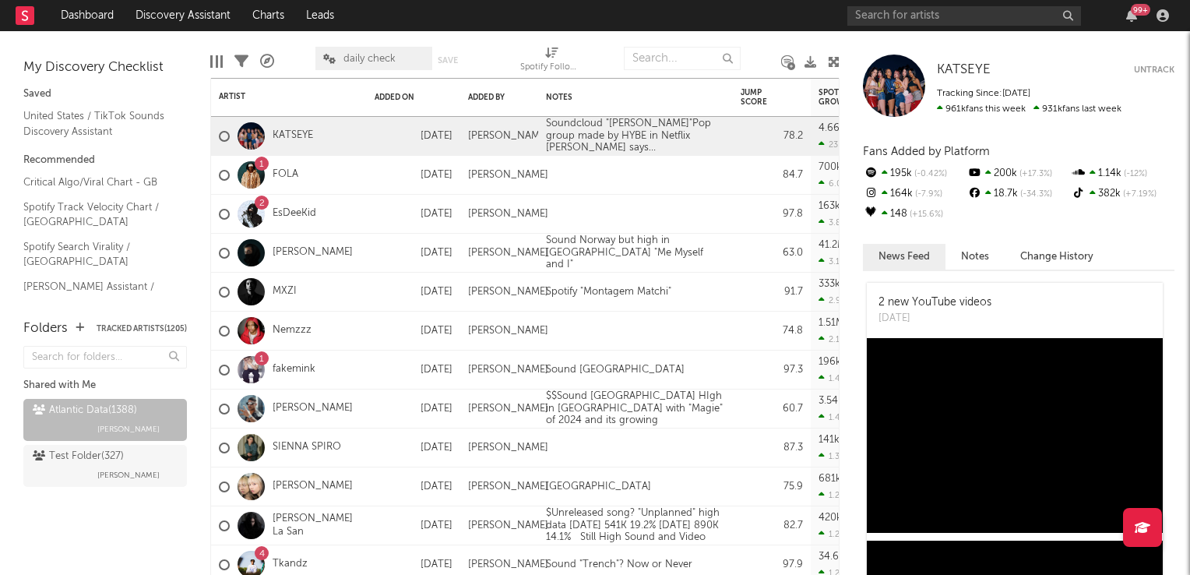
click at [379, 55] on span "daily check" at bounding box center [370, 59] width 52 height 10
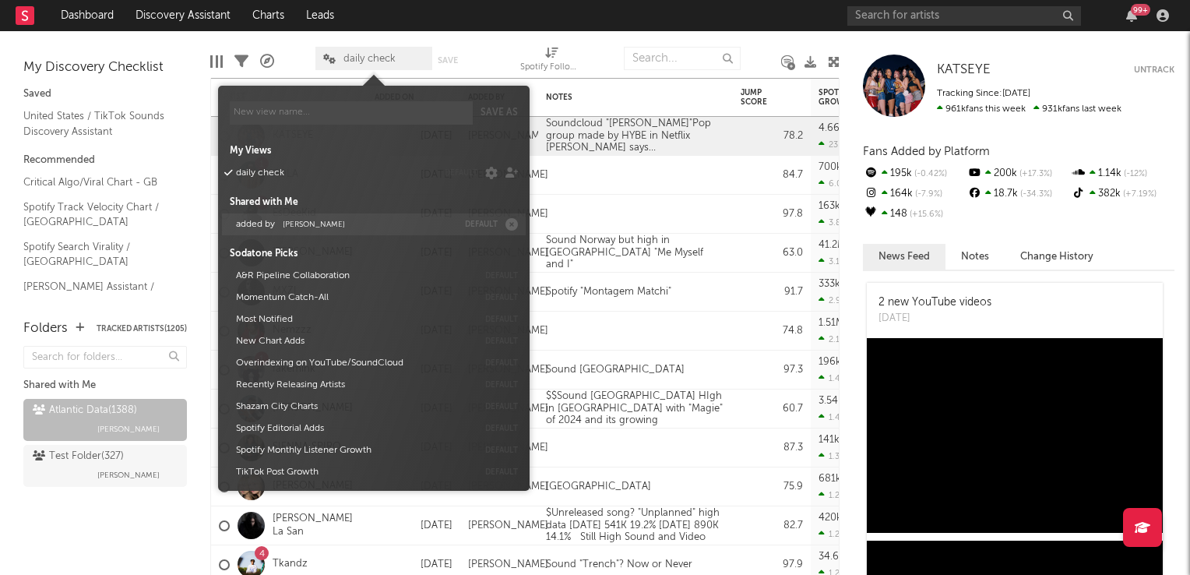
click at [335, 231] on button "added by Michele Valentini" at bounding box center [344, 224] width 227 height 22
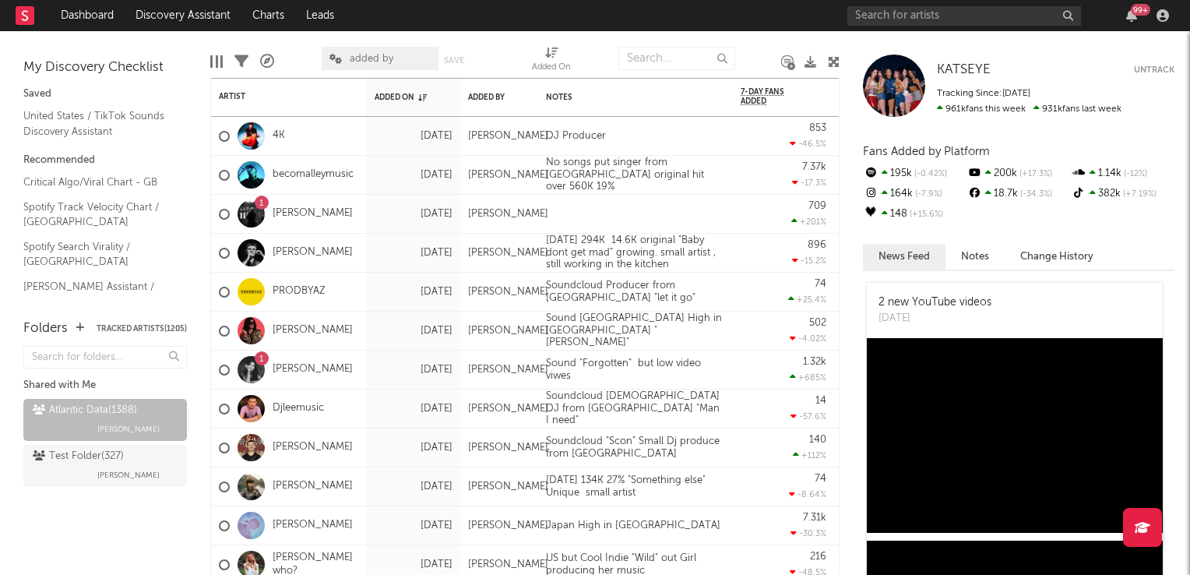
click at [497, 42] on div at bounding box center [509, 58] width 24 height 39
drag, startPoint x: 835, startPoint y: 62, endPoint x: 694, endPoint y: 132, distance: 157.5
click at [835, 62] on icon at bounding box center [834, 62] width 12 height 12
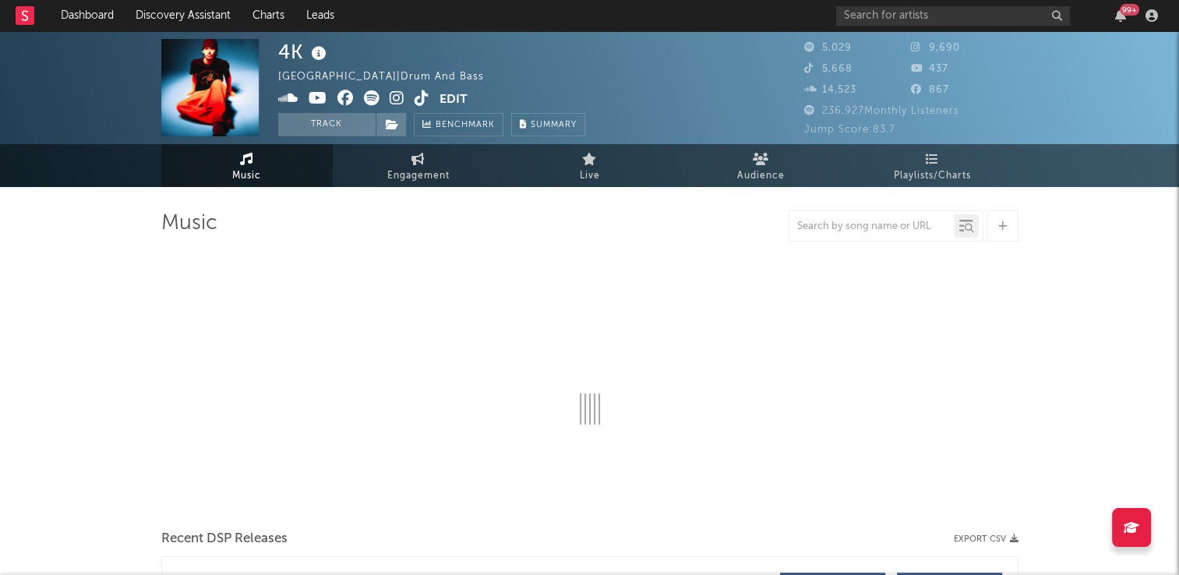
select select "6m"
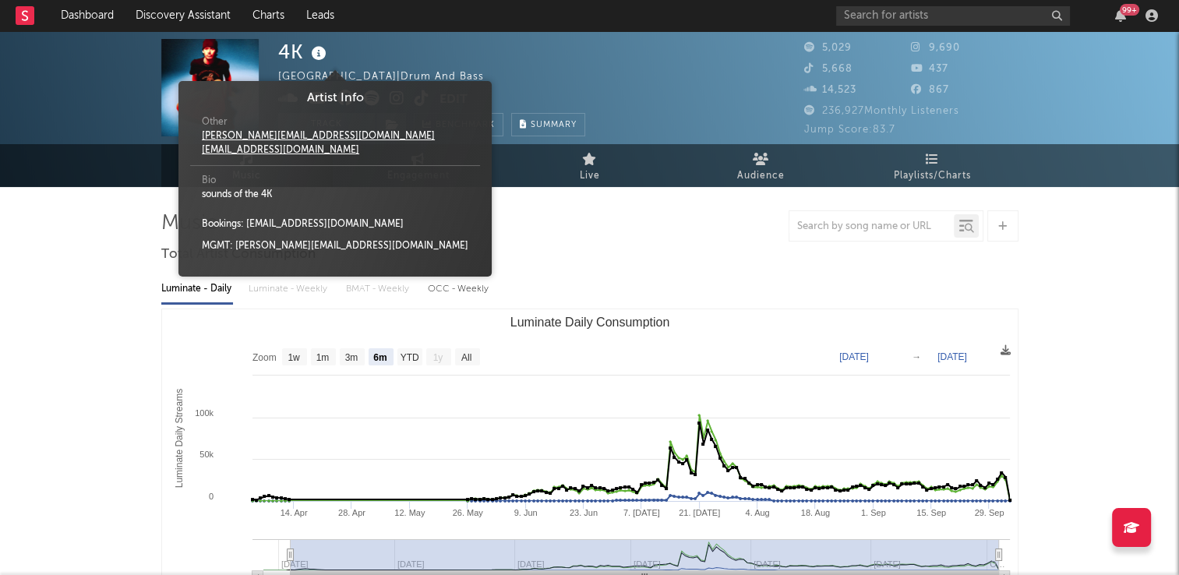
click at [319, 51] on icon at bounding box center [319, 54] width 23 height 22
click at [569, 74] on div "4K United Kingdom | Drum And Bass Edit Track Benchmark Summary" at bounding box center [431, 87] width 307 height 97
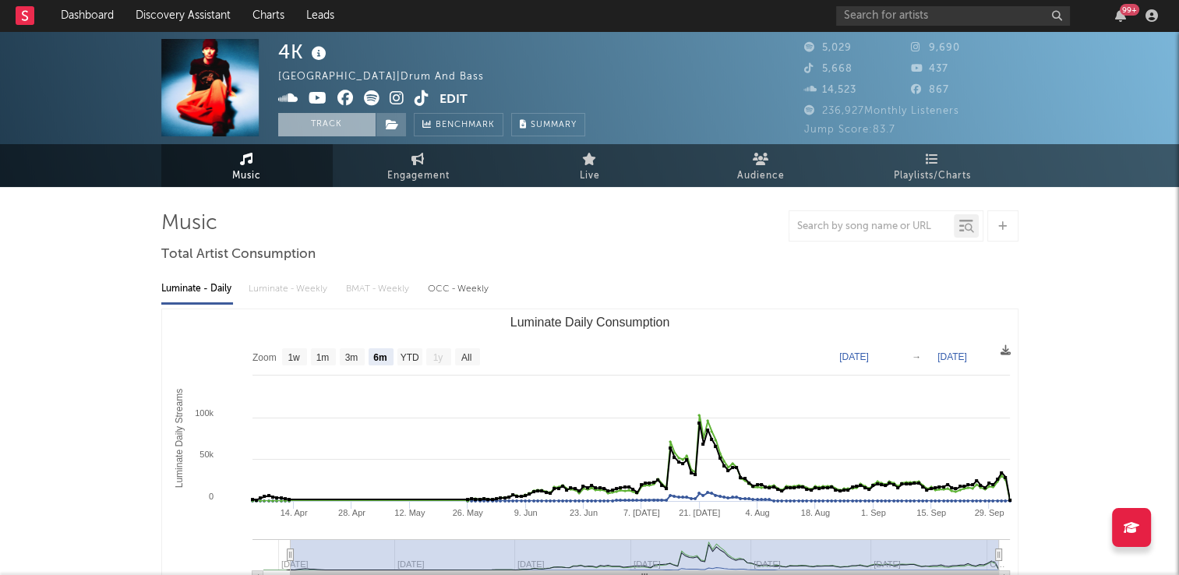
click at [321, 126] on button "Track" at bounding box center [326, 124] width 97 height 23
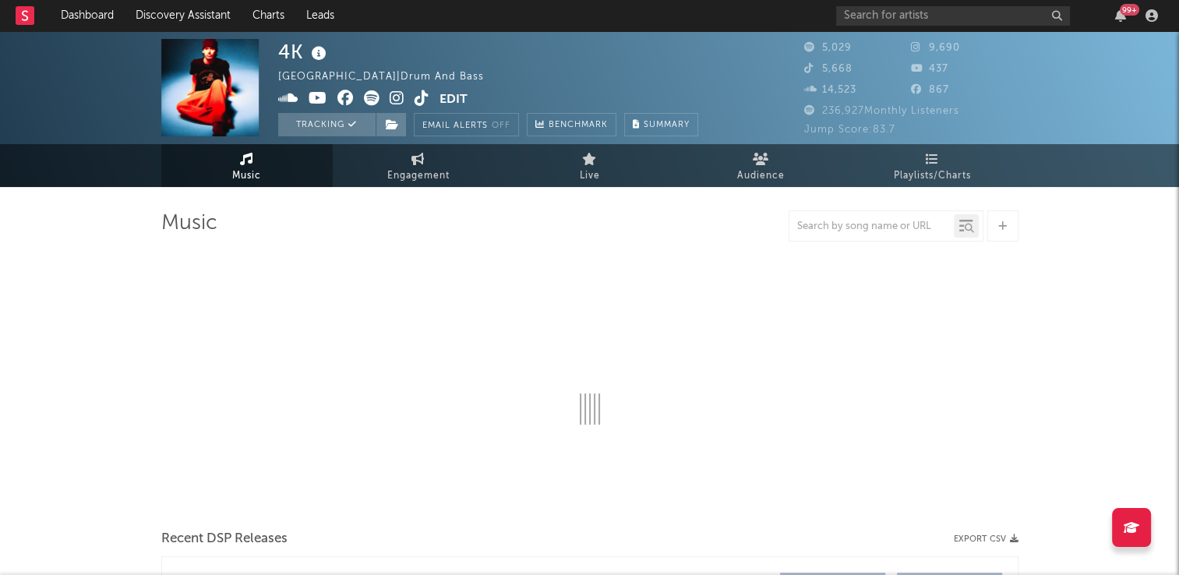
select select "6m"
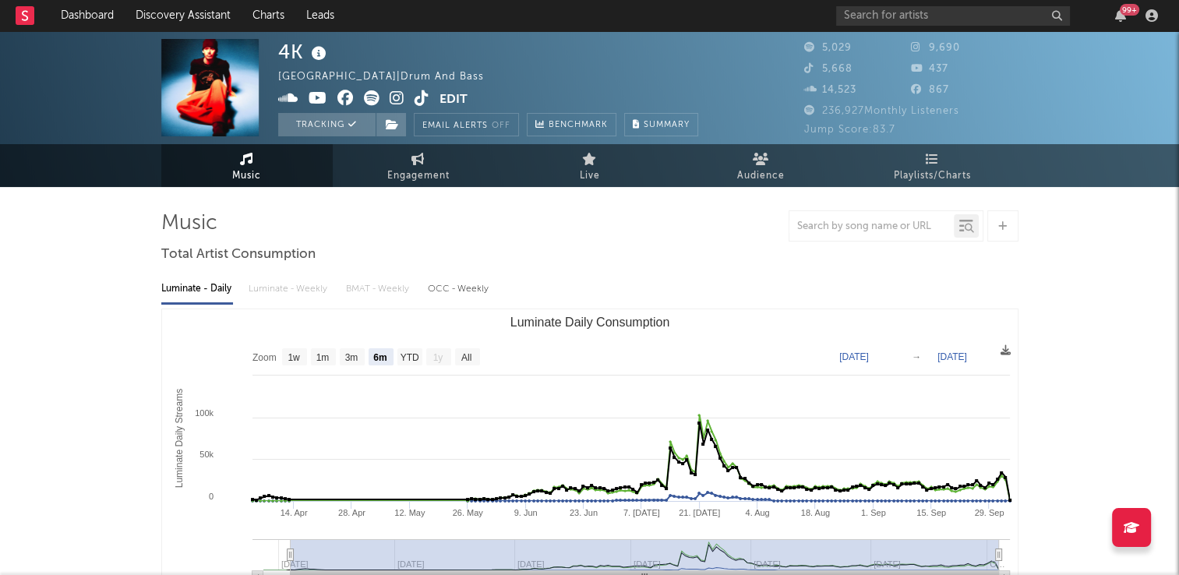
click at [422, 104] on icon at bounding box center [421, 98] width 15 height 16
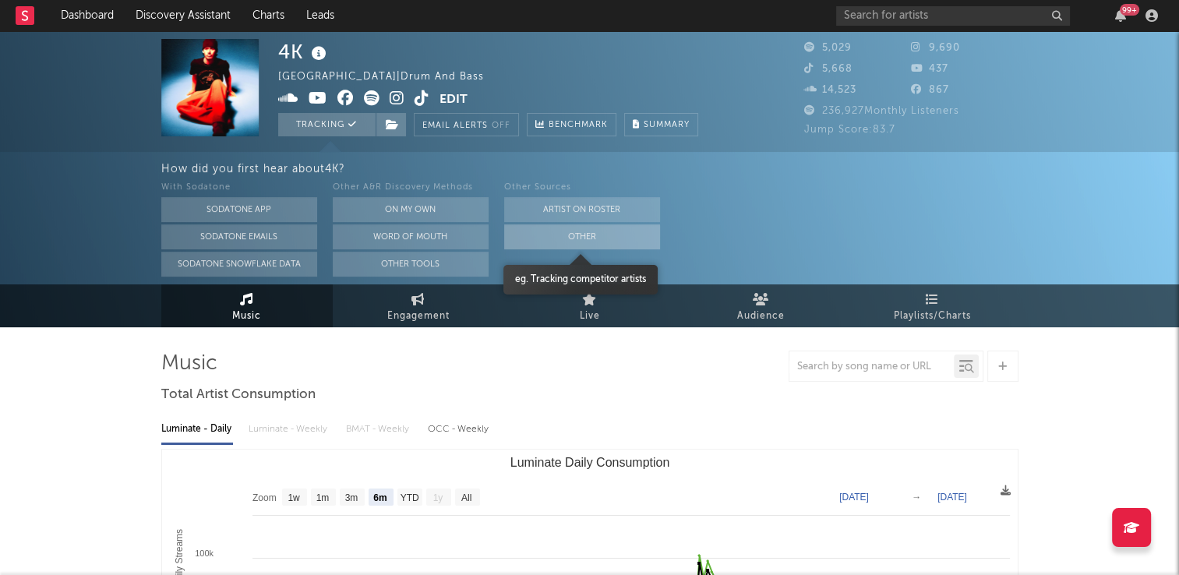
click at [620, 235] on button "Other" at bounding box center [582, 236] width 156 height 25
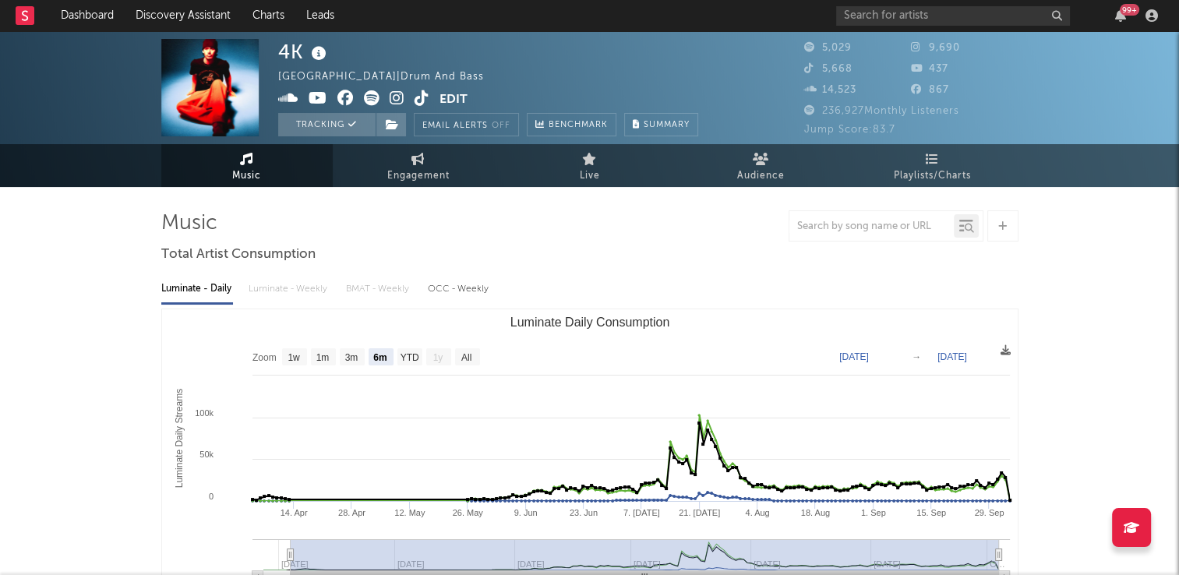
click at [315, 57] on icon at bounding box center [319, 54] width 23 height 22
click at [608, 61] on div "4K United Kingdom | Drum And Bass Edit Tracking Email Alerts Off Benchmark Summ…" at bounding box center [488, 87] width 420 height 97
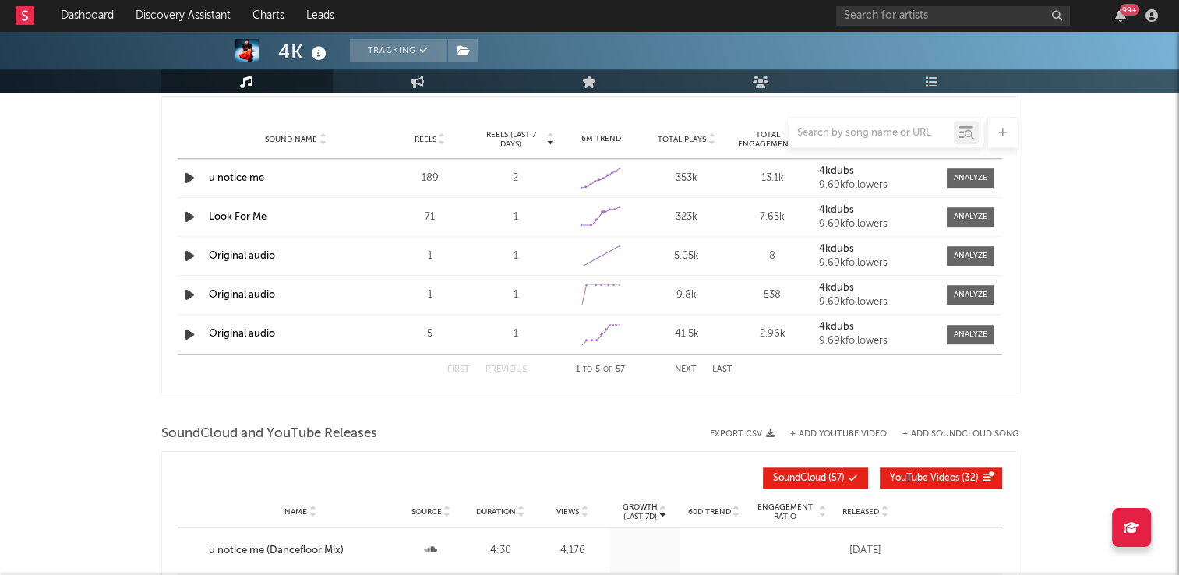
scroll to position [1558, 0]
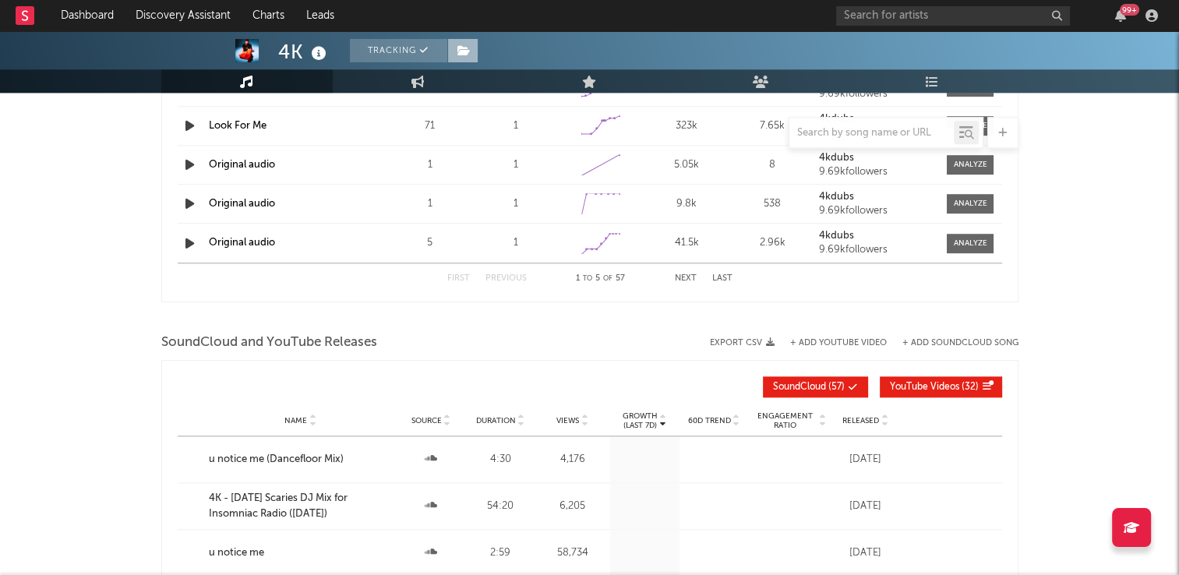
click at [468, 53] on icon at bounding box center [463, 50] width 13 height 11
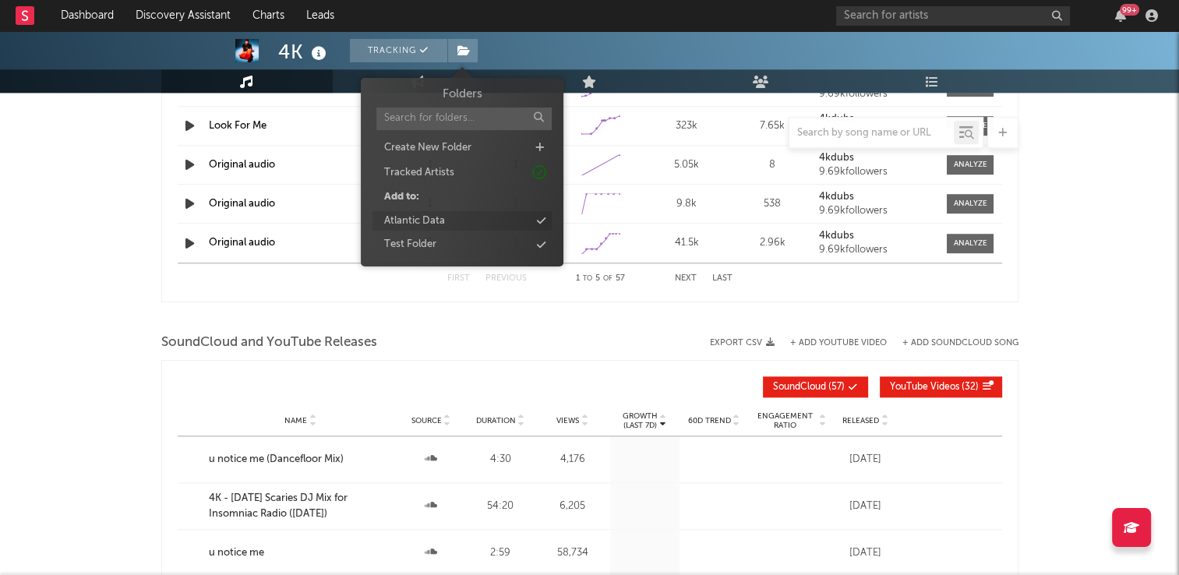
click at [455, 226] on div "Atlantic Data" at bounding box center [461, 221] width 179 height 20
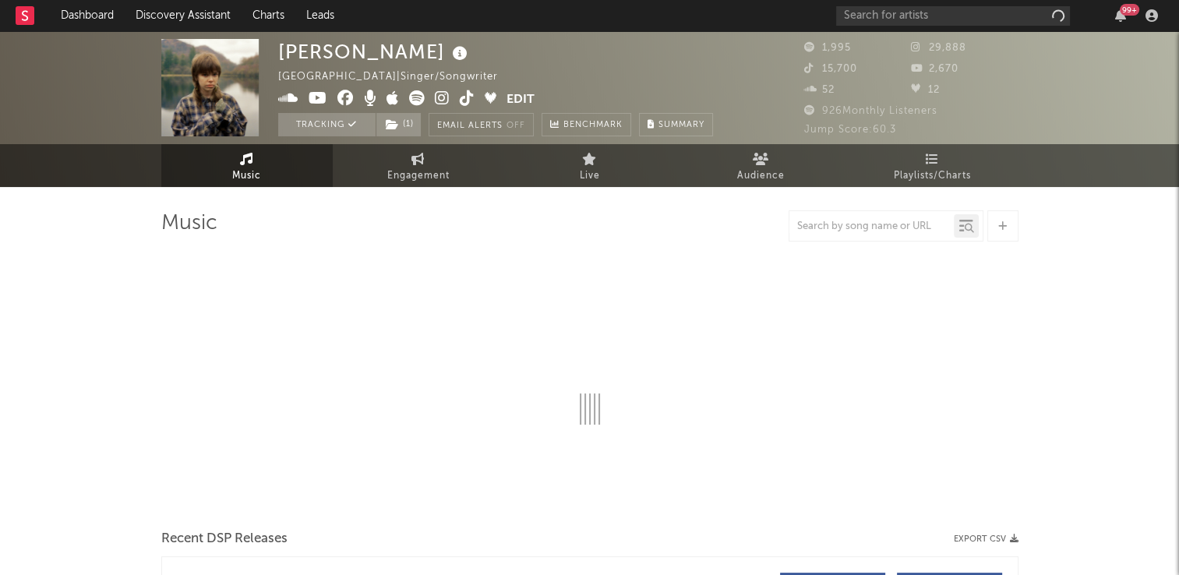
select select "6m"
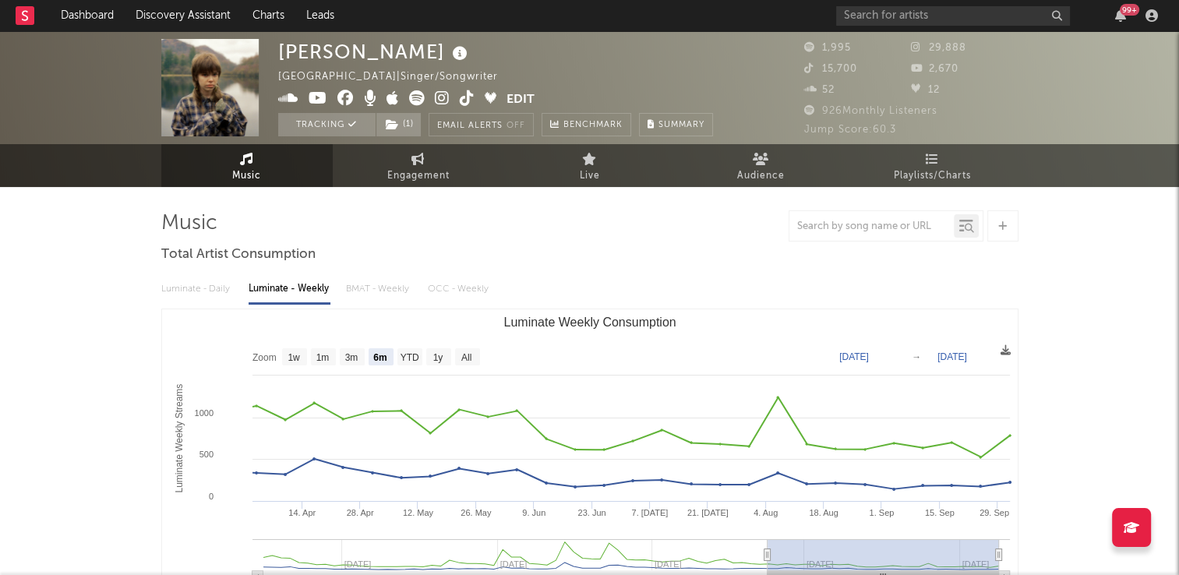
click at [465, 101] on icon at bounding box center [467, 98] width 15 height 16
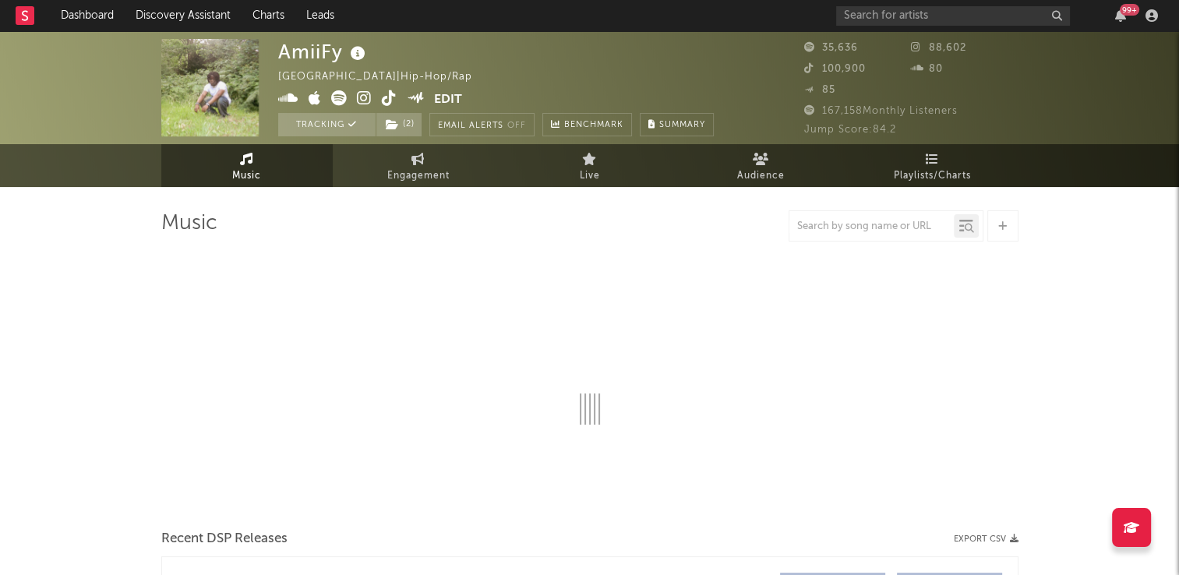
select select "1w"
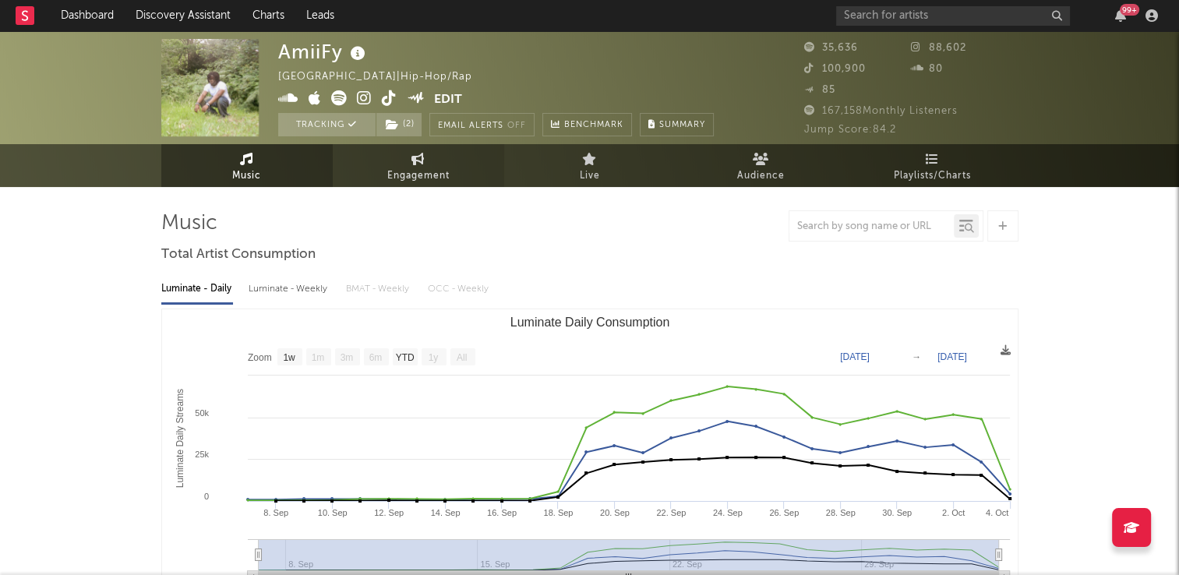
click at [411, 164] on link "Engagement" at bounding box center [418, 165] width 171 height 43
select select "1w"
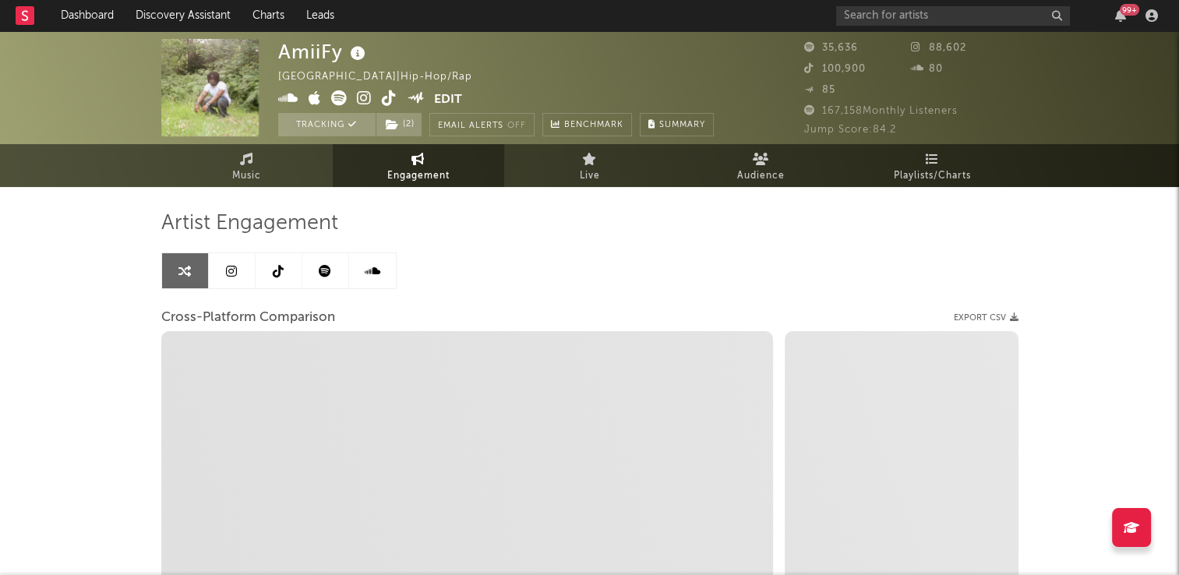
click at [278, 273] on icon at bounding box center [278, 271] width 11 height 12
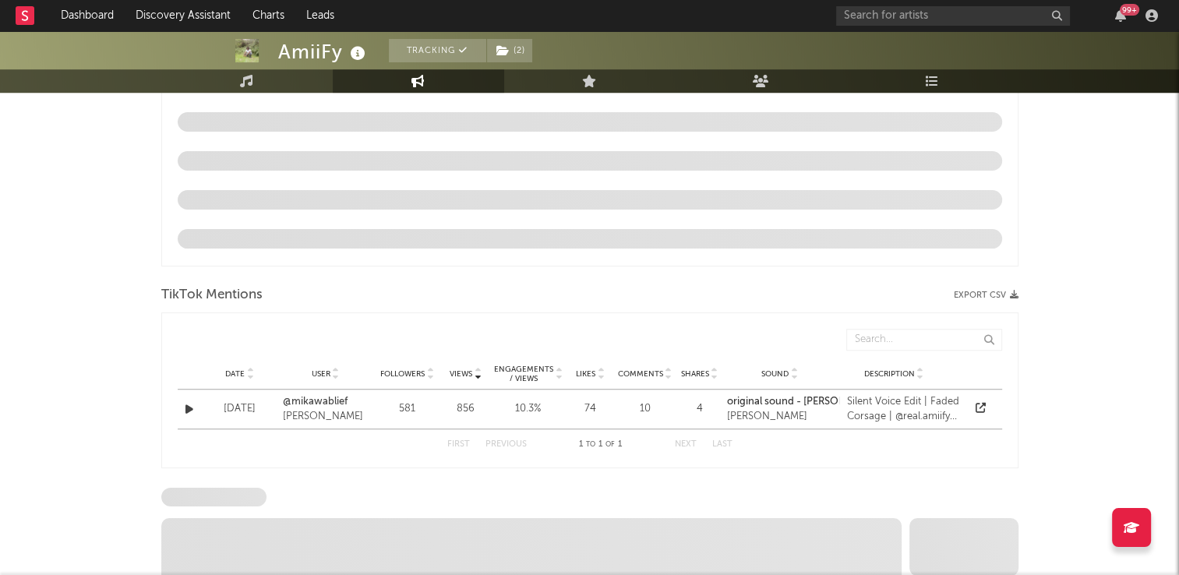
scroll to position [935, 0]
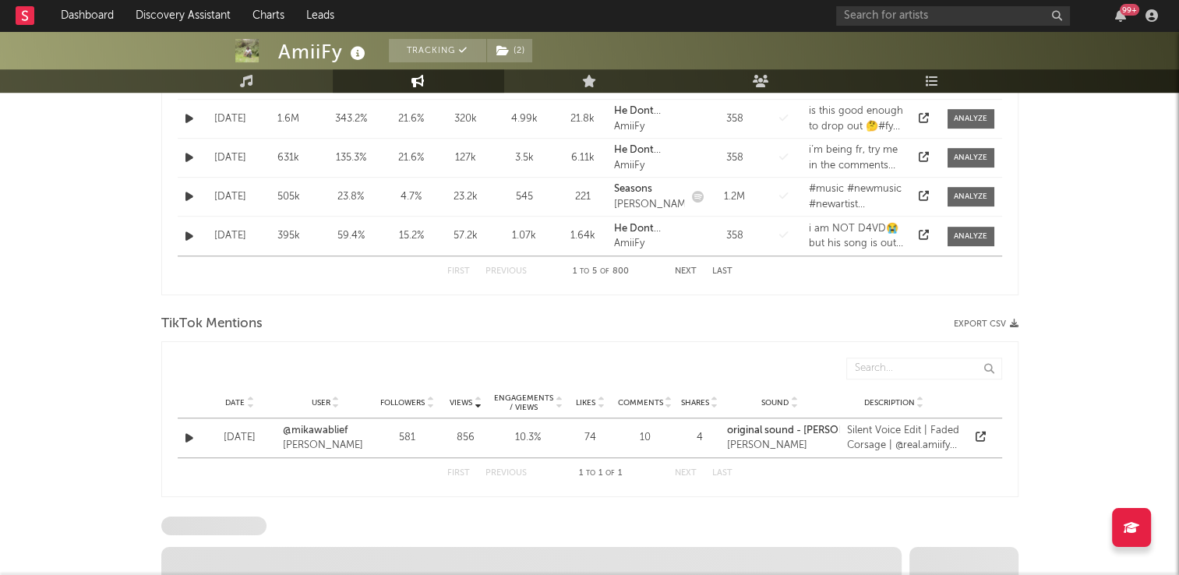
select select "6m"
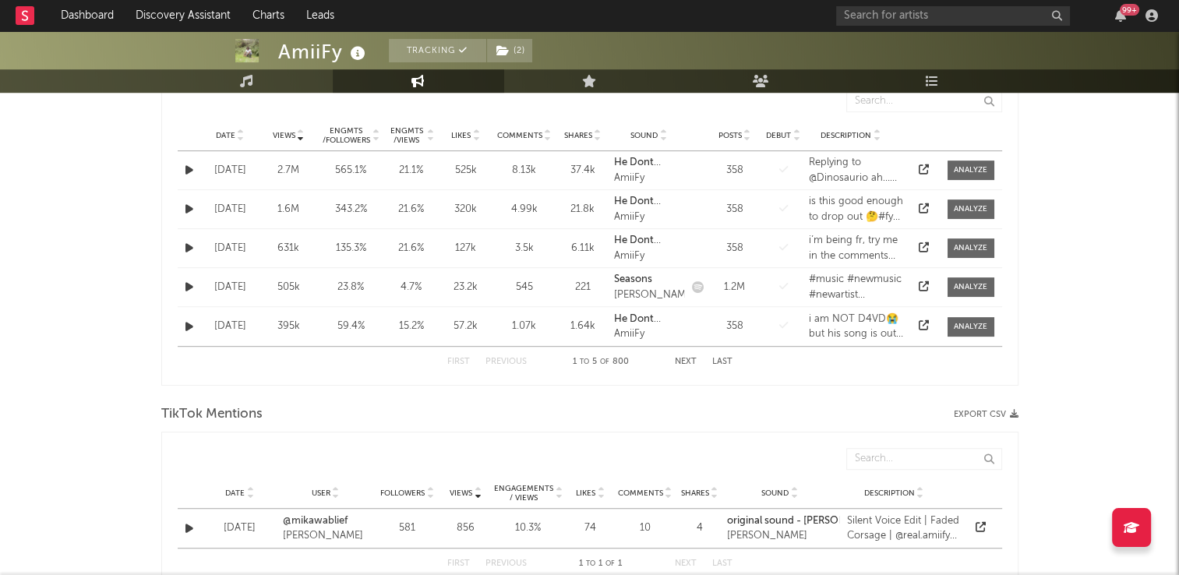
scroll to position [779, 0]
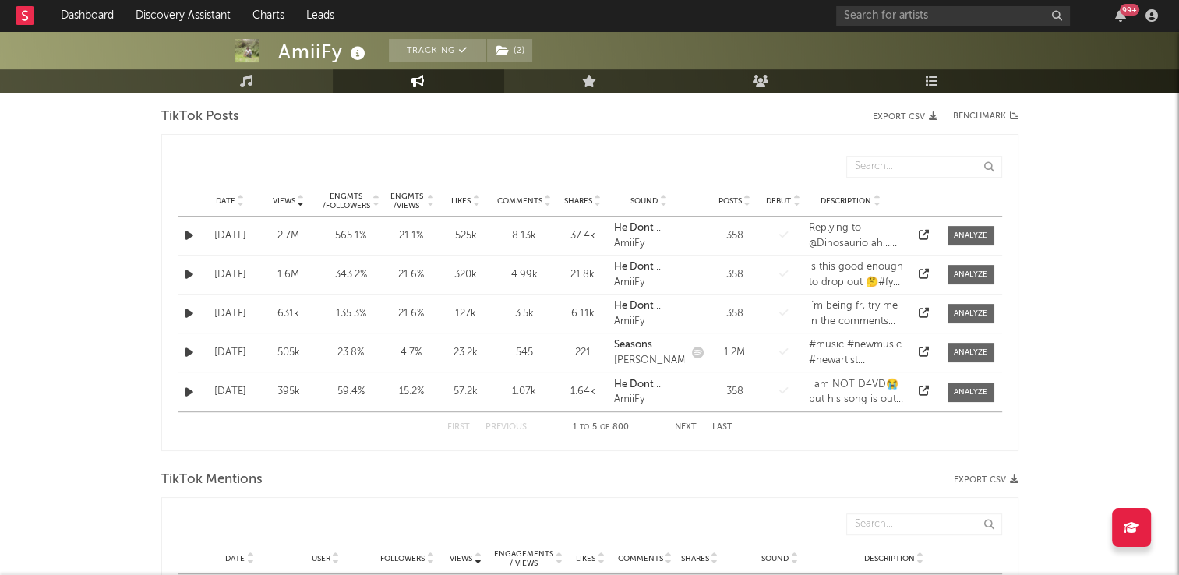
click at [239, 196] on icon at bounding box center [241, 198] width 8 height 6
click at [682, 425] on button "Next" at bounding box center [686, 427] width 22 height 9
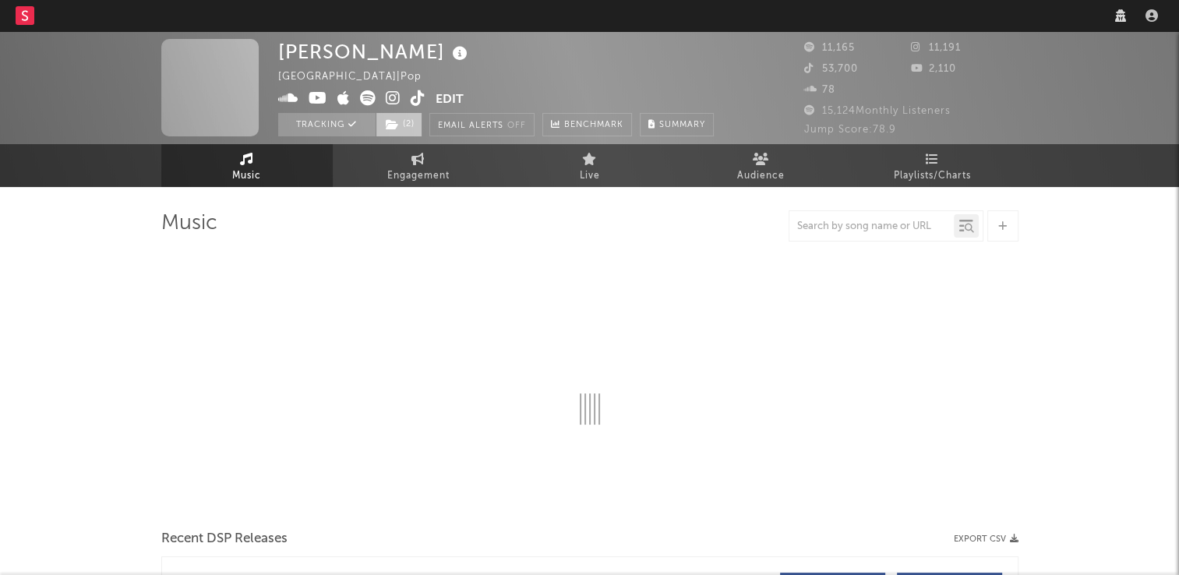
select select "1w"
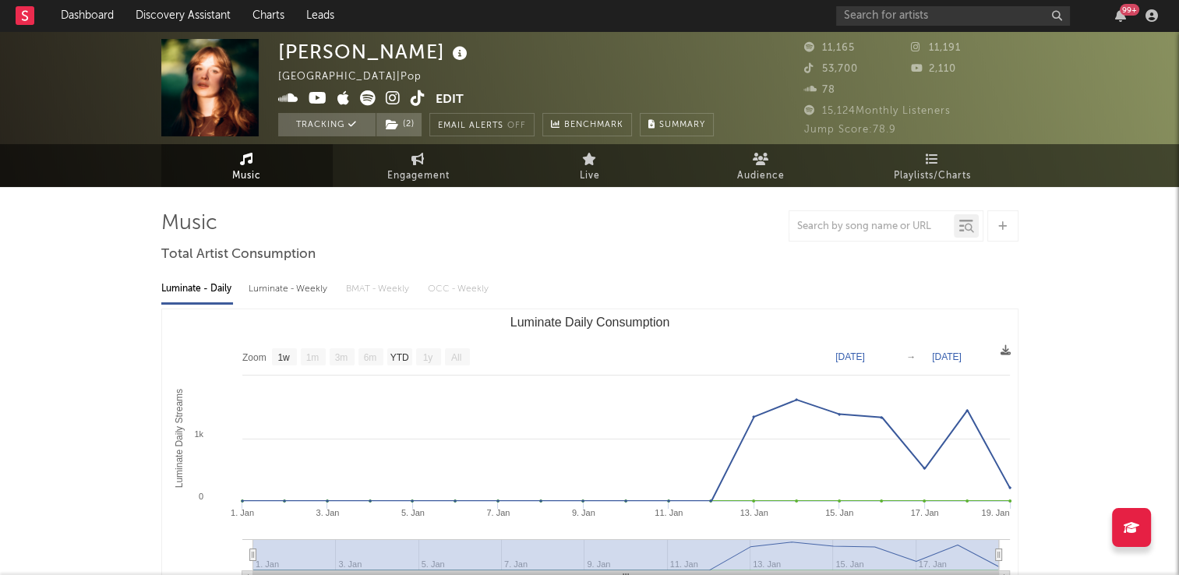
click at [418, 98] on icon at bounding box center [418, 98] width 15 height 16
